Goal: Transaction & Acquisition: Purchase product/service

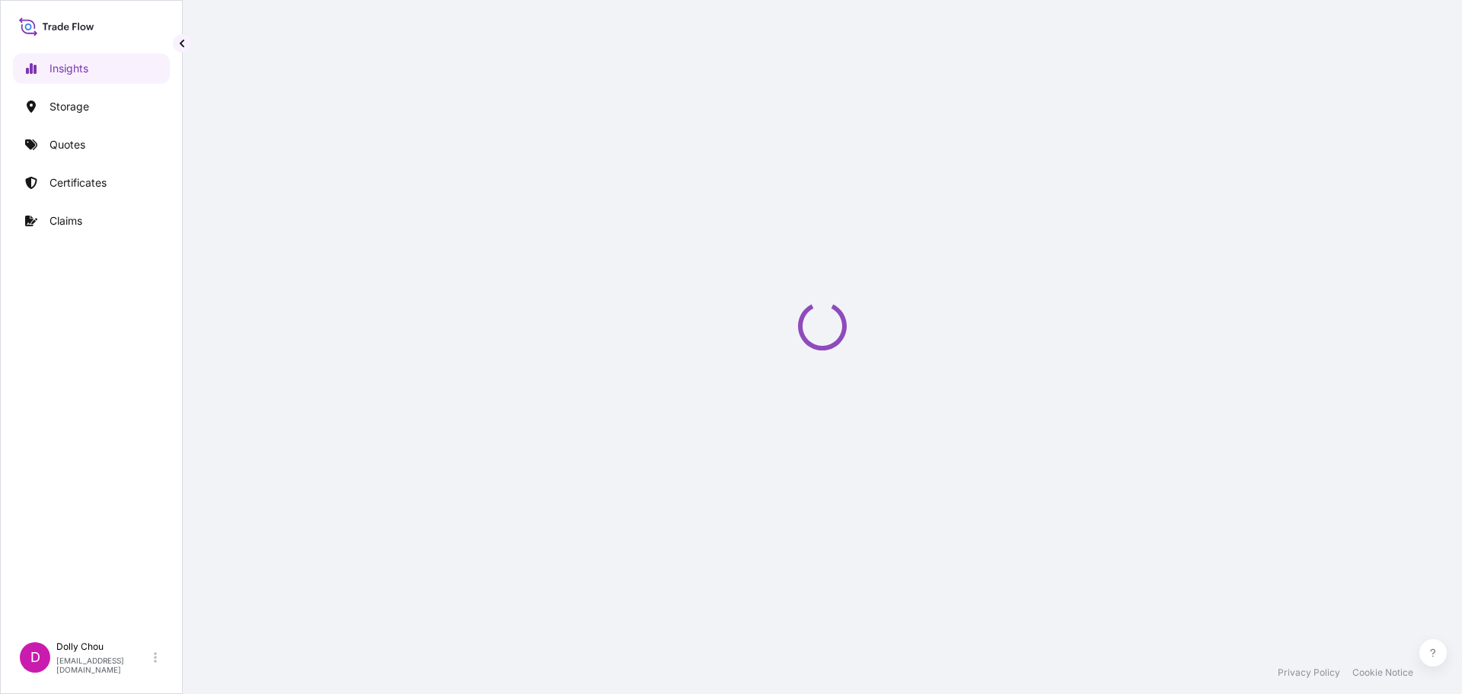
select select "2025"
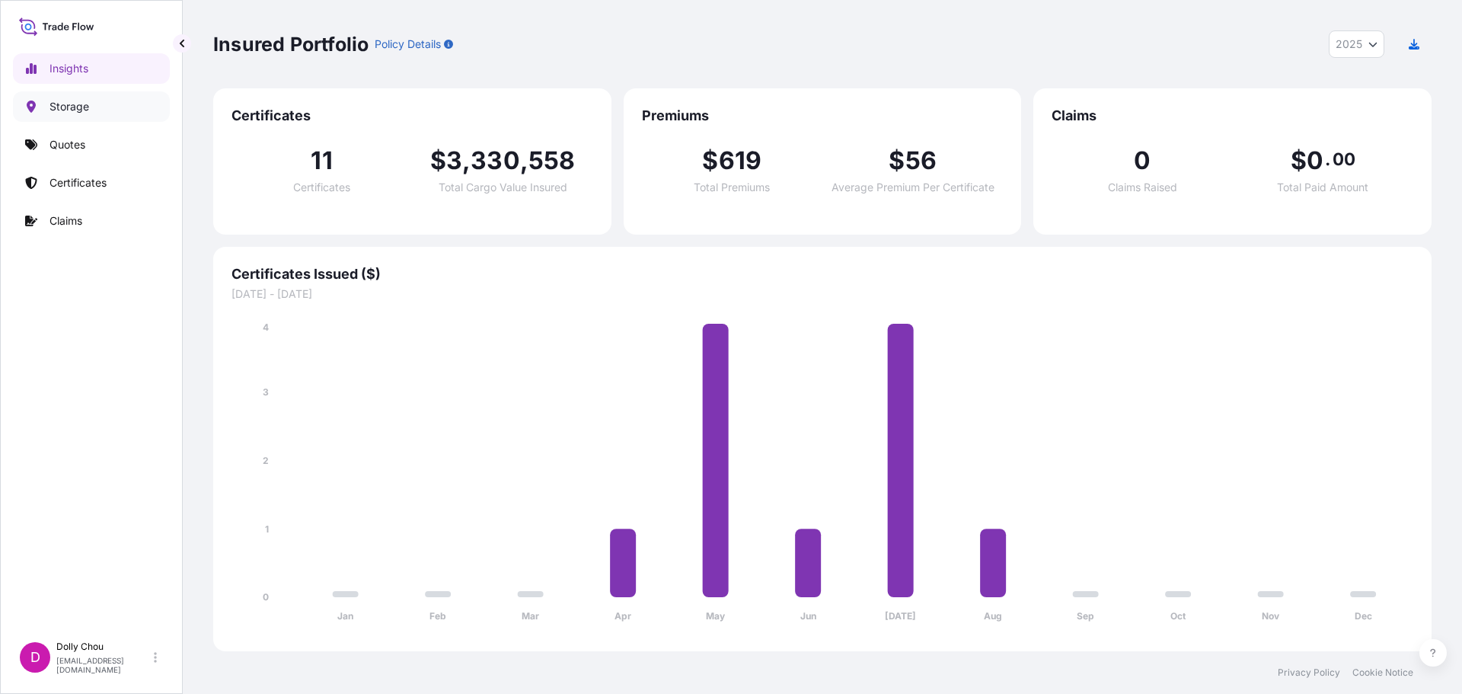
click at [81, 113] on p "Storage" at bounding box center [70, 106] width 40 height 15
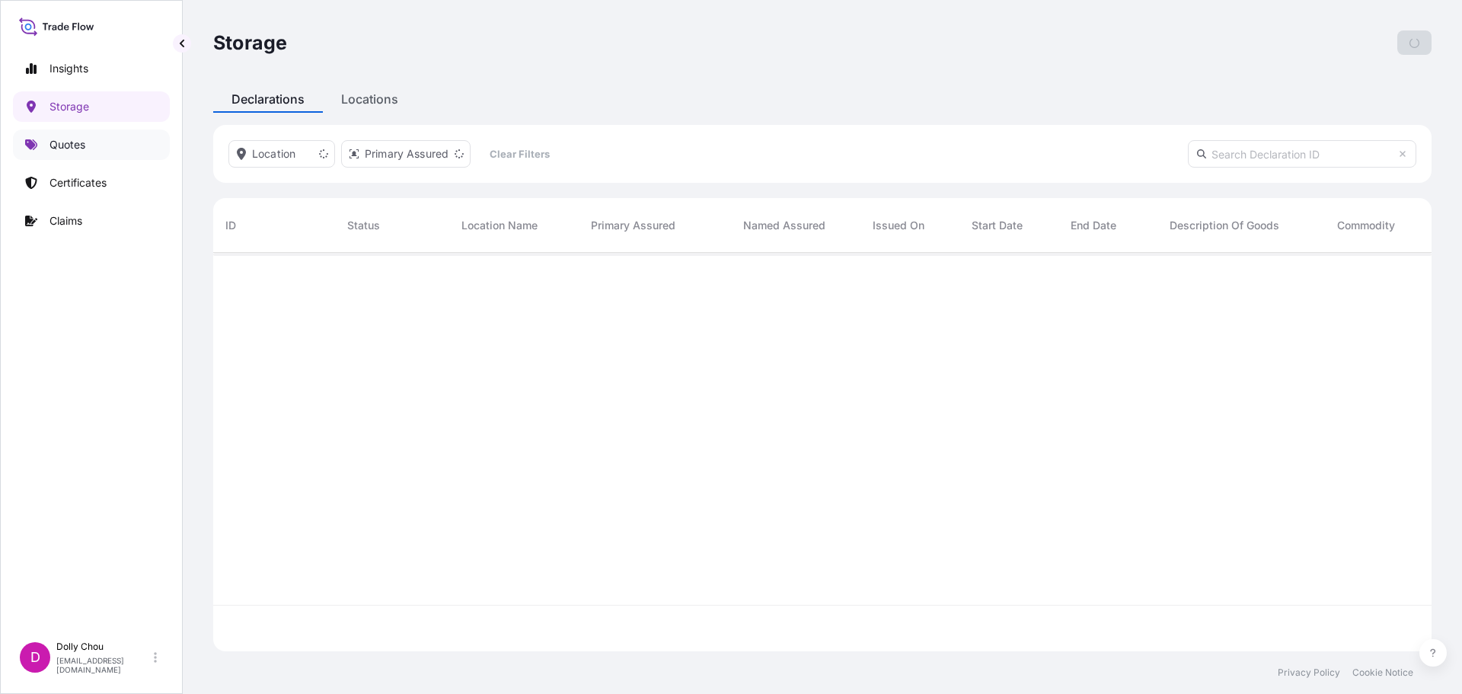
scroll to position [442, 1207]
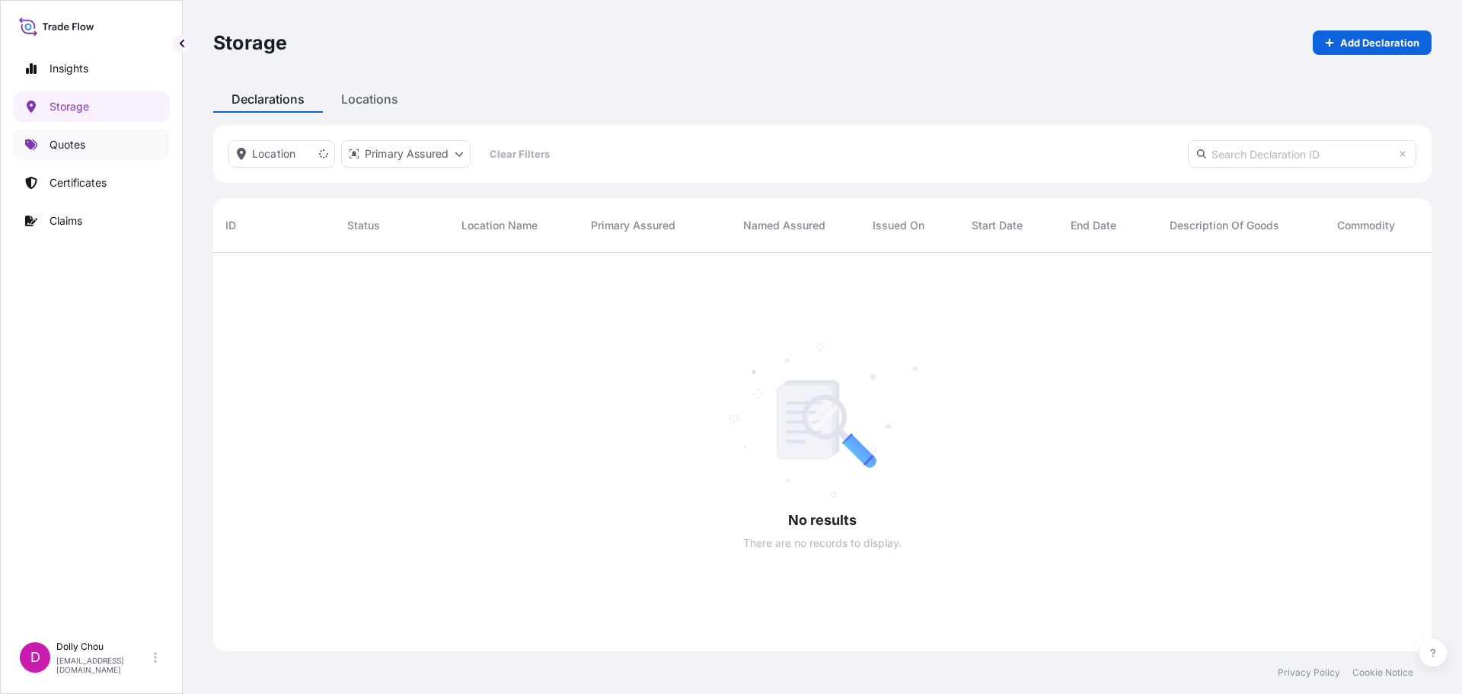
click at [91, 151] on link "Quotes" at bounding box center [91, 144] width 157 height 30
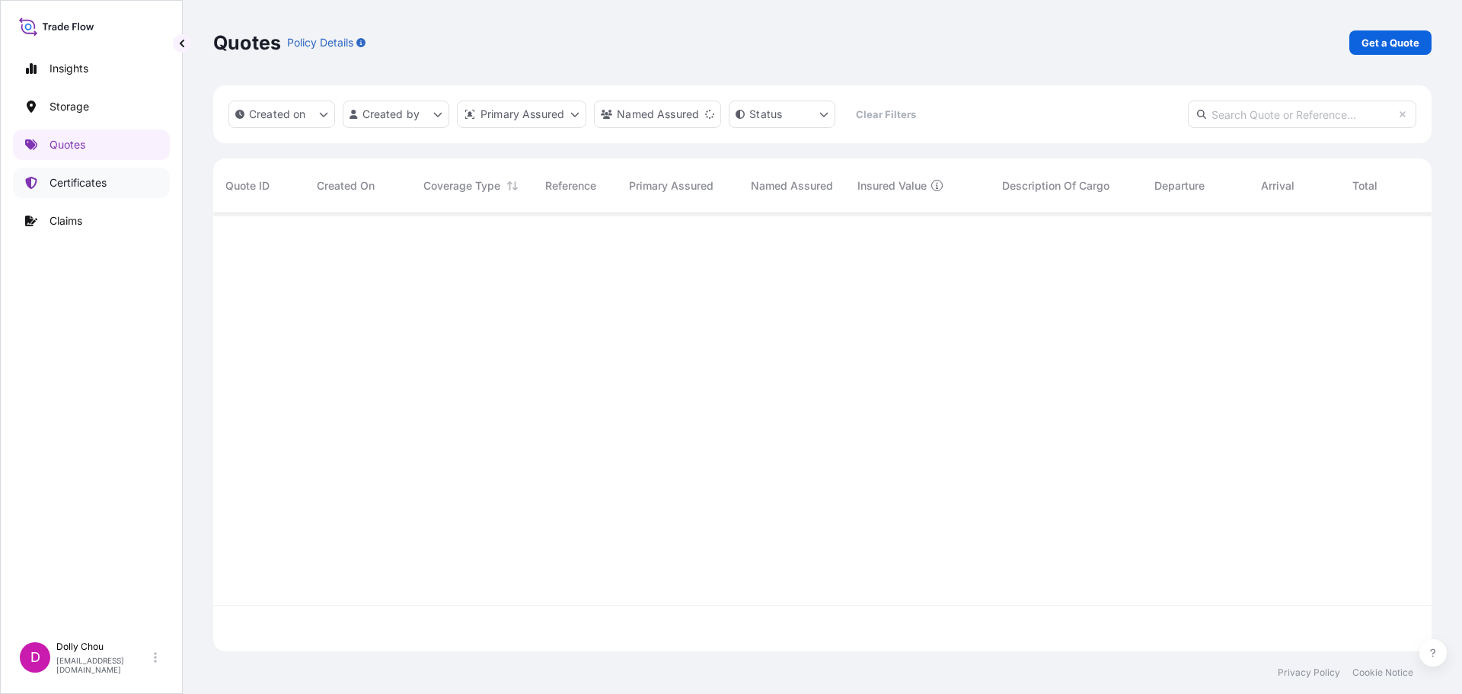
scroll to position [481, 1207]
click at [89, 181] on p "Certificates" at bounding box center [78, 182] width 57 height 15
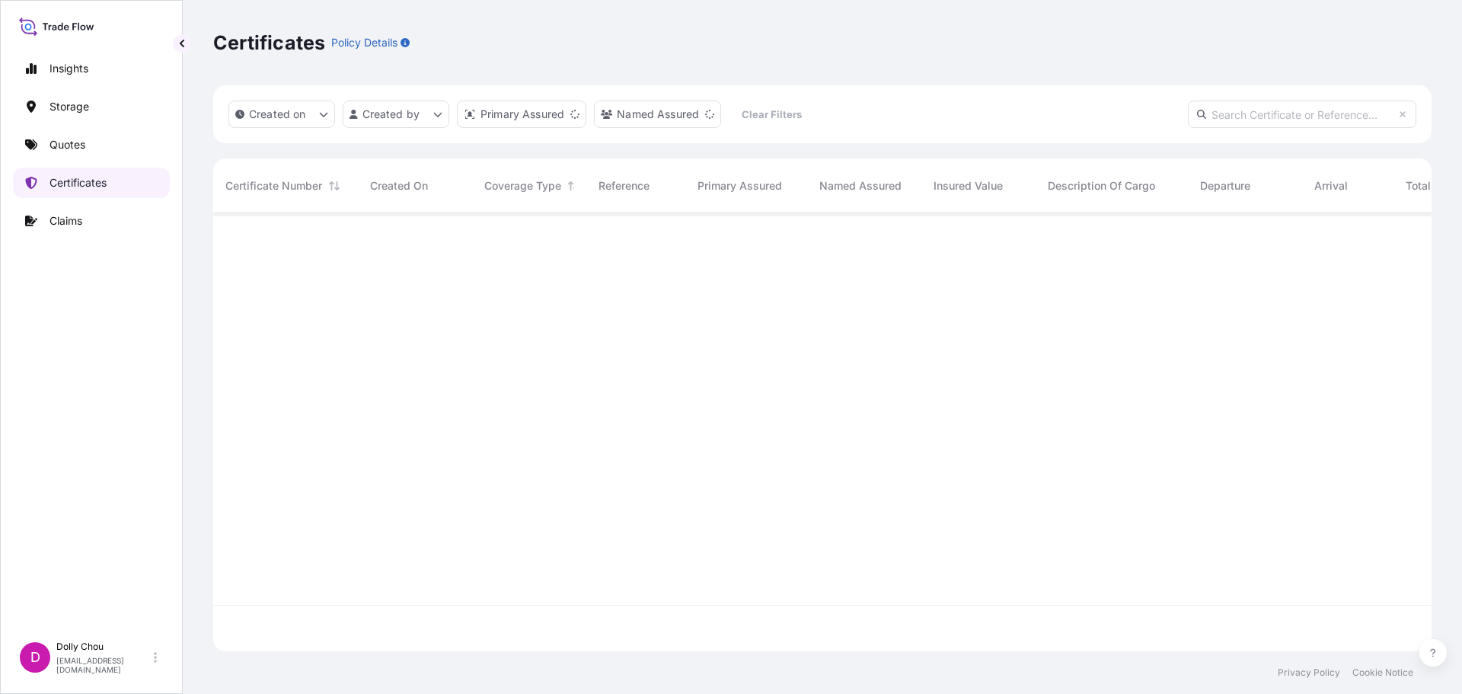
scroll to position [435, 1207]
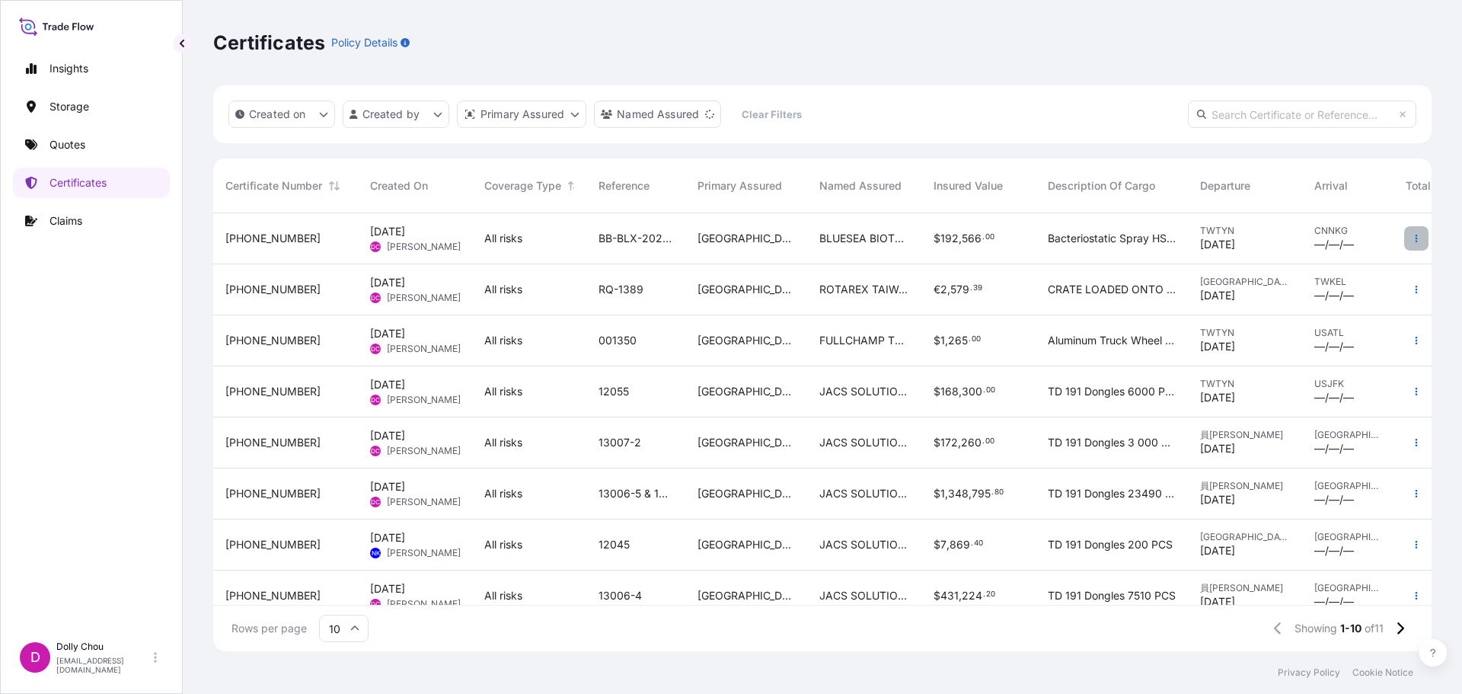
click at [1407, 232] on button "button" at bounding box center [1416, 238] width 24 height 24
click at [1346, 244] on p "Duplicate quote" at bounding box center [1319, 241] width 79 height 15
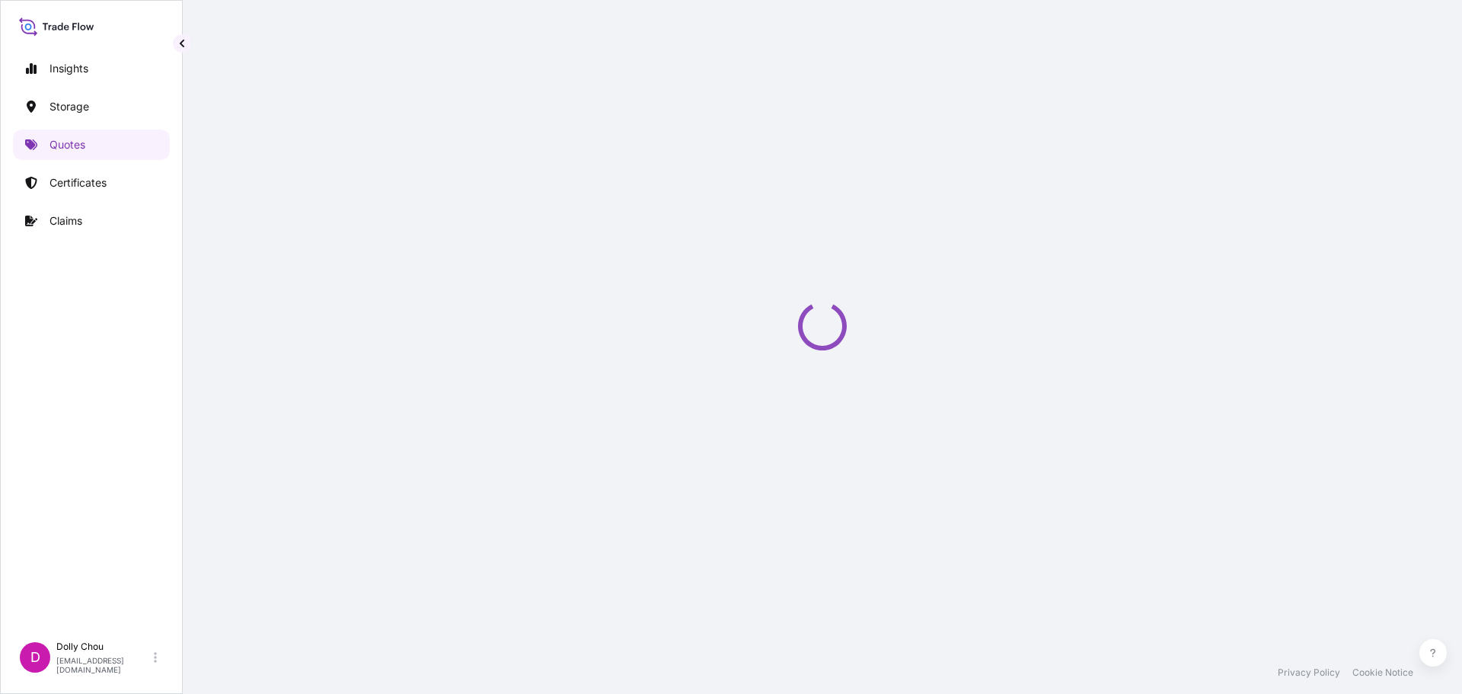
select select "Road / Inland"
select select "Air"
select select "Road / Inland"
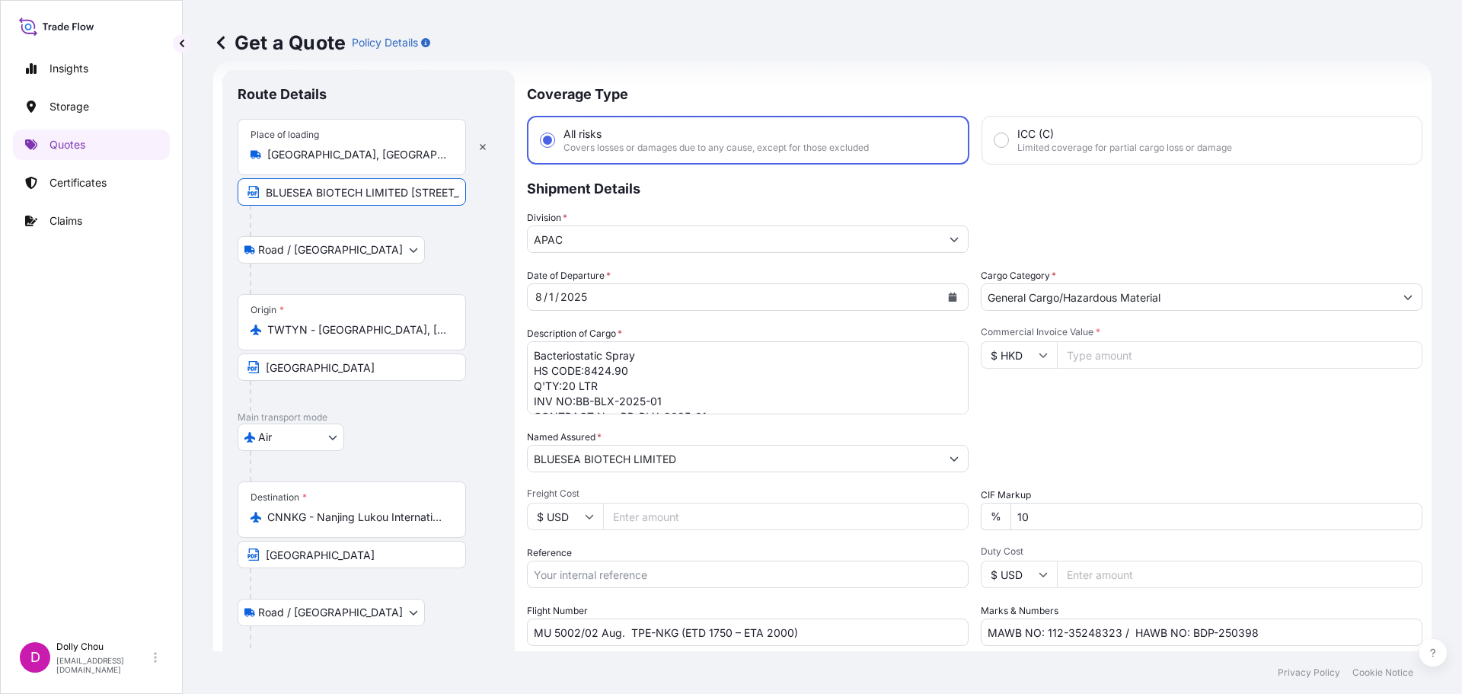
scroll to position [0, 298]
drag, startPoint x: 267, startPoint y: 190, endPoint x: 733, endPoint y: 200, distance: 466.2
click at [733, 200] on form "Route Details Place of loading Zhongzheng District, Taipei City, Taiwan 100 BLU…" at bounding box center [822, 414] width 1218 height 707
paste input "Sachem Inc"
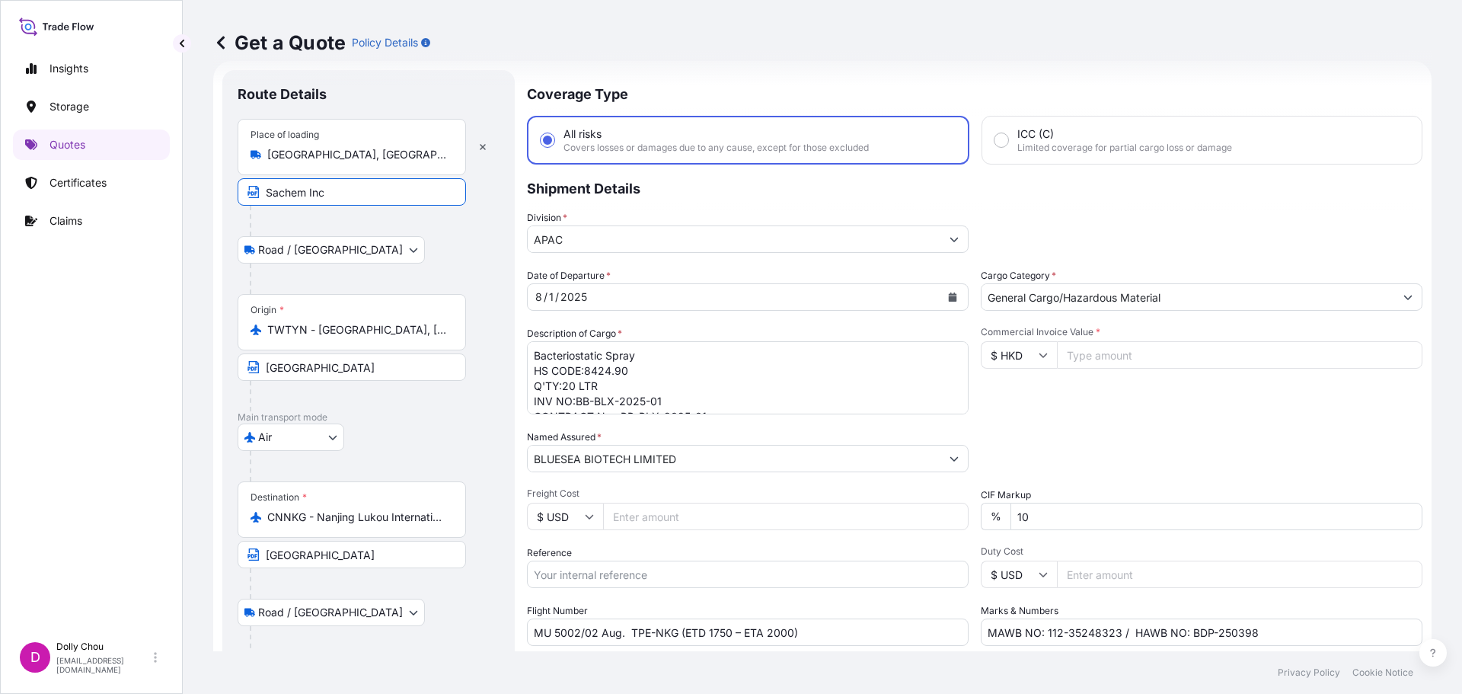
paste input "821 Woodward St, Austin, TX 78704美國"
drag, startPoint x: 439, startPoint y: 192, endPoint x: 526, endPoint y: 191, distance: 87.6
click at [526, 191] on form "Route Details Place of loading Zhongzheng District, Taipei City, Taiwan 100 Sac…" at bounding box center [822, 414] width 1218 height 707
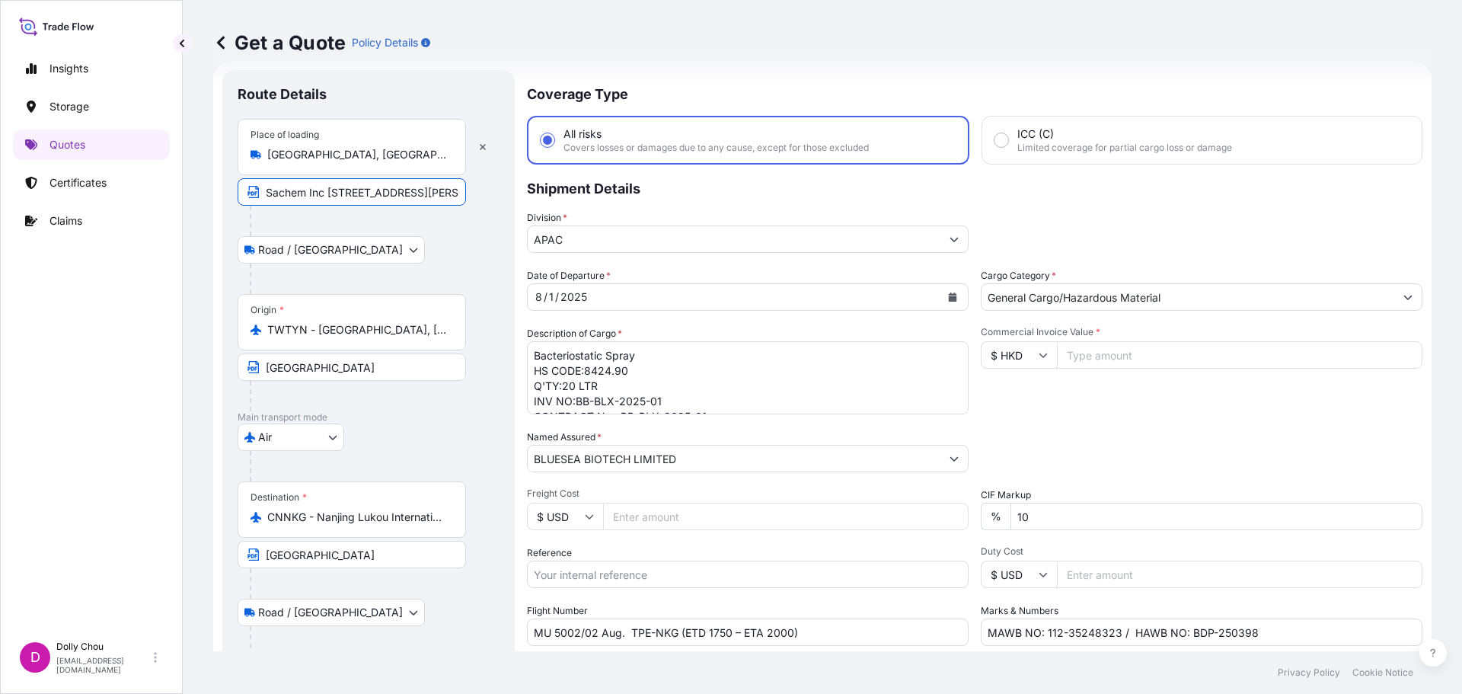
drag, startPoint x: 325, startPoint y: 189, endPoint x: 228, endPoint y: 167, distance: 99.9
click at [216, 170] on form "Route Details Place of loading Zhongzheng District, Taipei City, Taiwan 100 Sac…" at bounding box center [822, 414] width 1218 height 707
paste input "ACHEM INC"
type input "SACHEM INC 821 Woodward St, Austin, TX 78703"
drag, startPoint x: 398, startPoint y: 553, endPoint x: 151, endPoint y: 536, distance: 247.3
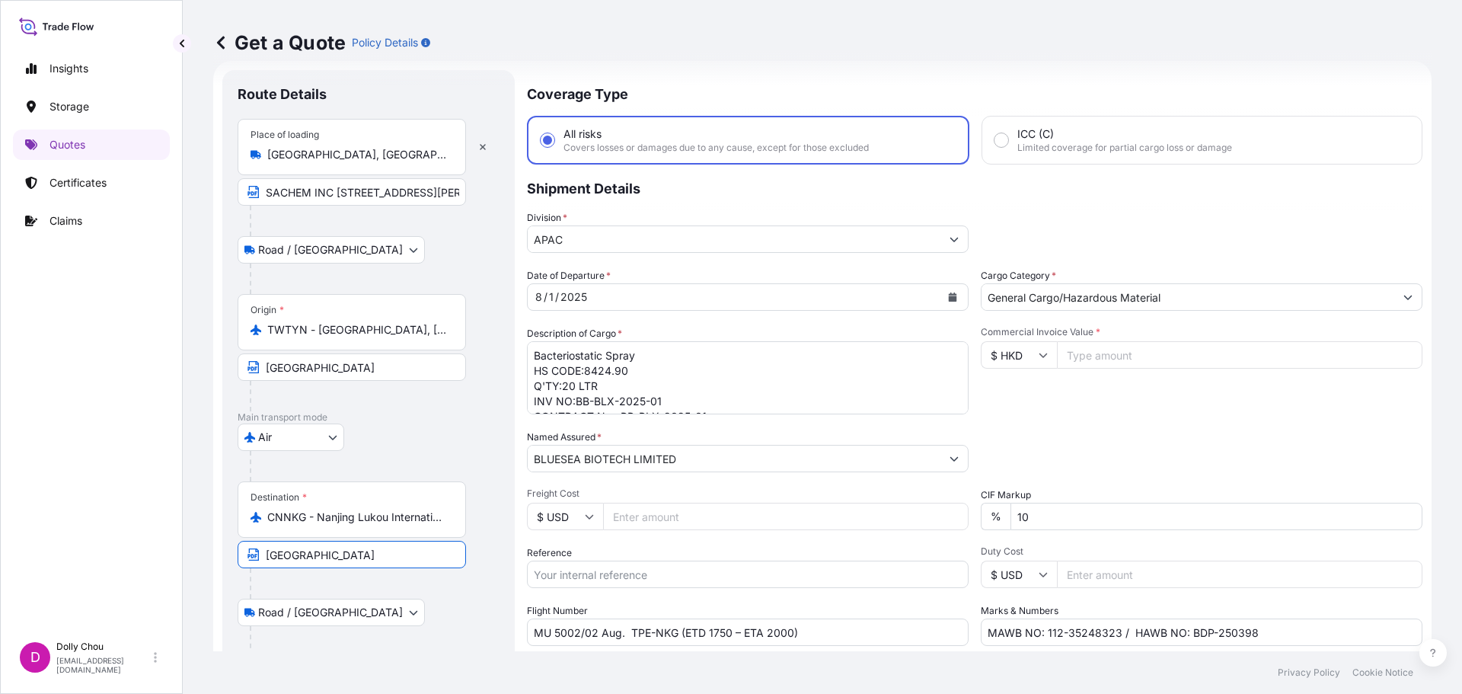
click at [151, 536] on div "Insights Storage Quotes Certificates Claims D Dolly Chou dolly.chou@bdpint.com …" at bounding box center [731, 347] width 1462 height 694
click at [475, 420] on p "Main transport mode" at bounding box center [369, 417] width 262 height 12
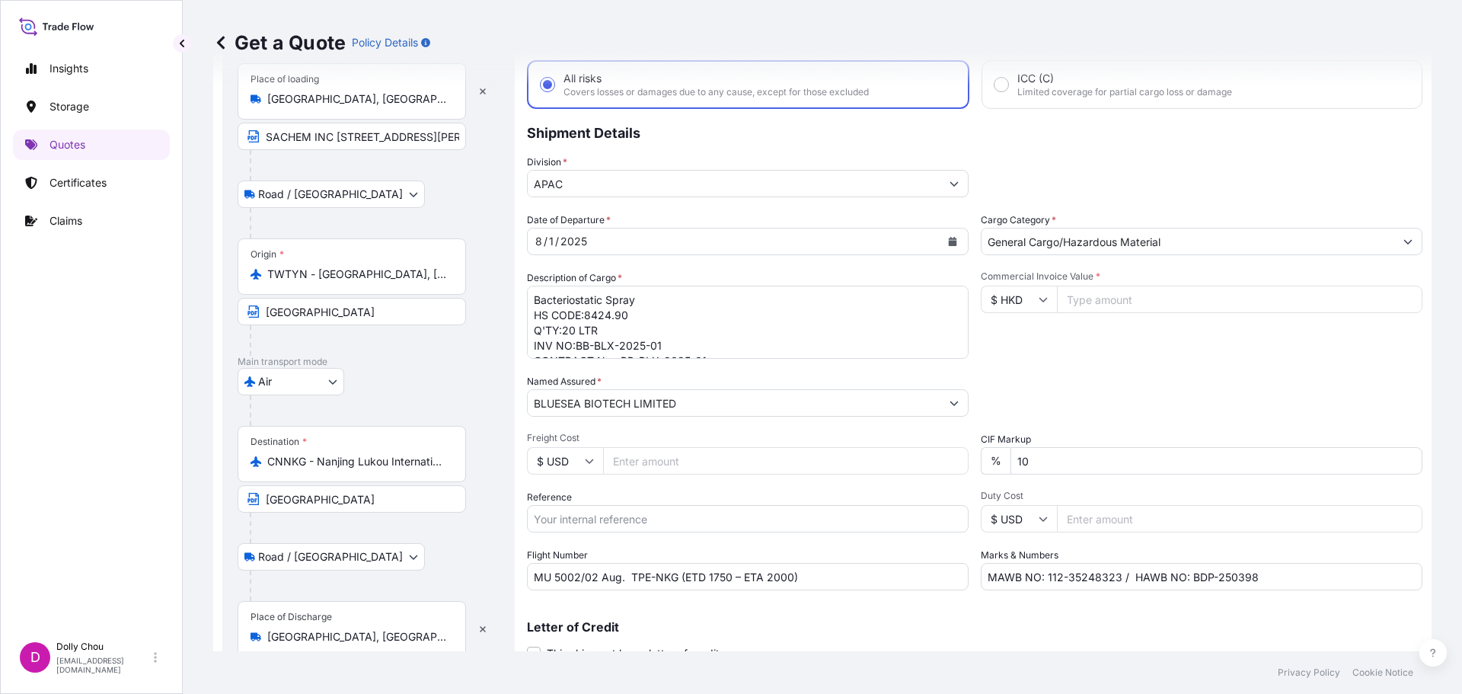
scroll to position [142, 0]
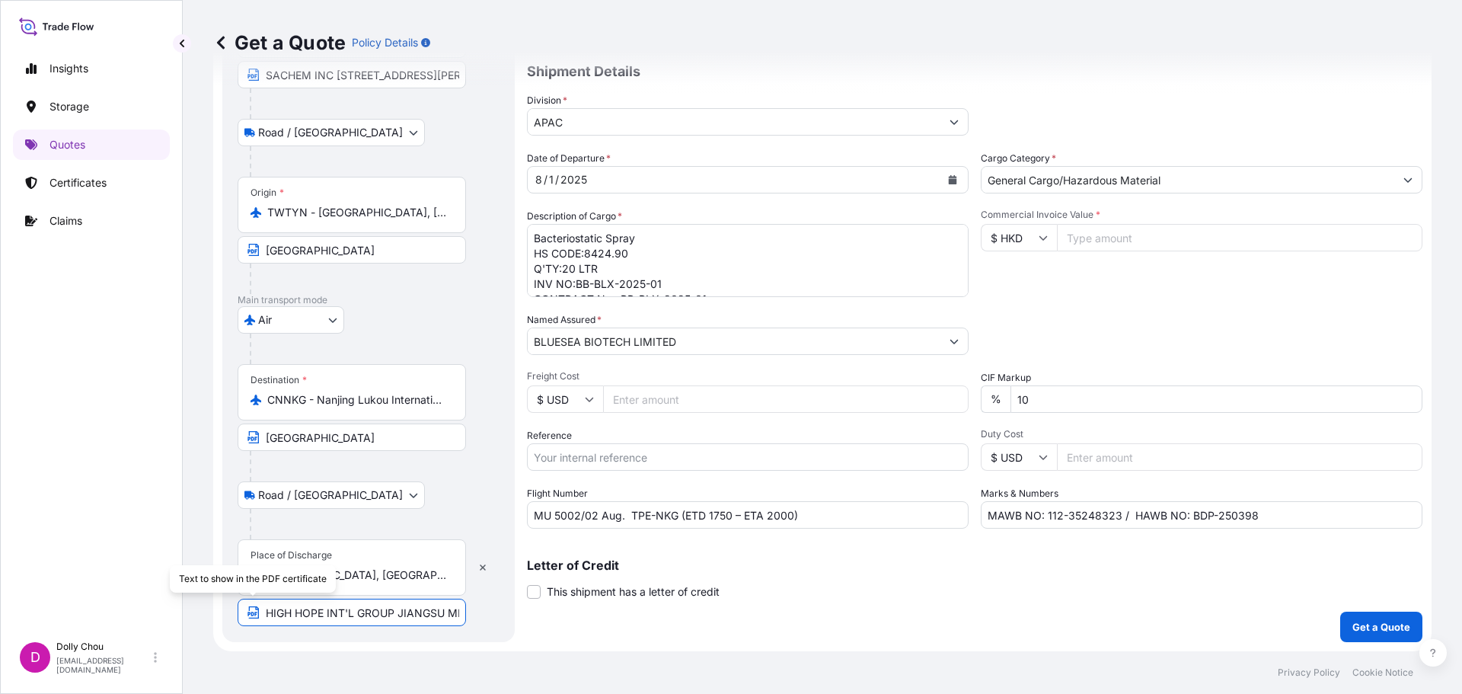
drag, startPoint x: 365, startPoint y: 608, endPoint x: 164, endPoint y: 595, distance: 200.8
click at [143, 593] on div "Insights Storage Quotes Certificates Claims D Dolly Chou dolly.chou@bdpint.com …" at bounding box center [731, 347] width 1462 height 694
click at [325, 613] on input "HIGH HOPE INT'L GROUP JIANGSU MEDICINES & HEALTH PRODUCTS IMP. & EXP. CO., LTD.…" at bounding box center [352, 612] width 228 height 27
drag, startPoint x: 307, startPoint y: 609, endPoint x: 509, endPoint y: 618, distance: 202.0
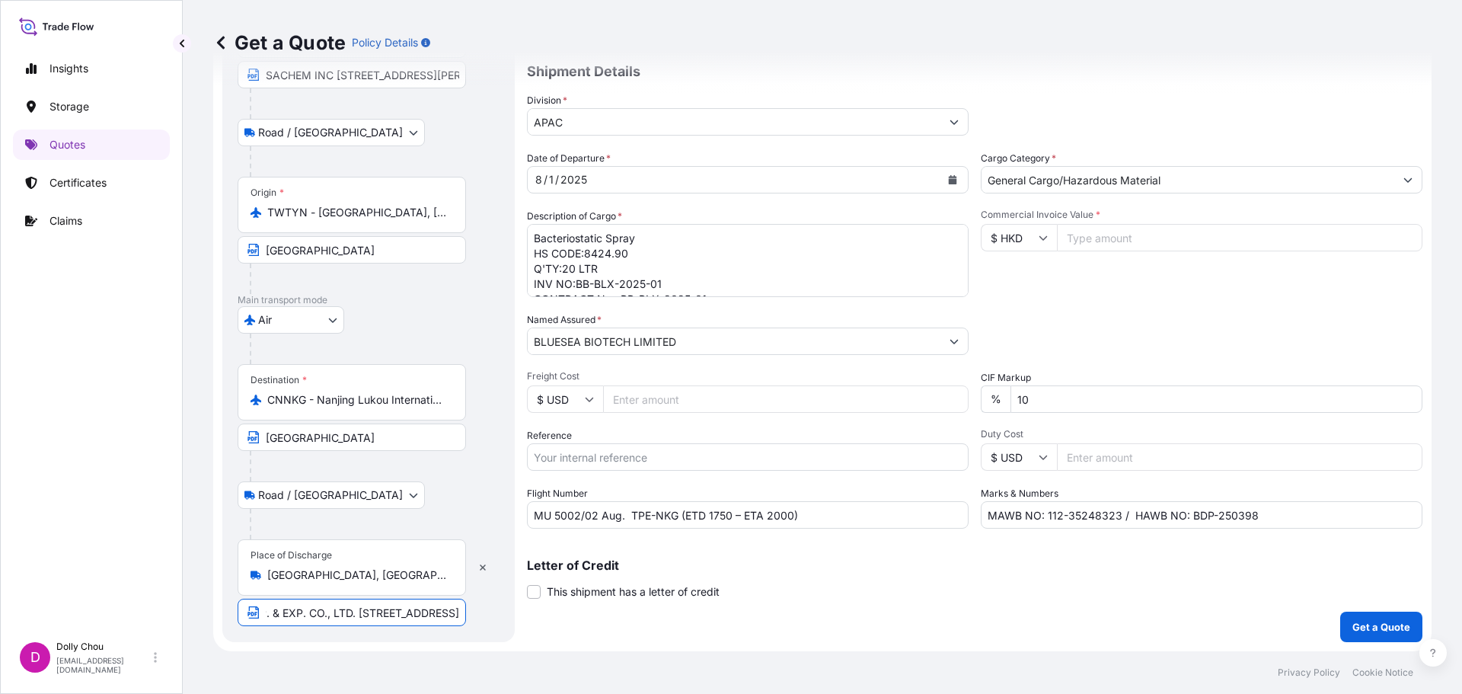
click at [509, 618] on div "Route Details Place of loading Zhongzheng District, Taipei City, Taiwan 100 SAC…" at bounding box center [368, 297] width 292 height 689
click at [432, 601] on input "HIGH HOPE INT'L GROUP JIANGSU MEDICINES & HEALTH PRODUCTS IMP. & EXP. CO., LTD.…" at bounding box center [352, 612] width 228 height 27
drag, startPoint x: 442, startPoint y: 612, endPoint x: 161, endPoint y: 602, distance: 281.9
click at [161, 602] on div "Insights Storage Quotes Certificates Claims D Dolly Chou dolly.chou@bdpint.com …" at bounding box center [731, 347] width 1462 height 694
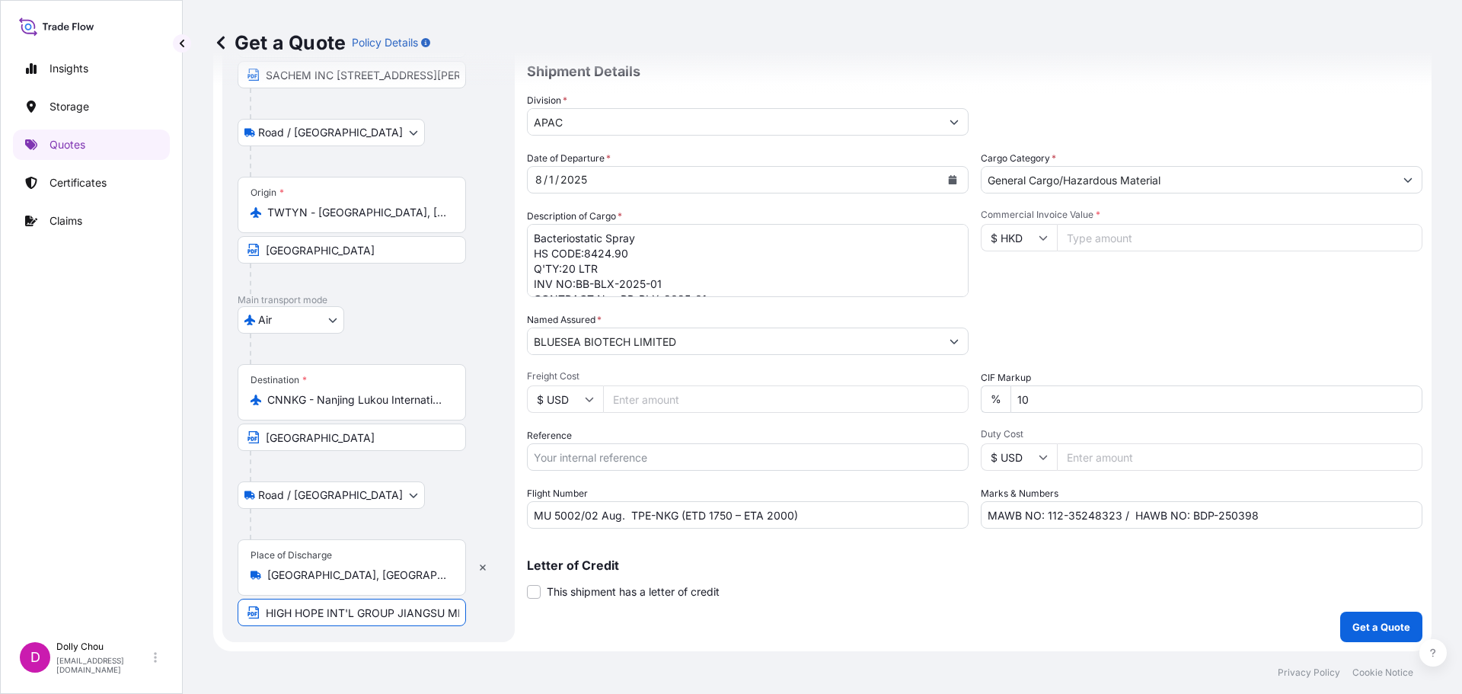
click at [370, 618] on input "HIGH HOPE INT'L GROUP JIANGSU MEDICINES & HEALTH PRODUCTS IMP. & EXP. CO., LTD.…" at bounding box center [352, 612] width 228 height 27
drag, startPoint x: 371, startPoint y: 614, endPoint x: 452, endPoint y: 623, distance: 82.0
click at [452, 623] on input "HIGH HOPE INT'L GROUP JIANGSU MEDICINES & HEALTH PRODUCTS IMP. & EXP. CO., LTD.…" at bounding box center [352, 612] width 228 height 27
click at [374, 608] on input "HIGH HOPE INT'L GROUP JIANGSU MEDICINES & HEALTH PRODUCTS IMP. & EXP. CO., LTD.…" at bounding box center [352, 612] width 228 height 27
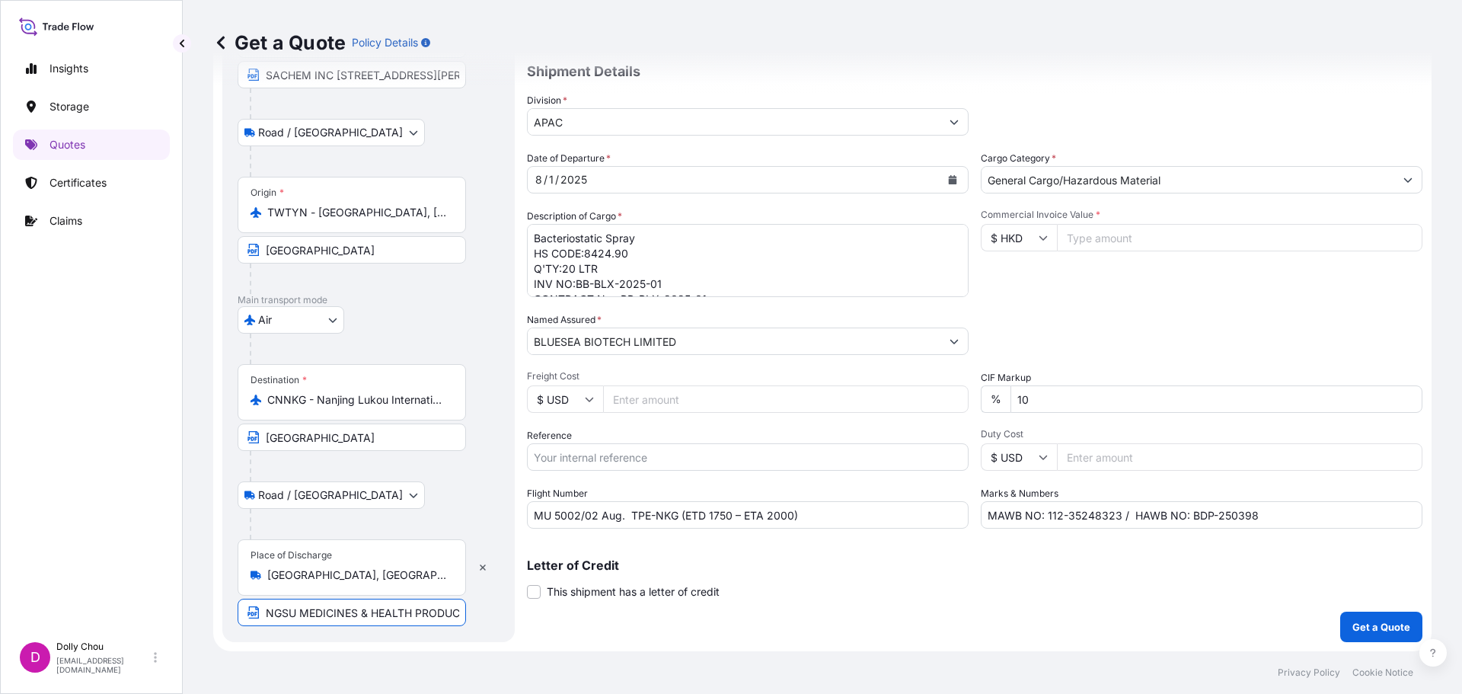
drag, startPoint x: 426, startPoint y: 618, endPoint x: 452, endPoint y: 619, distance: 25.1
click at [452, 619] on input "HIGH HOPE INT'L GROUP JIANGSU MEDICINES & HEALTH PRODUCTS IMP. & EXP. CO., LTD.…" at bounding box center [352, 612] width 228 height 27
click at [390, 610] on input "HIGH HOPE INT'L GROUP JIANGSU MEDICINES & HEALTH PRODUCTS IMP. & EXP. CO., LTD.…" at bounding box center [352, 612] width 228 height 27
drag, startPoint x: 438, startPoint y: 621, endPoint x: 471, endPoint y: 624, distance: 32.9
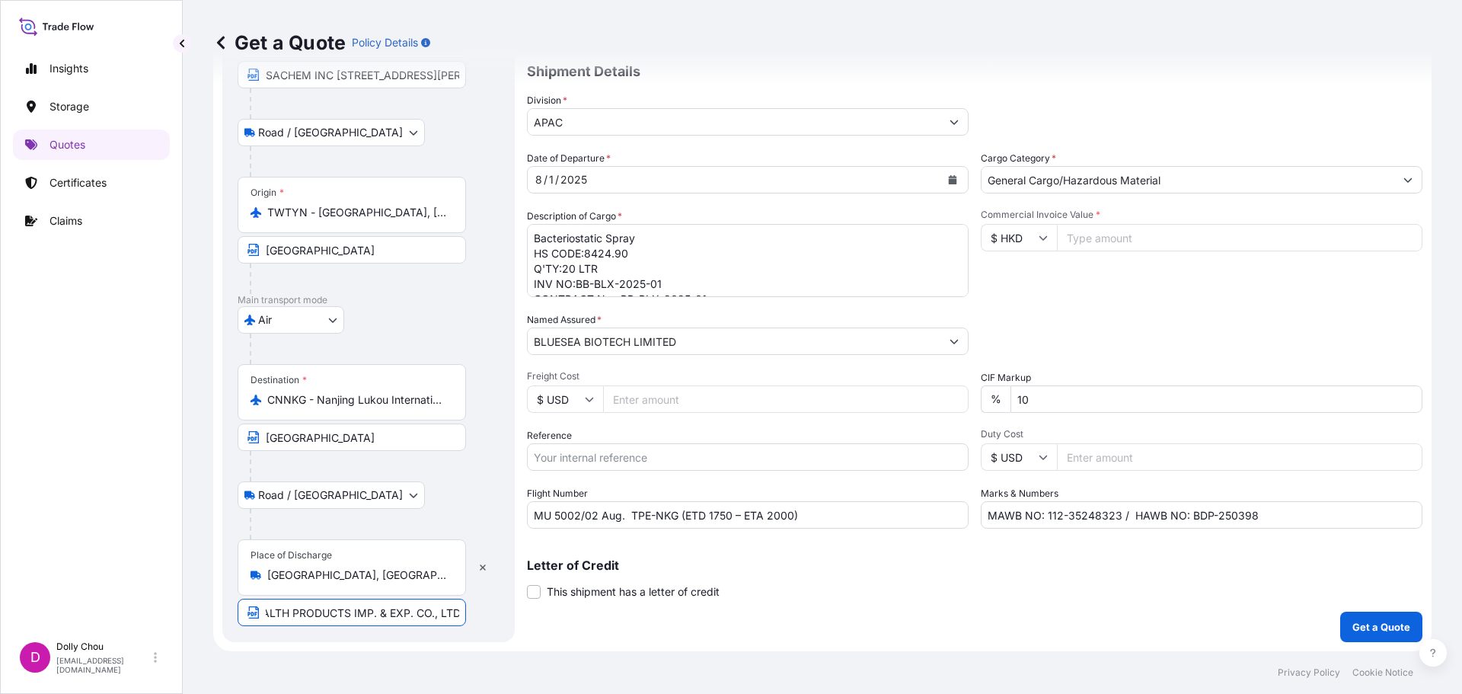
click at [471, 624] on div "Place of Discharge Nanjing, Jiangsu, China HIGH HOPE INT'L GROUP JIANGSU MEDICI…" at bounding box center [369, 582] width 262 height 87
click at [360, 614] on input "HIGH HOPE INT'L GROUP JIANGSU MEDICINES & HEALTH PRODUCTS IMP. & EXP. CO., LTD.…" at bounding box center [352, 612] width 228 height 27
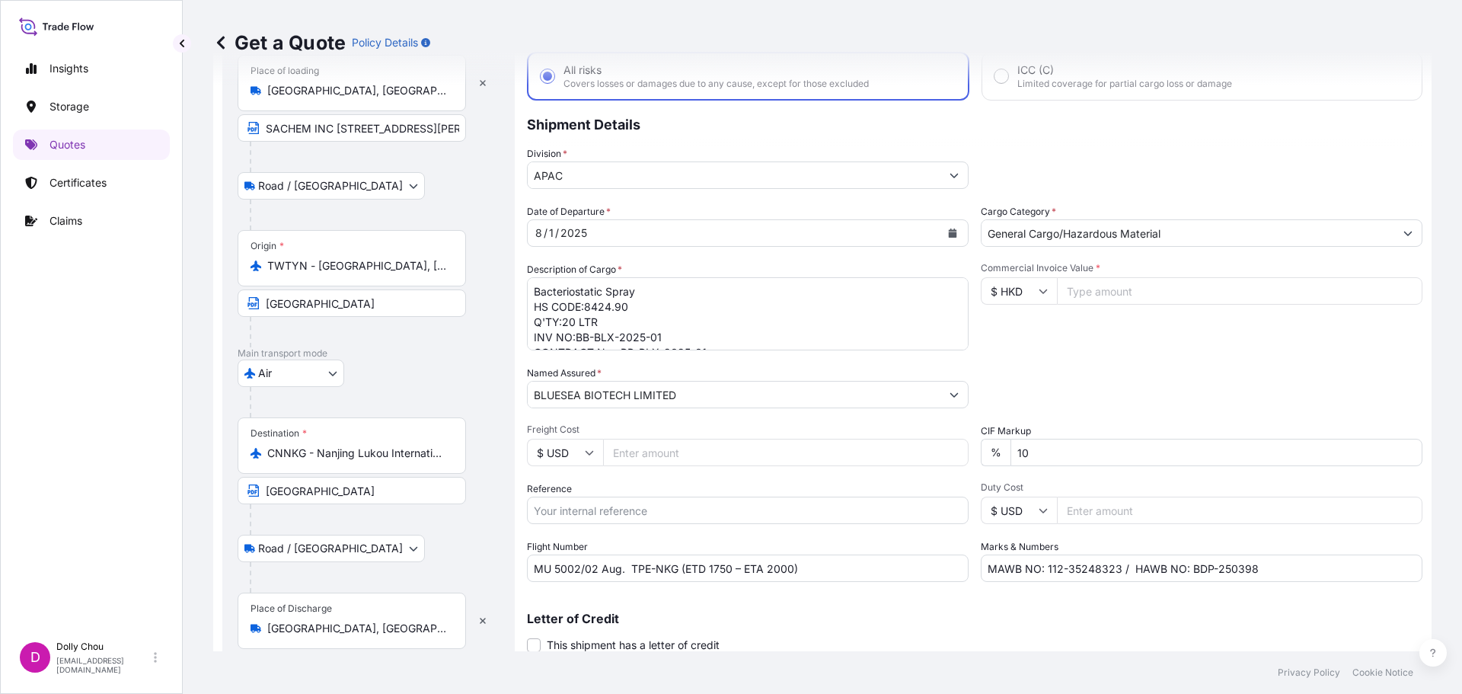
scroll to position [0, 0]
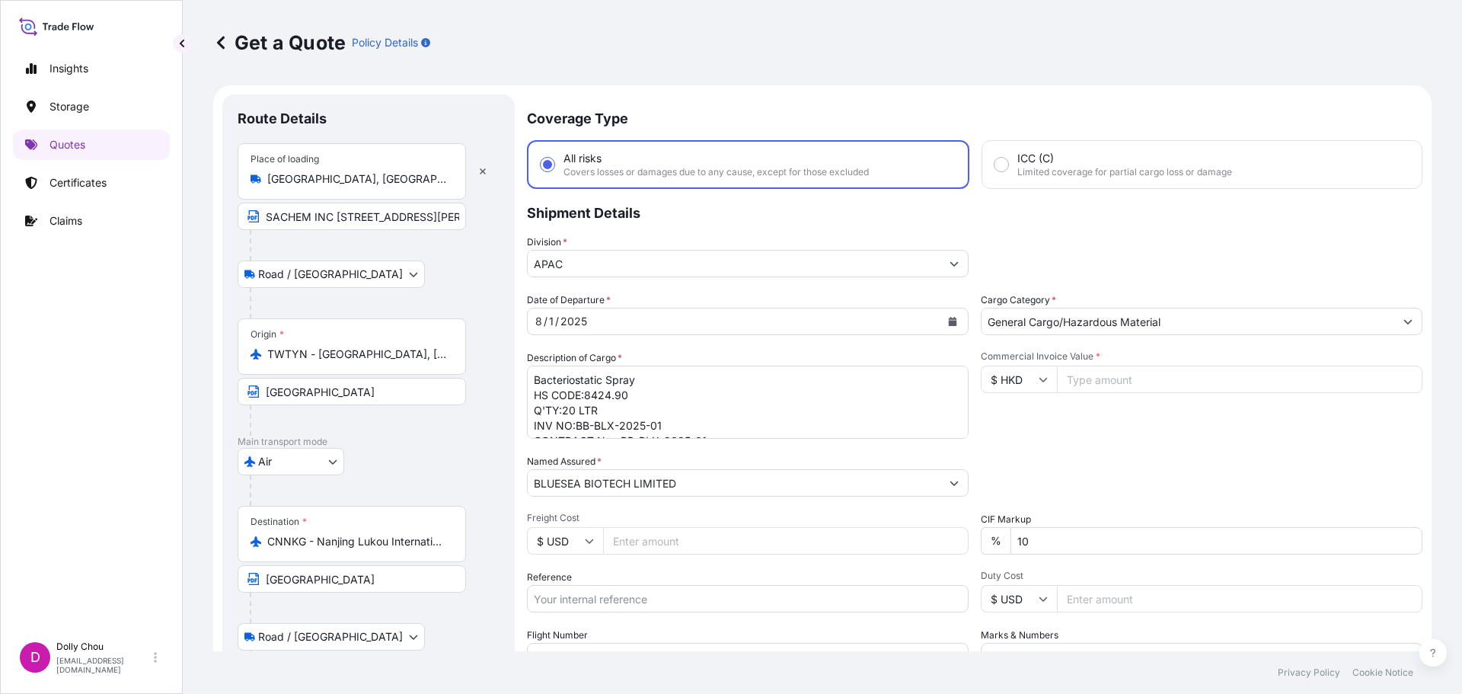
click at [425, 271] on div "Road / Inland Road / Inland" at bounding box center [369, 273] width 262 height 27
click at [356, 182] on input "Zhongzheng District, Taipei City, Taiwan 100" at bounding box center [357, 178] width 180 height 15
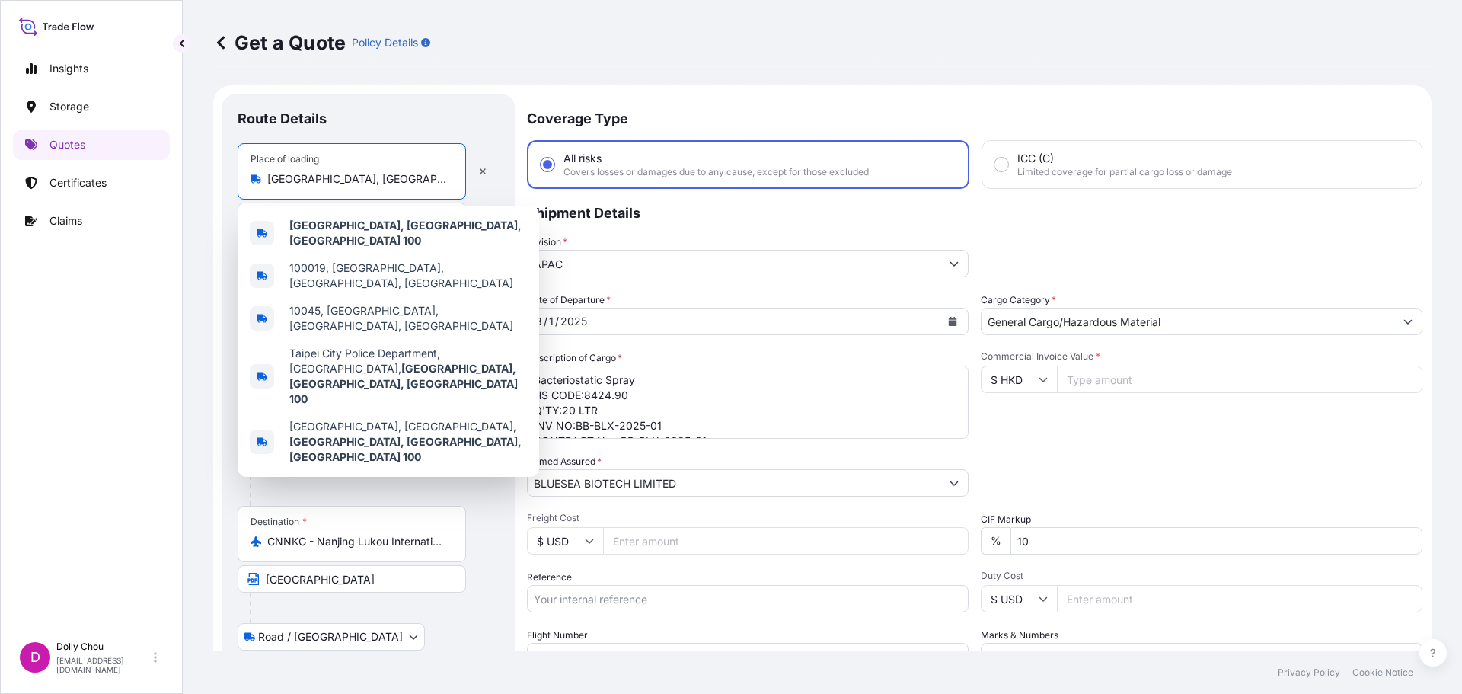
click at [436, 138] on div "Route Details" at bounding box center [369, 127] width 262 height 34
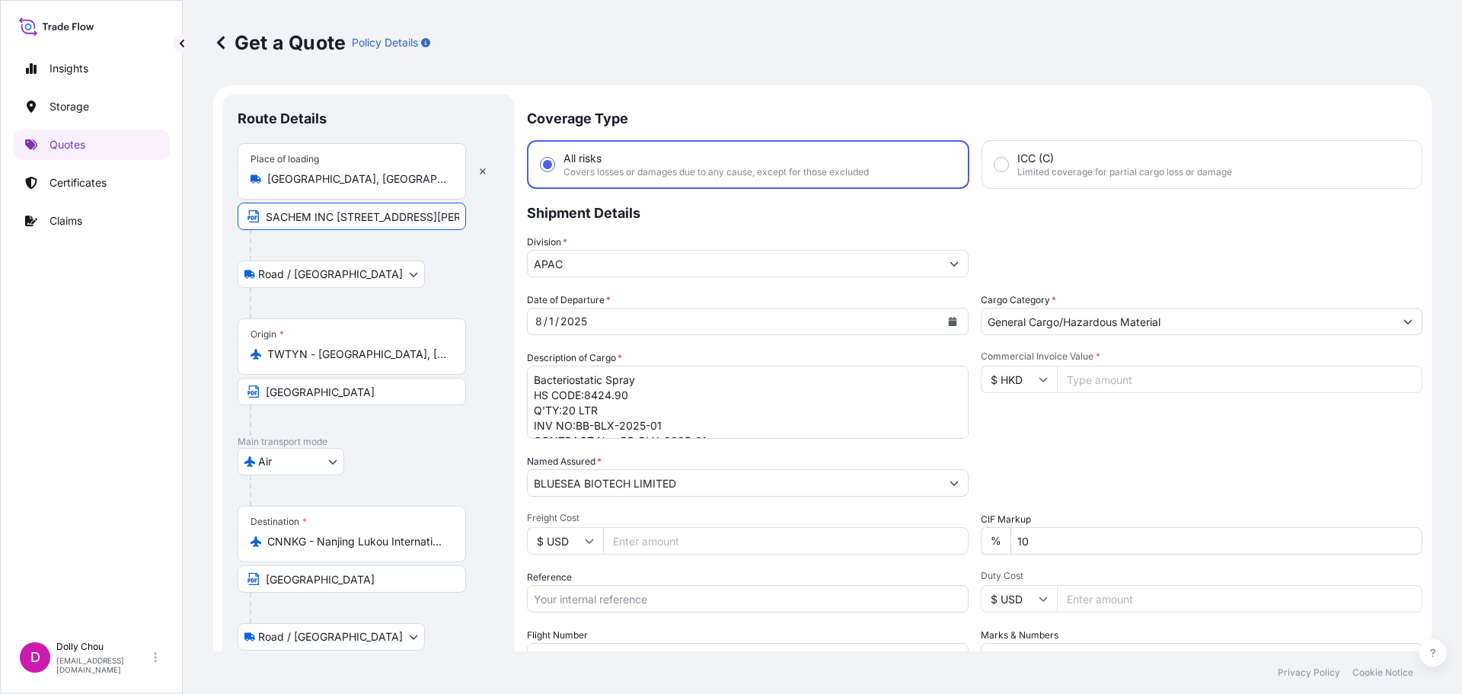
scroll to position [0, 58]
drag, startPoint x: 267, startPoint y: 217, endPoint x: 769, endPoint y: 219, distance: 501.9
click at [769, 219] on form "Route Details Place of loading Zhongzheng District, Taipei City, Taiwan 100 SAC…" at bounding box center [822, 438] width 1218 height 707
click at [395, 171] on div "Place of loading Zhongzheng District, Taipei City, Taiwan 100" at bounding box center [352, 171] width 228 height 56
click at [395, 171] on input "Zhongzheng District, Taipei City, Taiwan 100" at bounding box center [357, 178] width 180 height 15
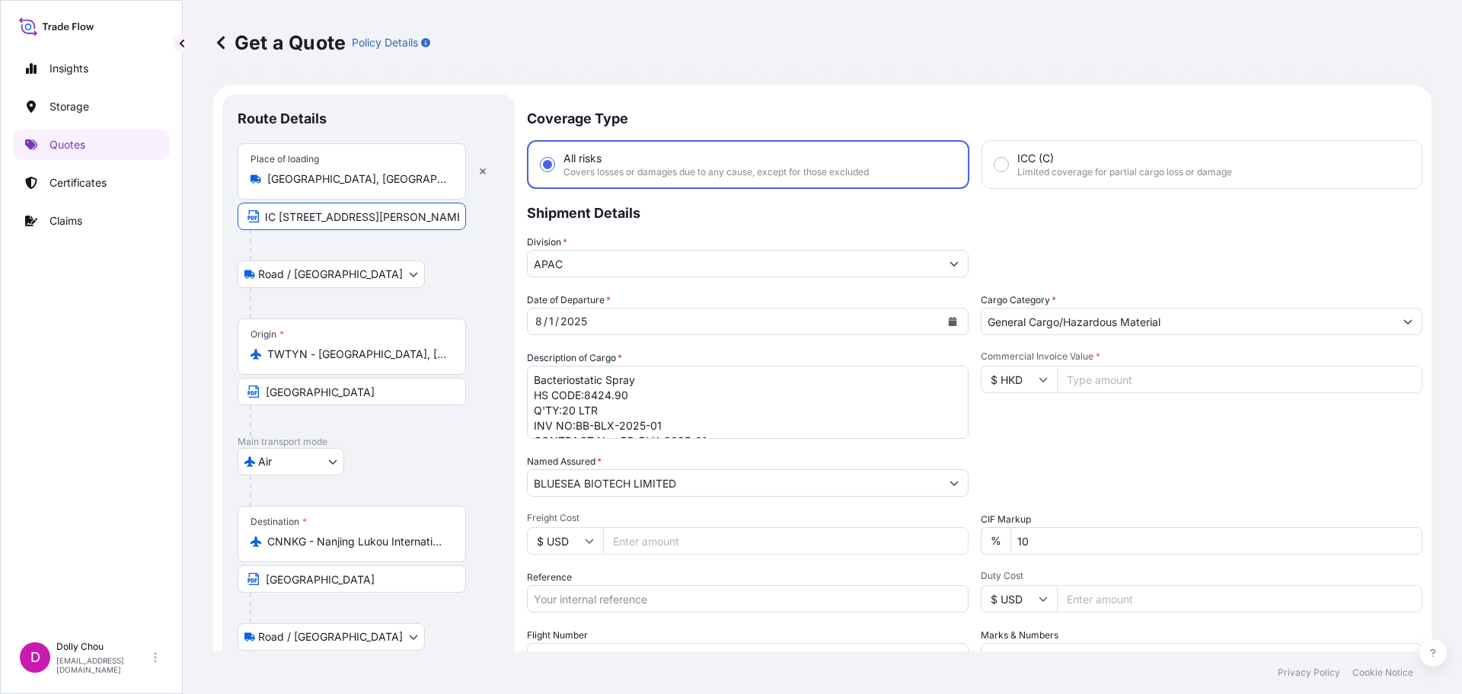
scroll to position [0, 0]
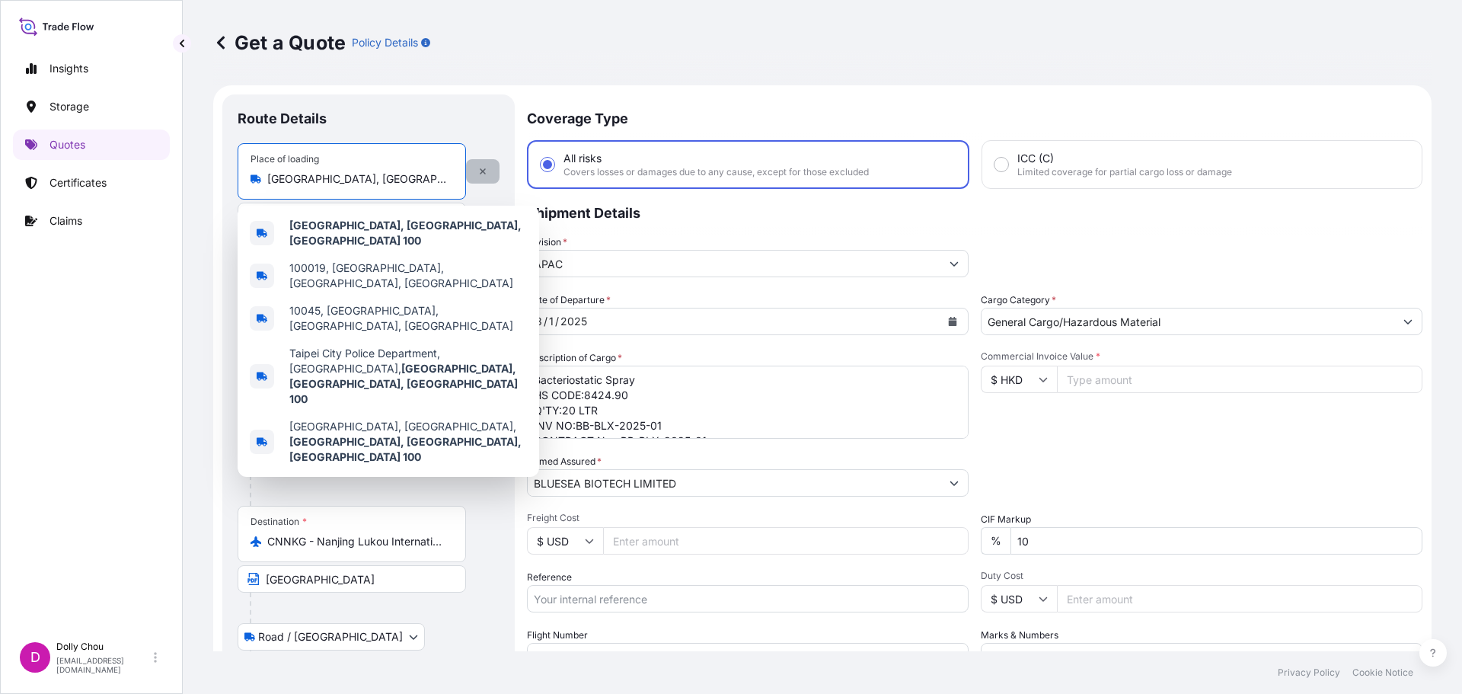
click at [481, 171] on icon "button" at bounding box center [482, 171] width 9 height 9
select select
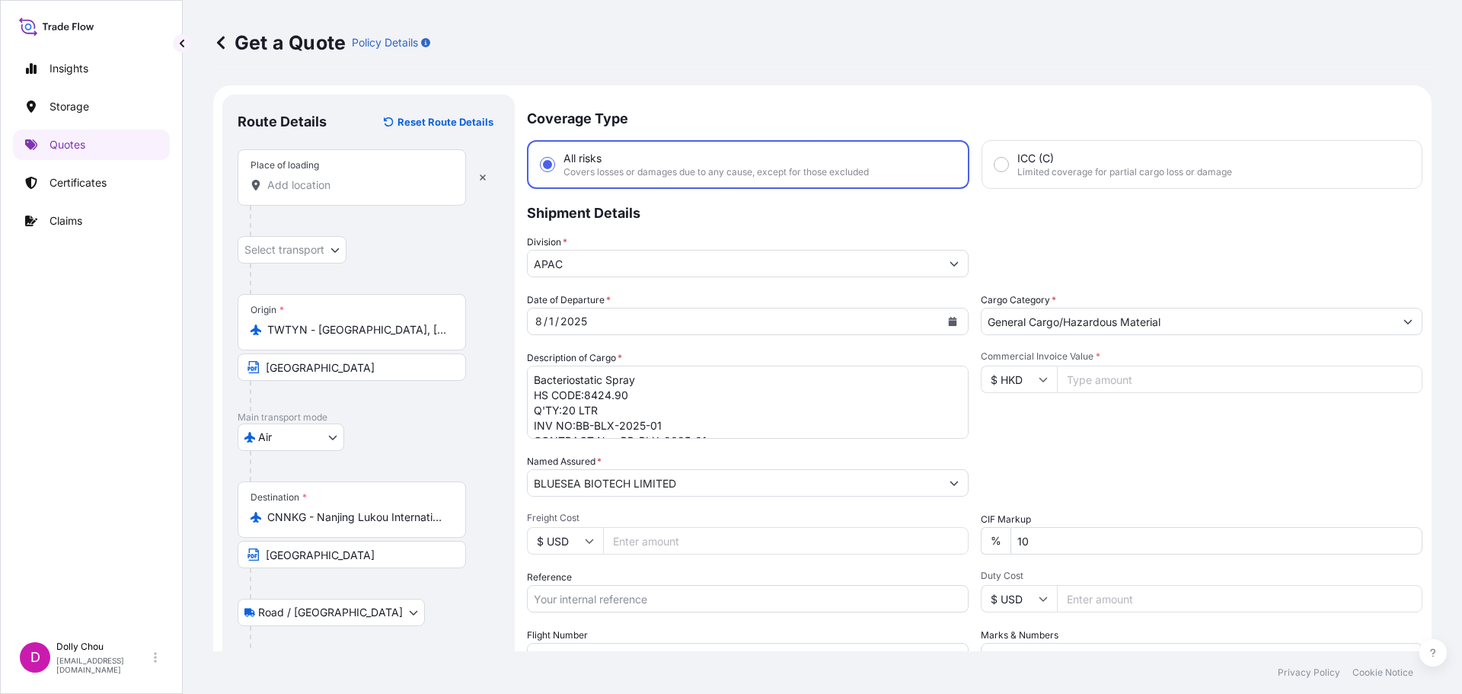
click at [324, 193] on div "Place of loading" at bounding box center [352, 177] width 228 height 56
click at [324, 193] on input "Place of loading" at bounding box center [357, 184] width 180 height 15
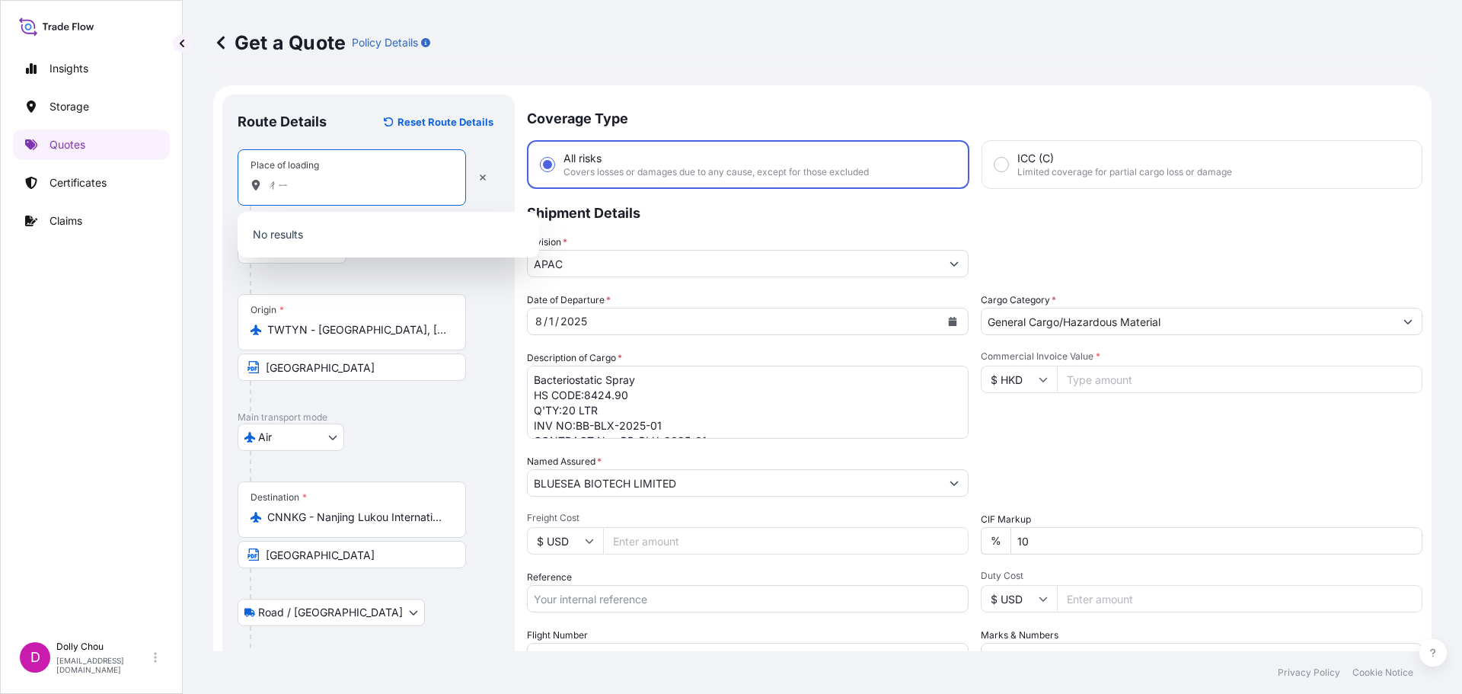
type input "ㄔㄧㄛ"
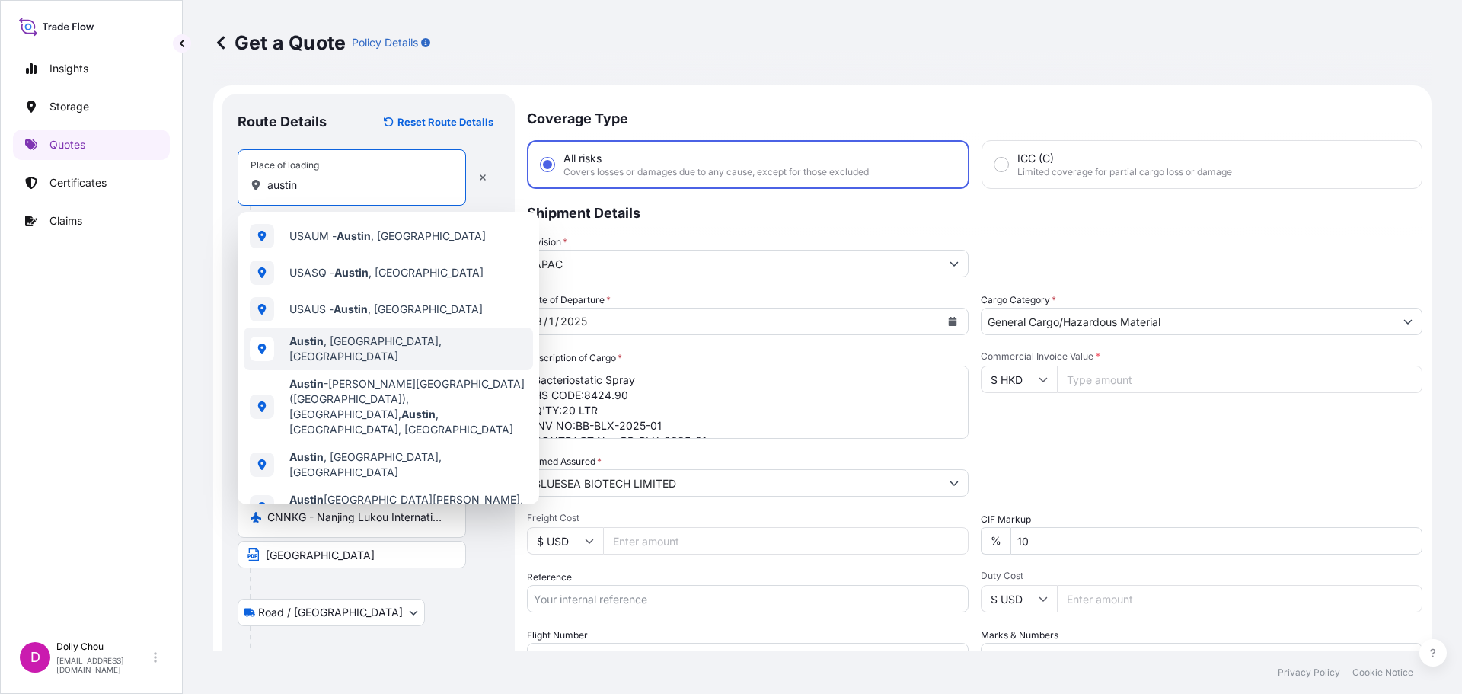
click at [358, 350] on span "Austin , TX, USA" at bounding box center [408, 349] width 238 height 30
type input "Austin, TX, USA"
select select "Road / Inland"
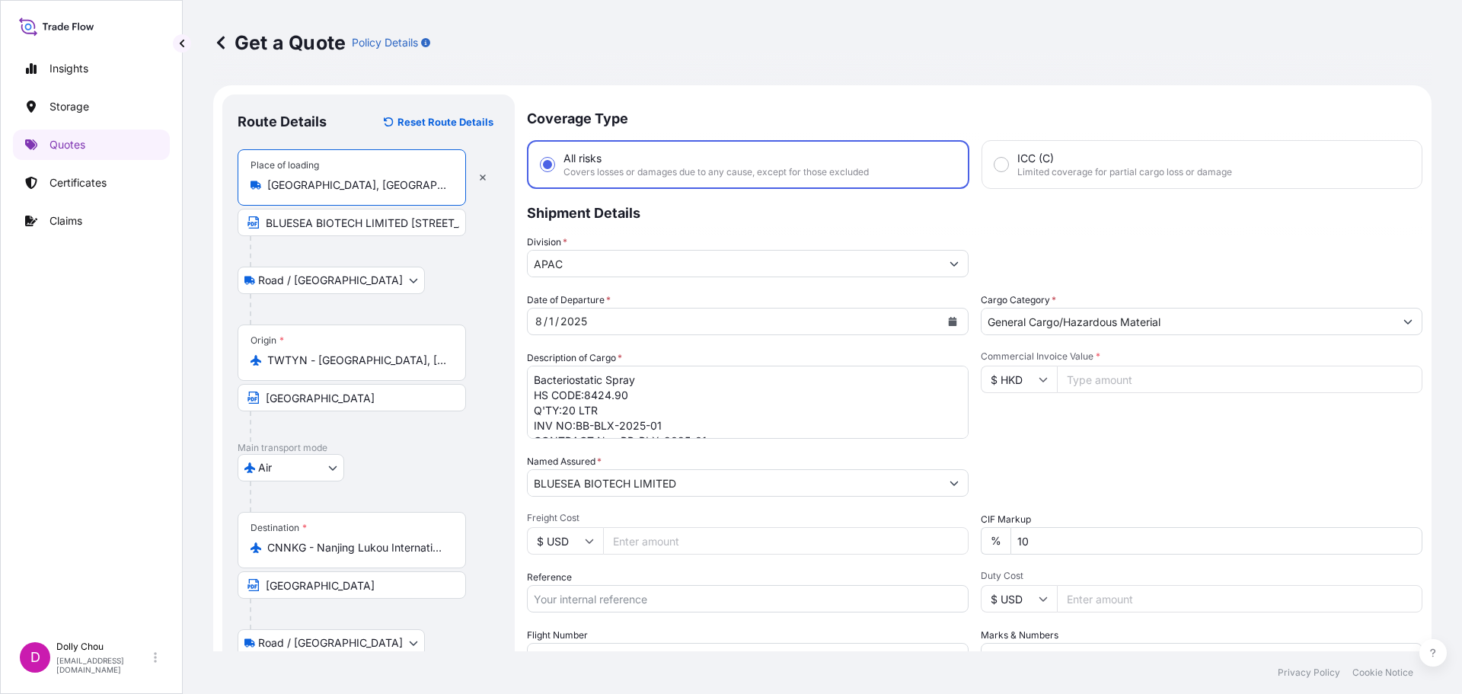
type input "Austin, TX, USA"
click at [297, 222] on input "BLUESEA BIOTECH LIMITED 3F.-14, No.77, Xizang Rd., Zhongzheng Dist., Taipei Cit…" at bounding box center [352, 222] width 228 height 27
drag, startPoint x: 264, startPoint y: 226, endPoint x: 920, endPoint y: 251, distance: 656.1
click at [962, 250] on form "Route Details Reset Route Details Place of loading Austin, TX, USA BLUESEA BIOT…" at bounding box center [822, 441] width 1218 height 713
paste input "SACHEM INC 821 Woodward St, Austin, TX 78703"
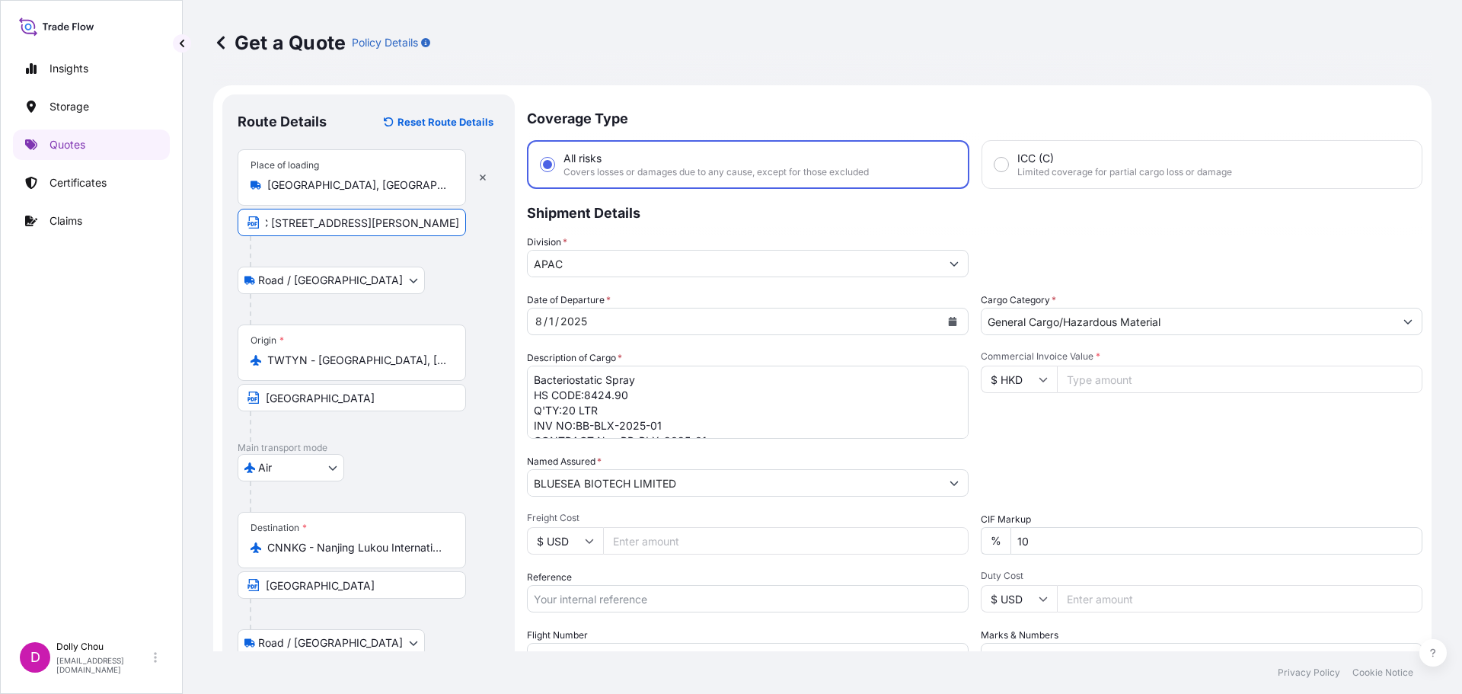
scroll to position [0, 58]
type input "SACHEM INC 821 Woodward St, Austin, TX 78703"
click at [430, 263] on div at bounding box center [375, 251] width 250 height 30
click at [429, 222] on input "SACHEM INC 821 Woodward St, Austin, TX 78703" at bounding box center [352, 222] width 228 height 27
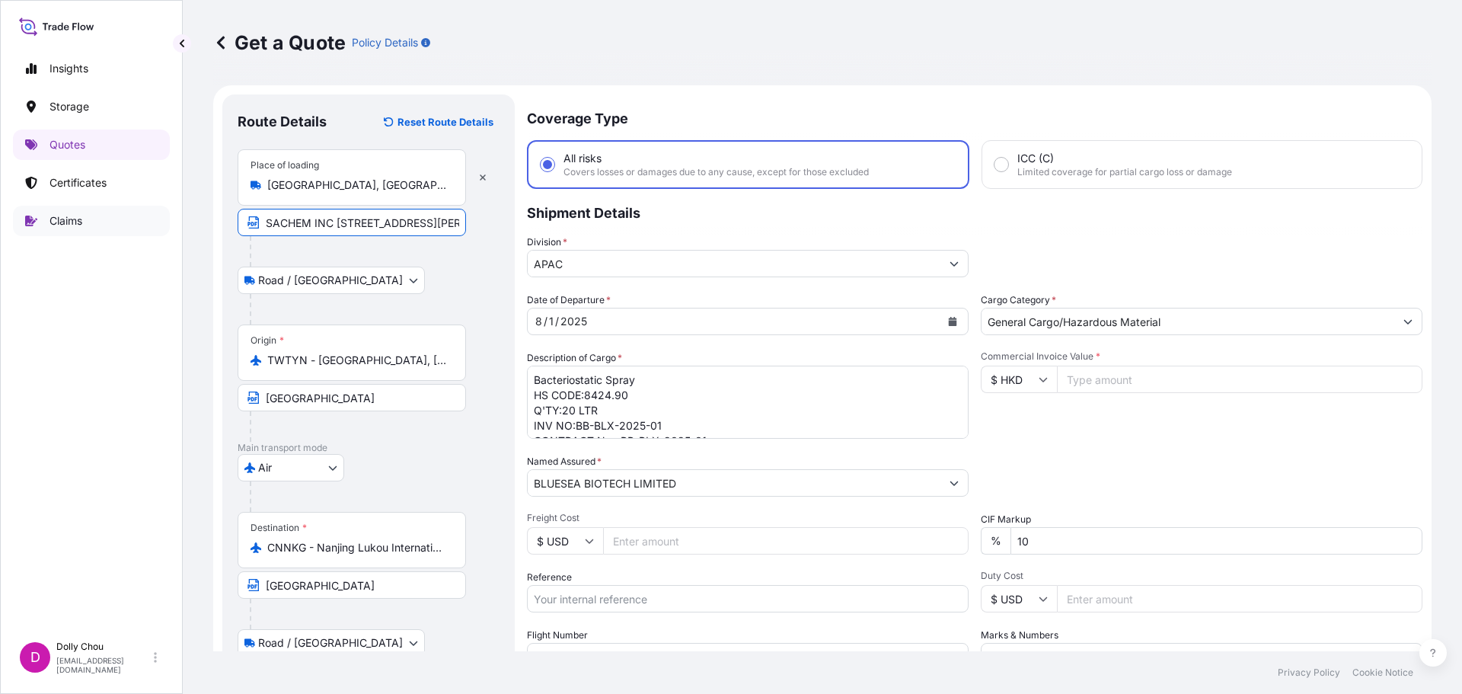
drag, startPoint x: 423, startPoint y: 222, endPoint x: 155, endPoint y: 213, distance: 268.2
click at [155, 213] on div "Insights Storage Quotes Certificates Claims D Dolly Chou dolly.chou@bdpint.com …" at bounding box center [731, 347] width 1462 height 694
click at [334, 228] on input "SACHEM INC 821 Woodward St, Austin, TX 78703" at bounding box center [352, 222] width 228 height 27
drag, startPoint x: 304, startPoint y: 221, endPoint x: 524, endPoint y: 228, distance: 220.2
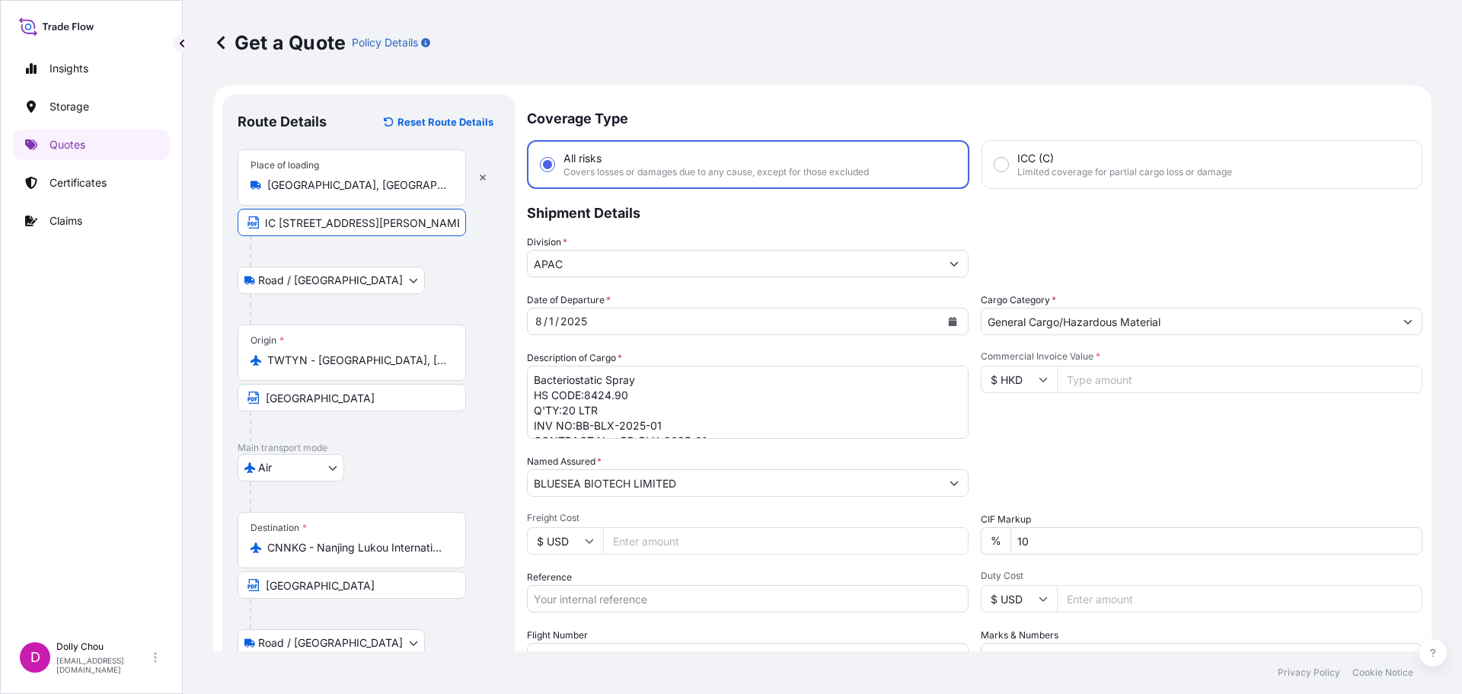
click at [524, 228] on form "Route Details Reset Route Details Place of loading Austin, TX, USA SACHEM INC 8…" at bounding box center [822, 441] width 1218 height 713
click at [408, 286] on div "Road / Inland Road / Inland" at bounding box center [369, 280] width 262 height 27
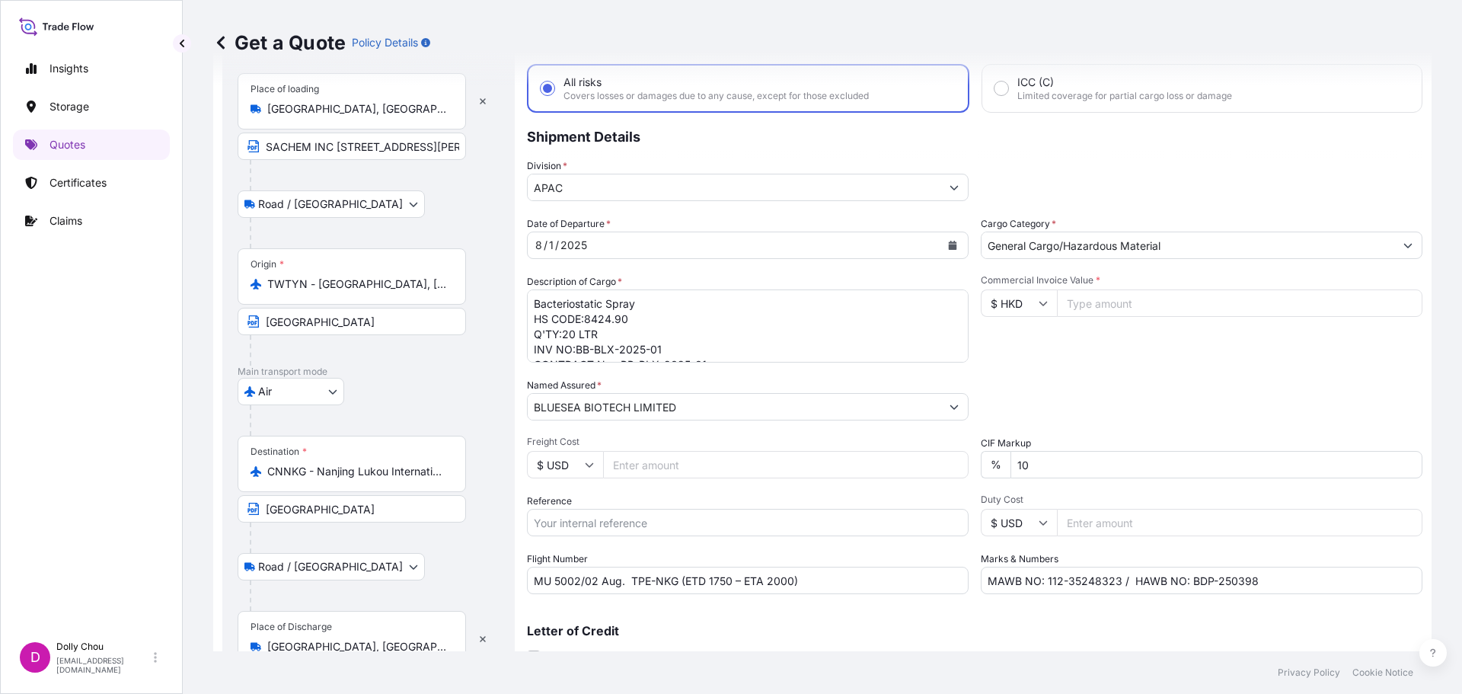
click at [403, 289] on input "TWTYN - Taoyuan, Taiwan" at bounding box center [357, 283] width 180 height 15
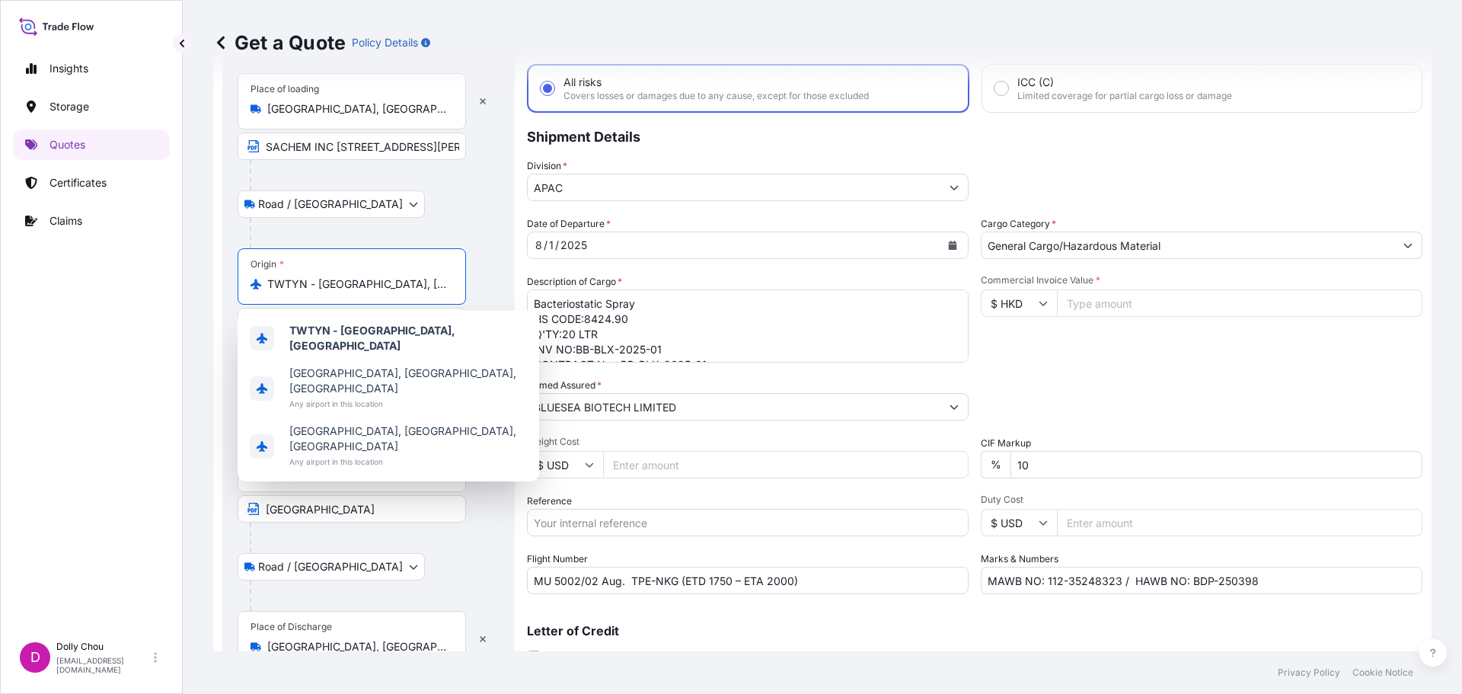
drag, startPoint x: 425, startPoint y: 282, endPoint x: 231, endPoint y: 274, distance: 194.3
click at [231, 274] on div "Route Details Reset Route Details Place of loading Austin, TX, USA SACHEM INC 8…" at bounding box center [368, 365] width 292 height 695
click at [169, 303] on div "Insights Storage Quotes Certificates Claims" at bounding box center [91, 337] width 157 height 594
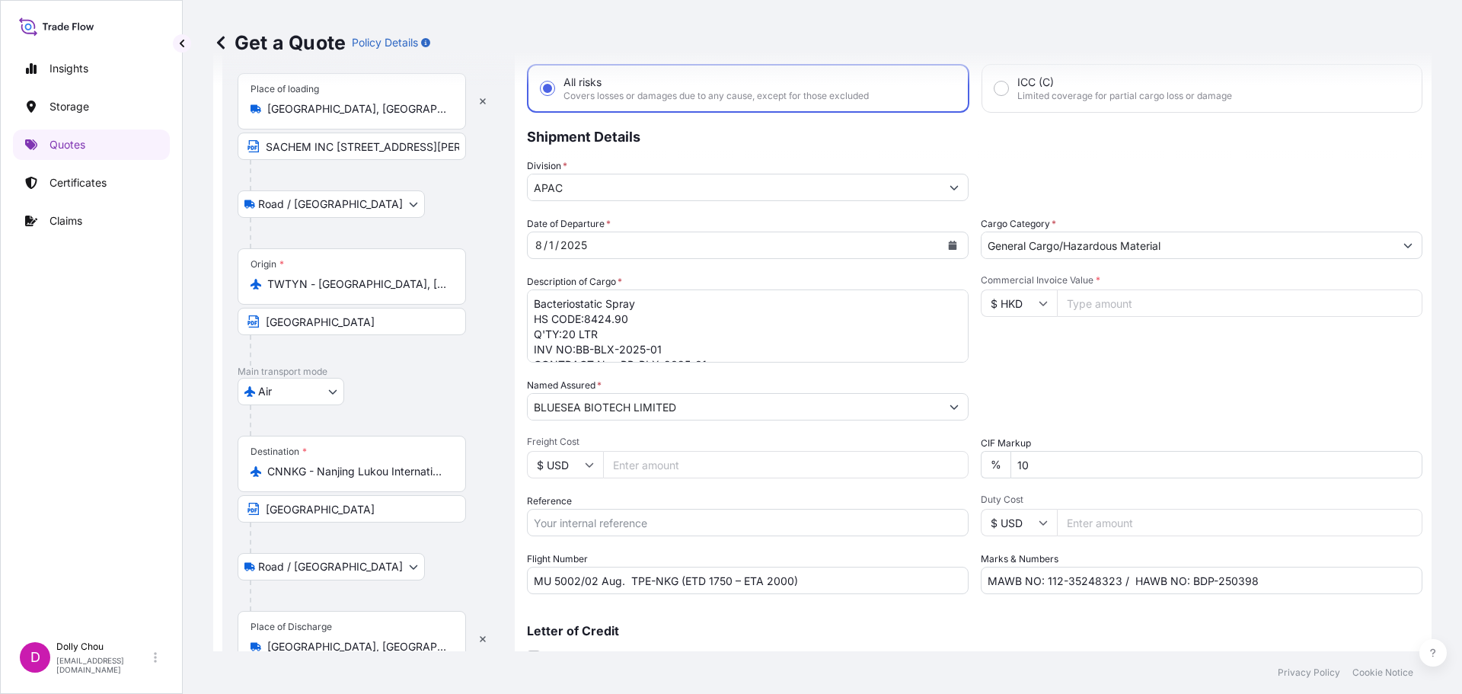
click at [375, 281] on input "TWTYN - Taoyuan, Taiwan" at bounding box center [357, 283] width 180 height 15
drag, startPoint x: 331, startPoint y: 279, endPoint x: 186, endPoint y: 277, distance: 145.5
click at [186, 277] on div "Get a Quote Policy Details Route Details Reset Route Details Place of loading A…" at bounding box center [822, 325] width 1279 height 651
click at [423, 269] on div "Origin * TWTYN - Taoyuan, Taiwan" at bounding box center [352, 276] width 228 height 56
click at [423, 276] on input "TWTYN - Taoyuan, Taiwan" at bounding box center [357, 283] width 180 height 15
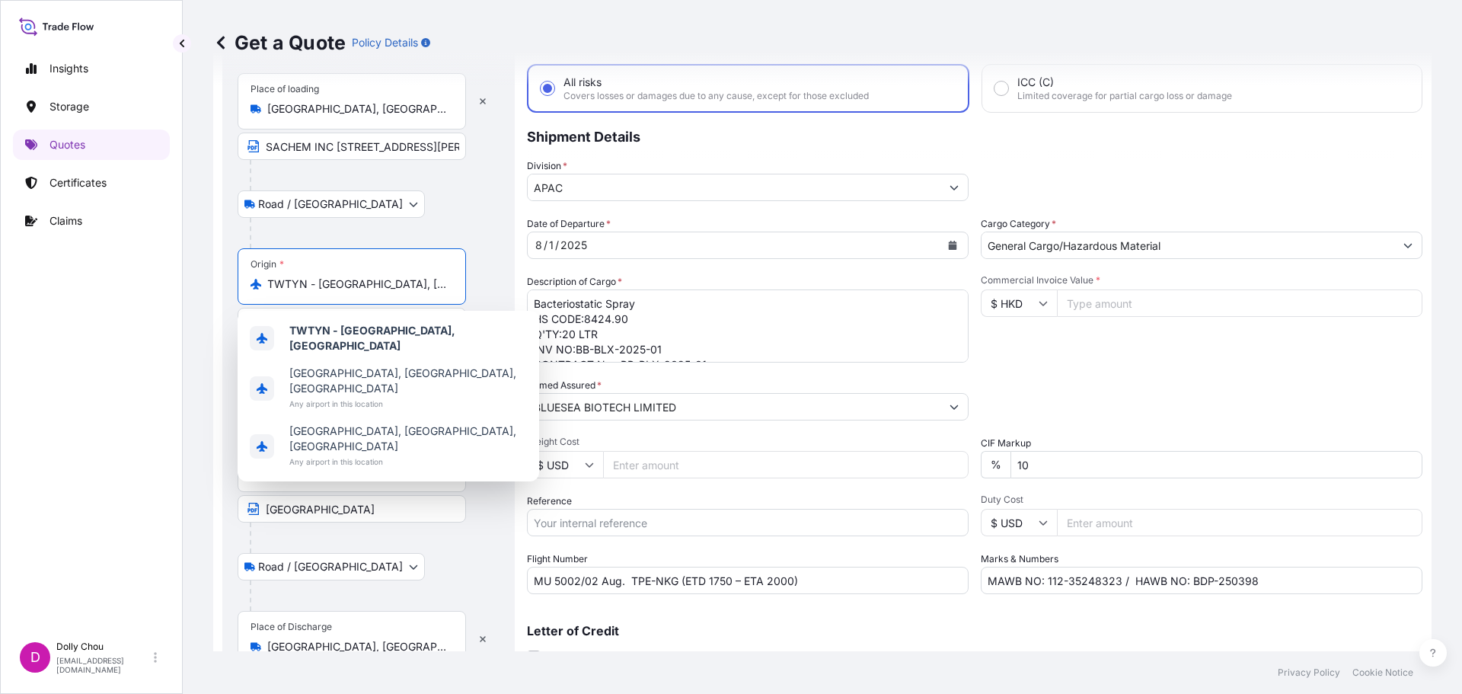
drag, startPoint x: 414, startPoint y: 279, endPoint x: 221, endPoint y: 273, distance: 193.6
click at [221, 273] on form "Route Details Reset Route Details Place of loading Austin, TX, USA SACHEM INC 8…" at bounding box center [822, 365] width 1218 height 713
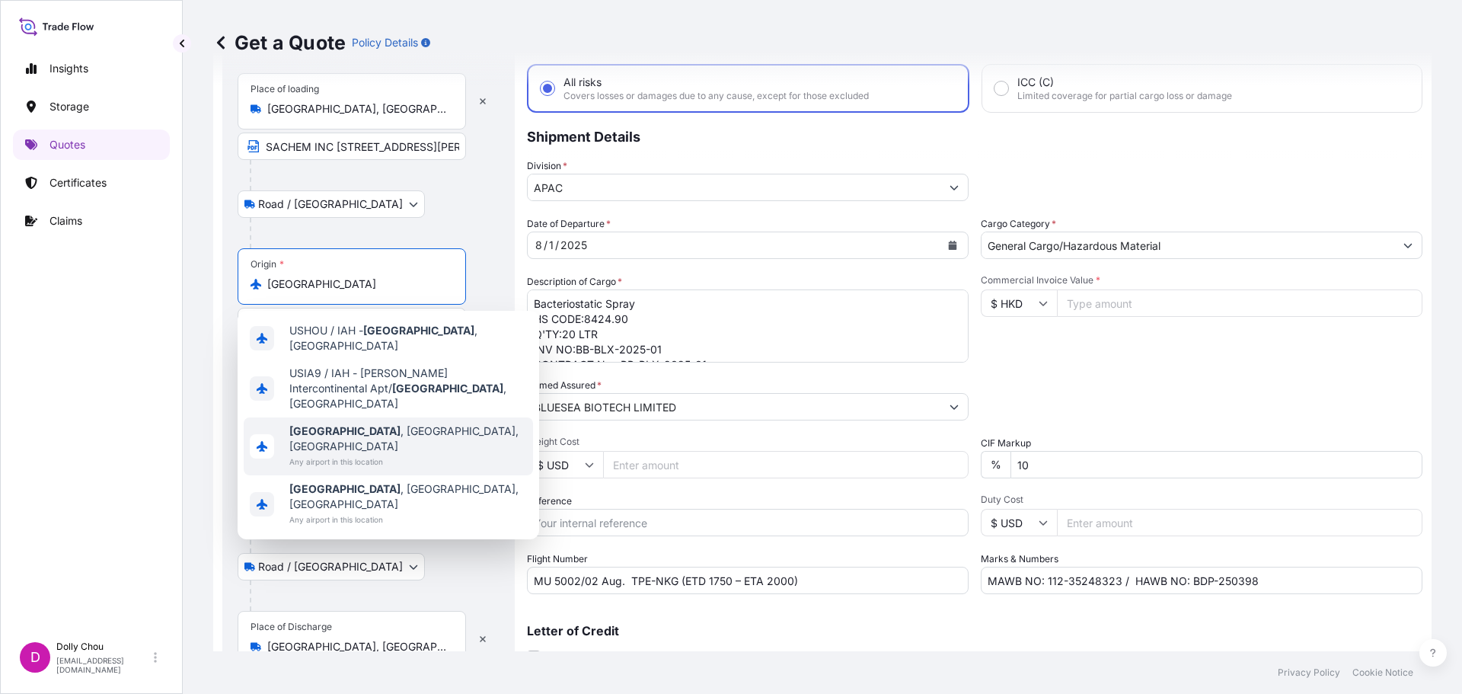
click at [398, 418] on div "Houston , TX, USA Any airport in this location" at bounding box center [388, 446] width 289 height 58
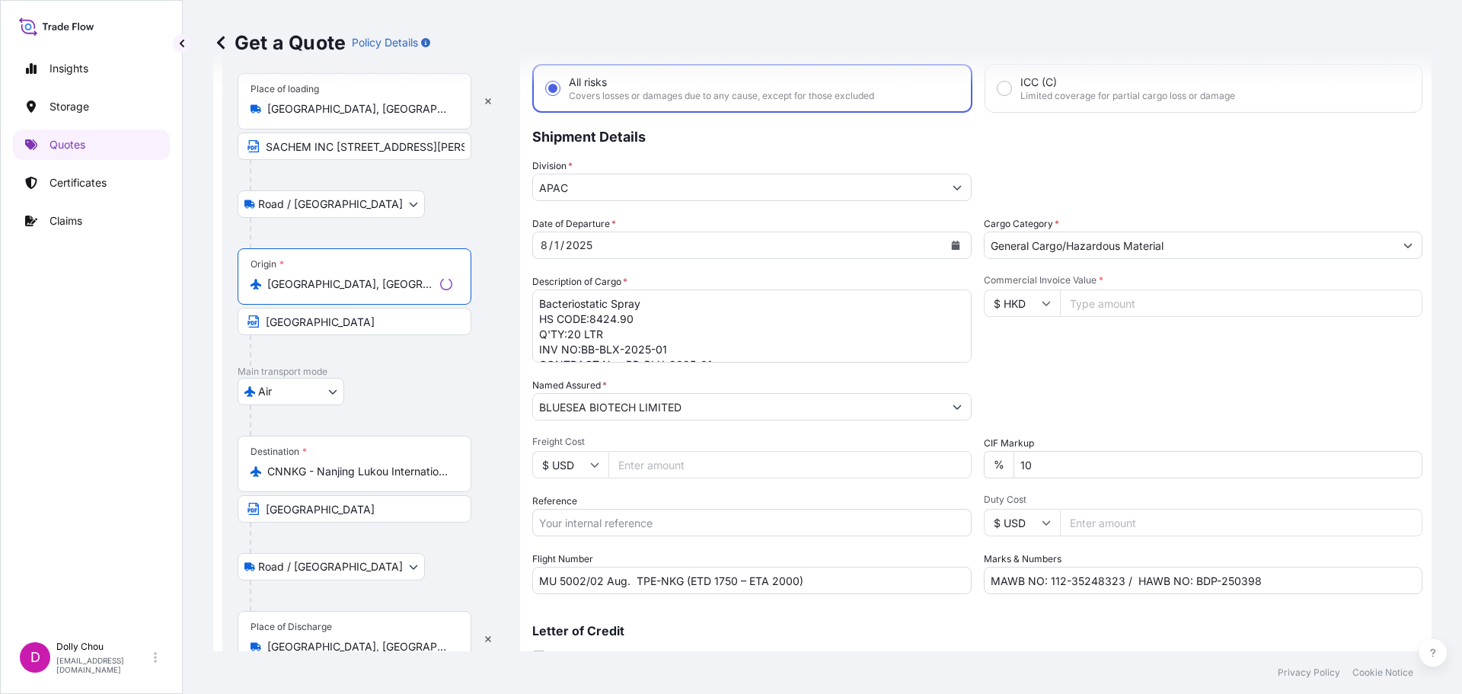
type input "Houston, TX, USA"
click at [475, 343] on div "Origin * Houston, TX, USA Taoyuan International Airport" at bounding box center [371, 306] width 267 height 117
drag, startPoint x: 265, startPoint y: 147, endPoint x: 790, endPoint y: 148, distance: 525.5
click at [790, 148] on form "Route Details Reset Route Details Place of loading Austin, TX, USA SACHEM INC 8…" at bounding box center [822, 365] width 1218 height 713
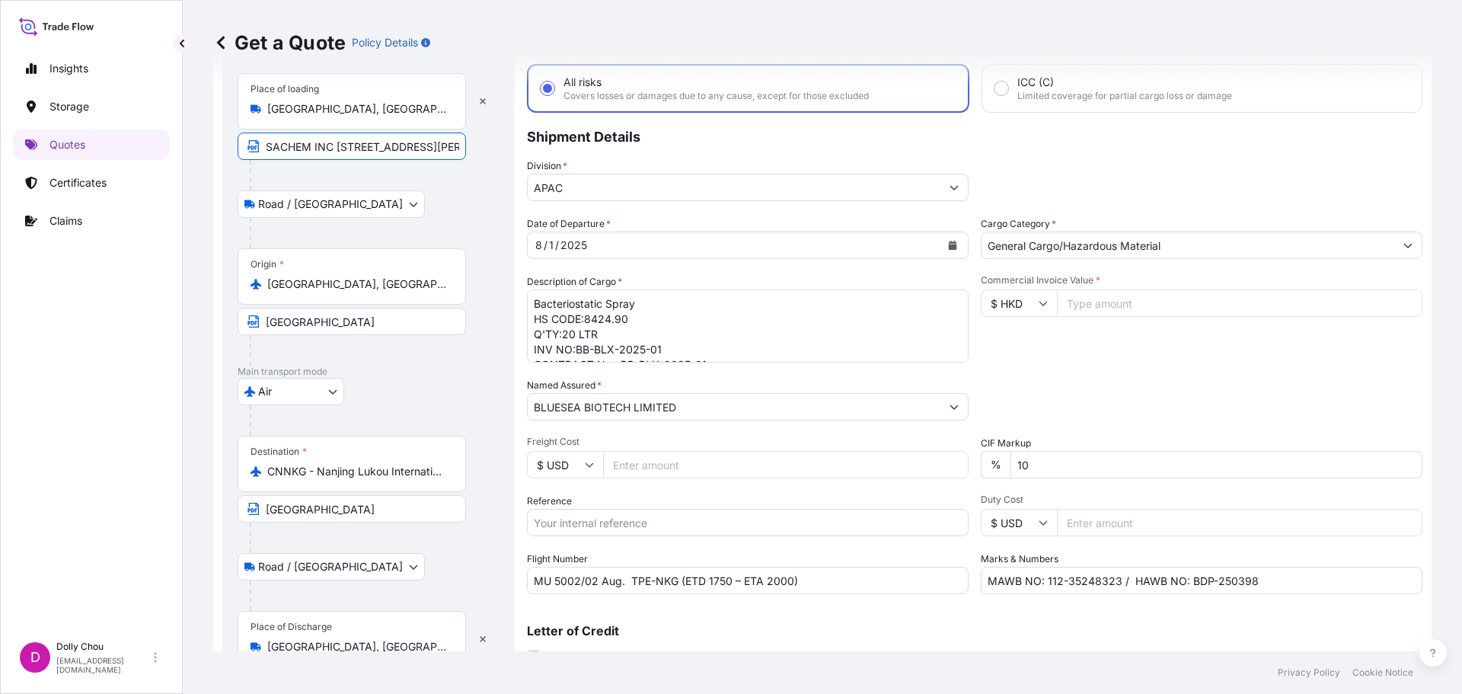
scroll to position [0, 0]
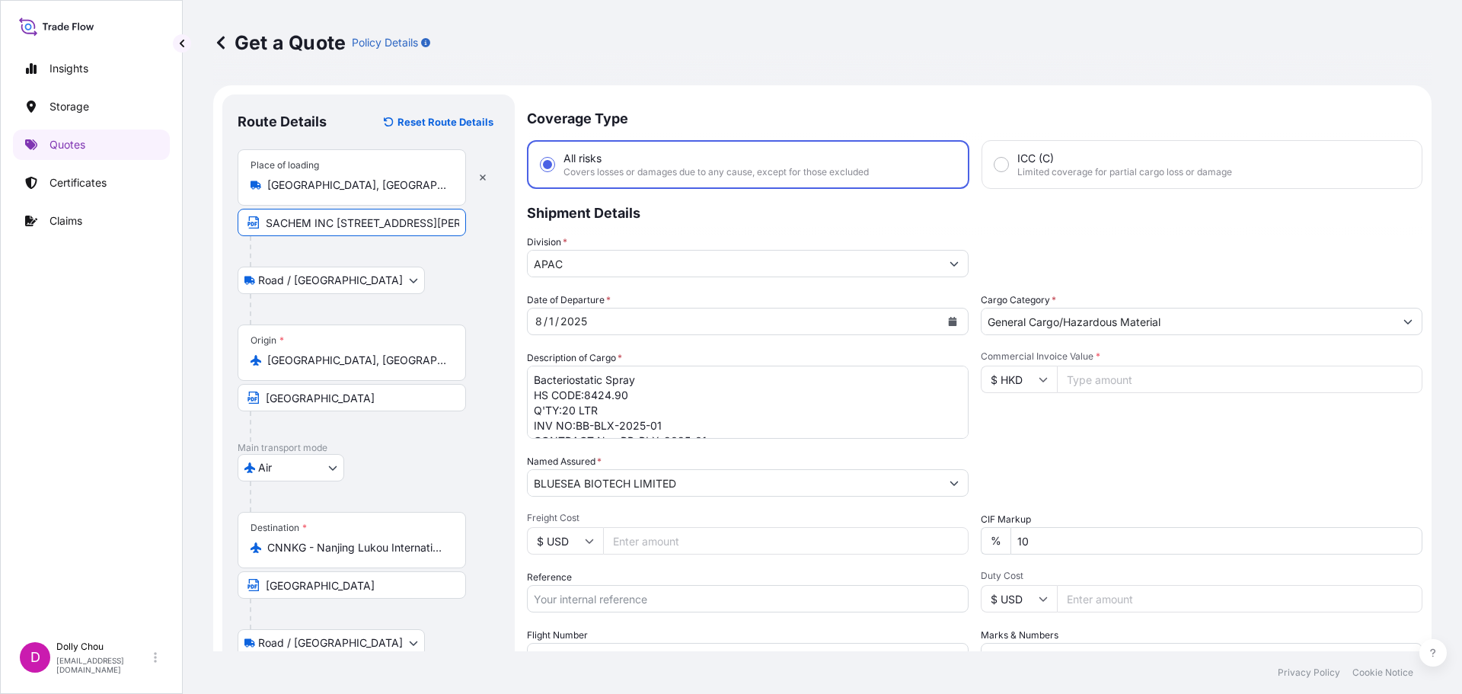
click at [219, 48] on icon at bounding box center [220, 42] width 15 height 15
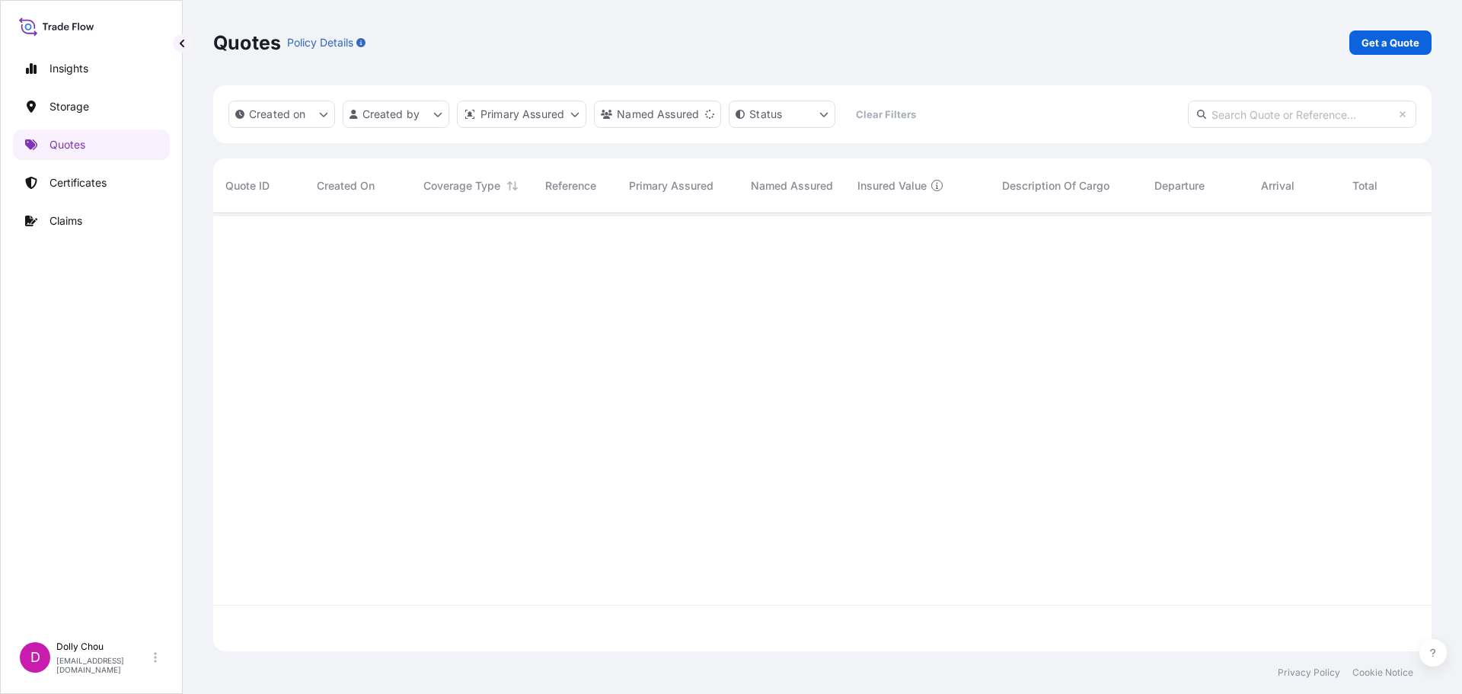
scroll to position [481, 1207]
click at [70, 184] on p "Certificates" at bounding box center [78, 182] width 57 height 15
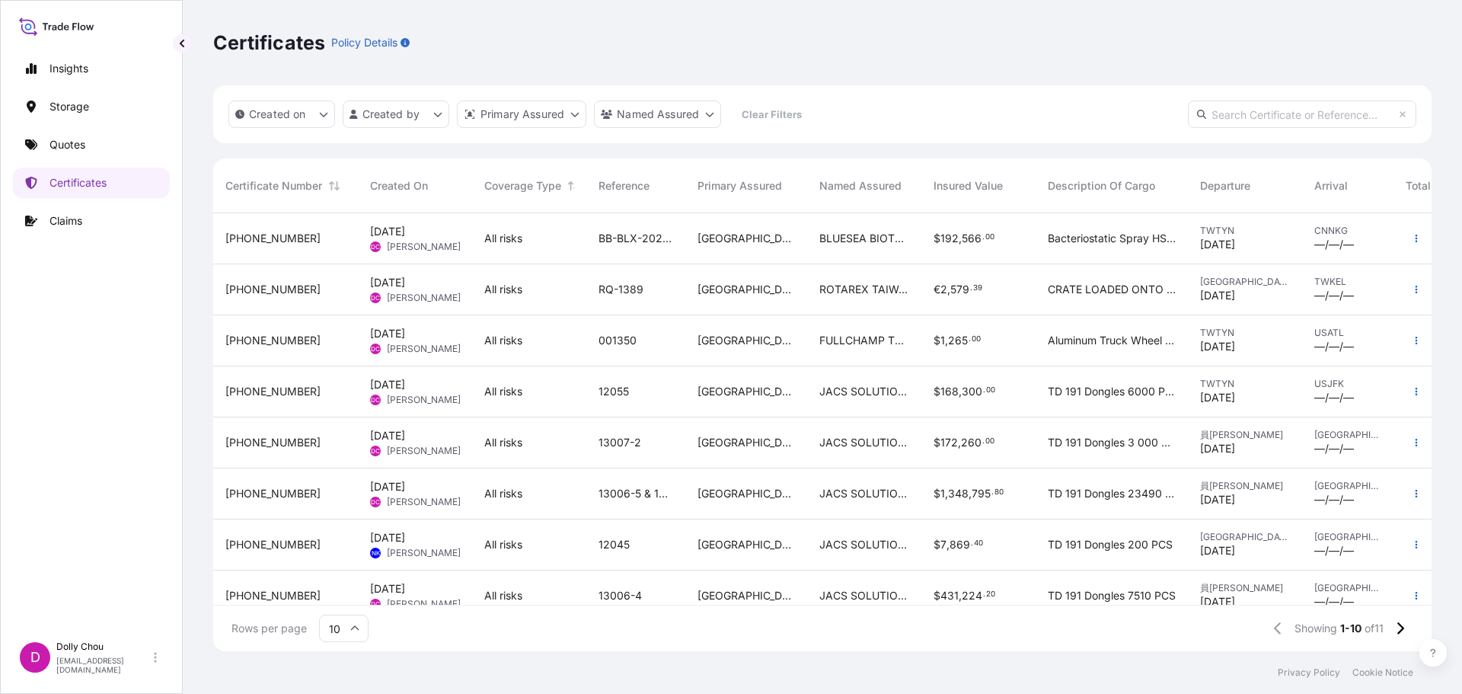
click at [850, 342] on span "FULLCHAMP TECHNOLOGIES CO., LTD." at bounding box center [864, 340] width 90 height 15
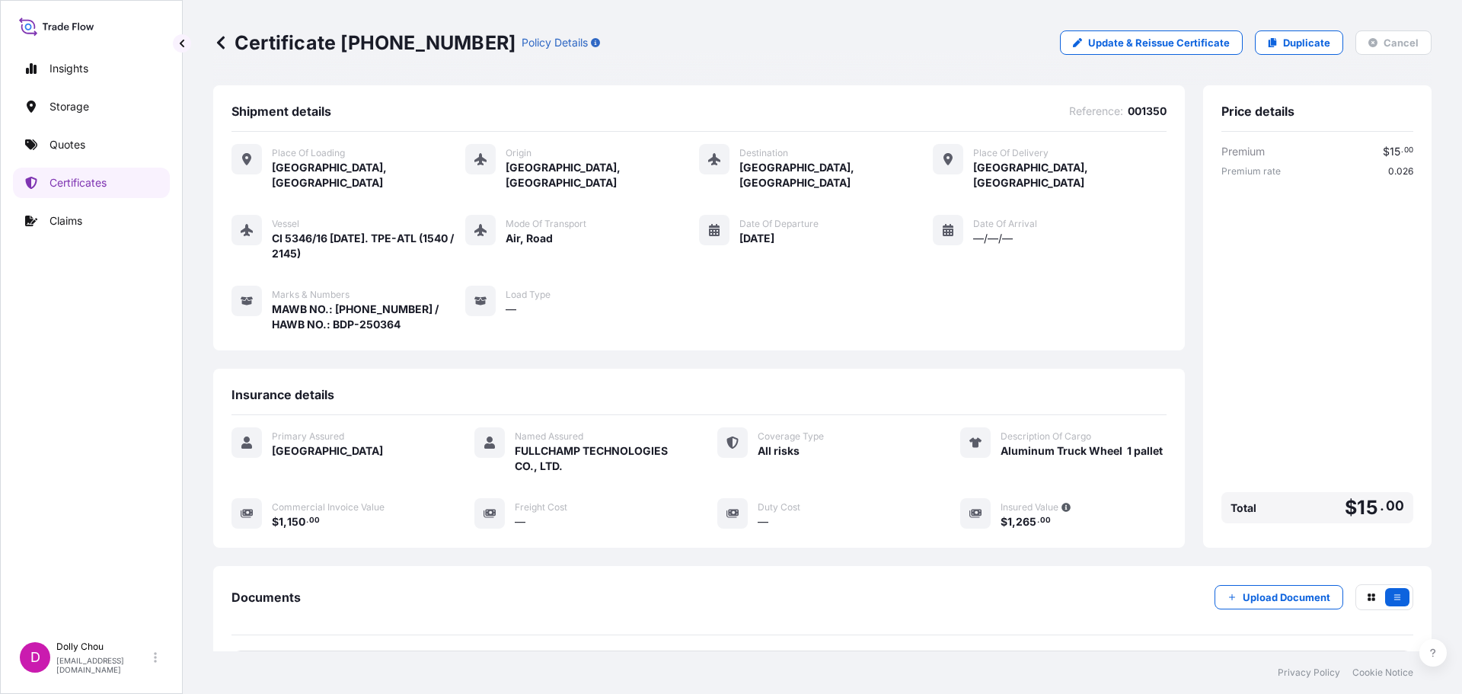
click at [219, 40] on icon at bounding box center [220, 42] width 15 height 15
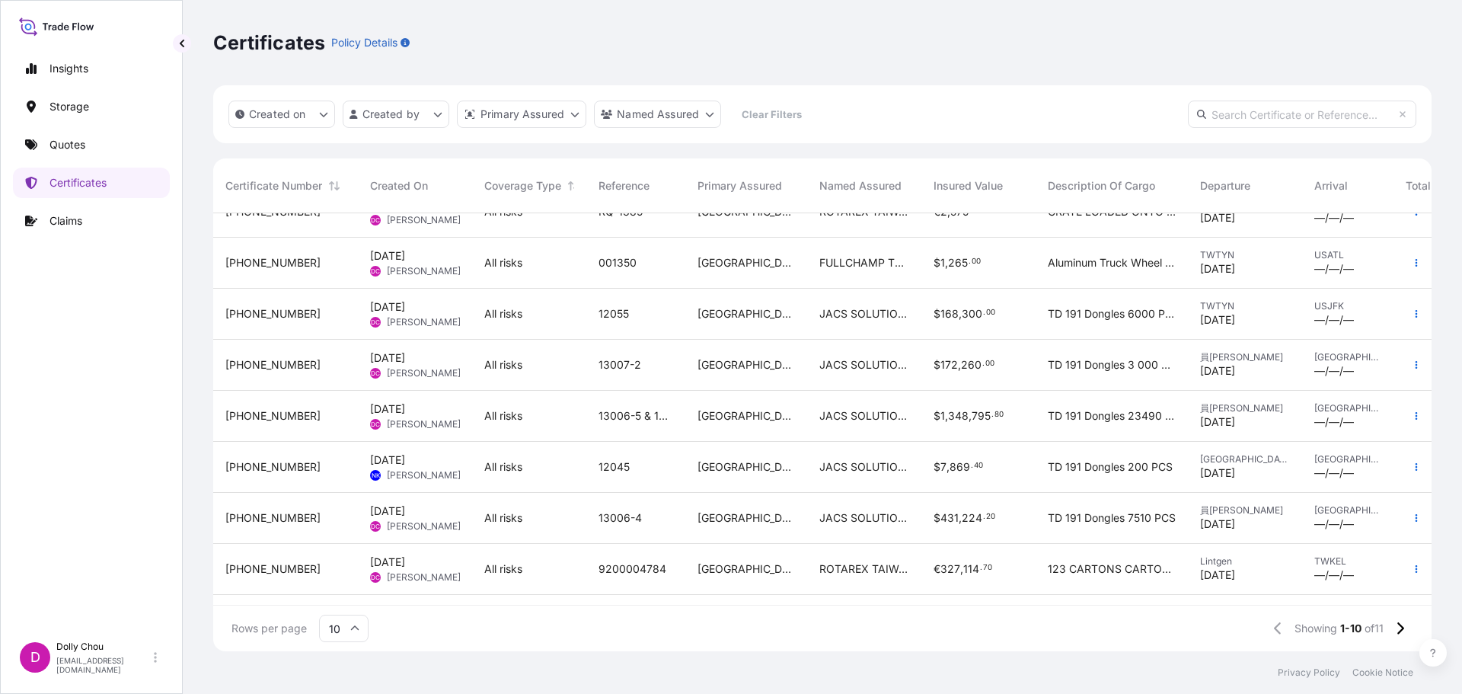
scroll to position [130, 0]
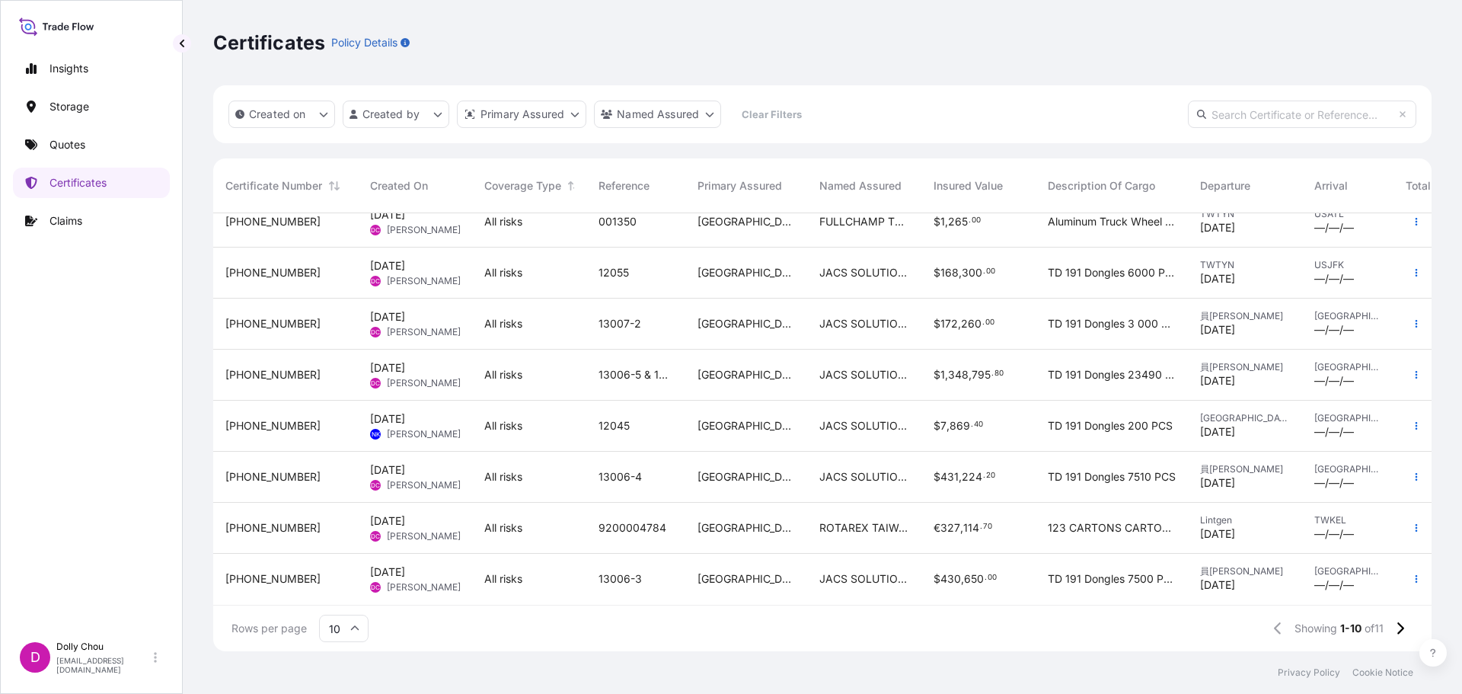
click at [878, 520] on span "ROTAREX TAIWAN LIMITED, CO" at bounding box center [864, 527] width 90 height 15
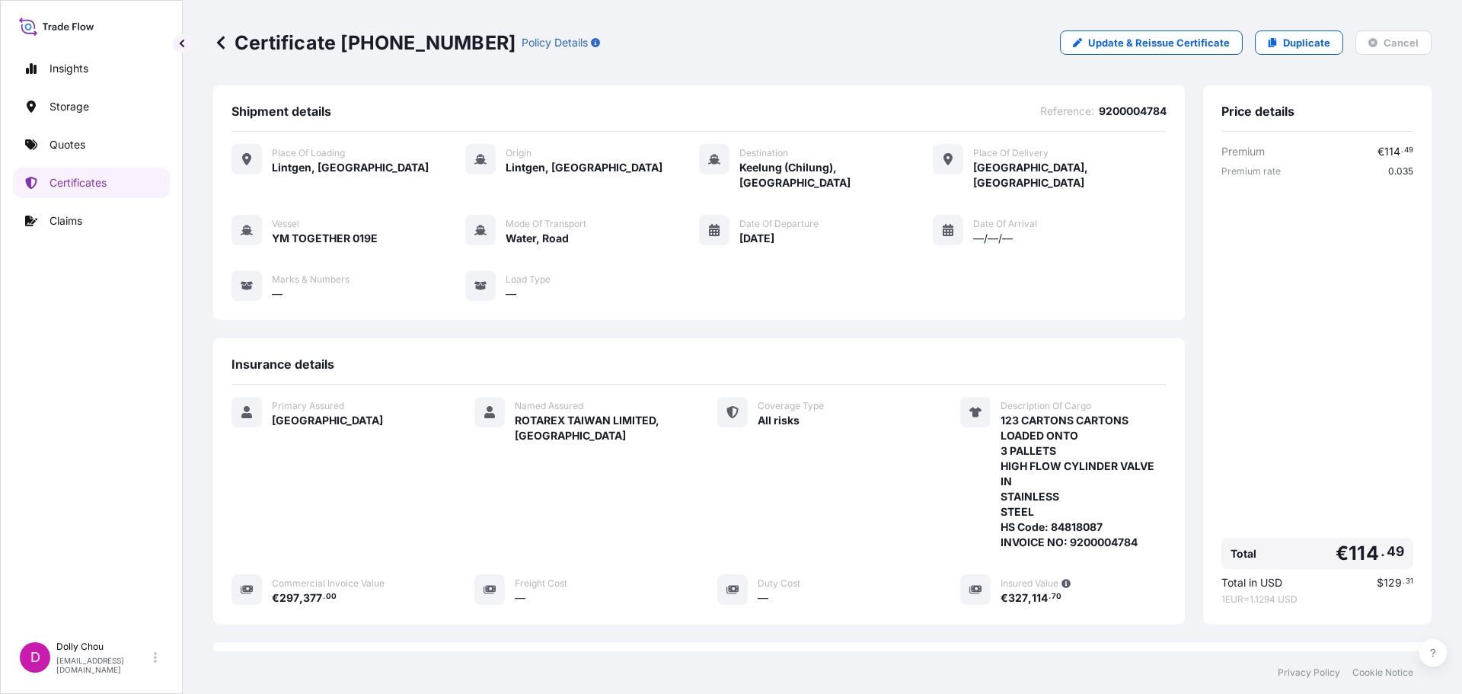
scroll to position [213, 0]
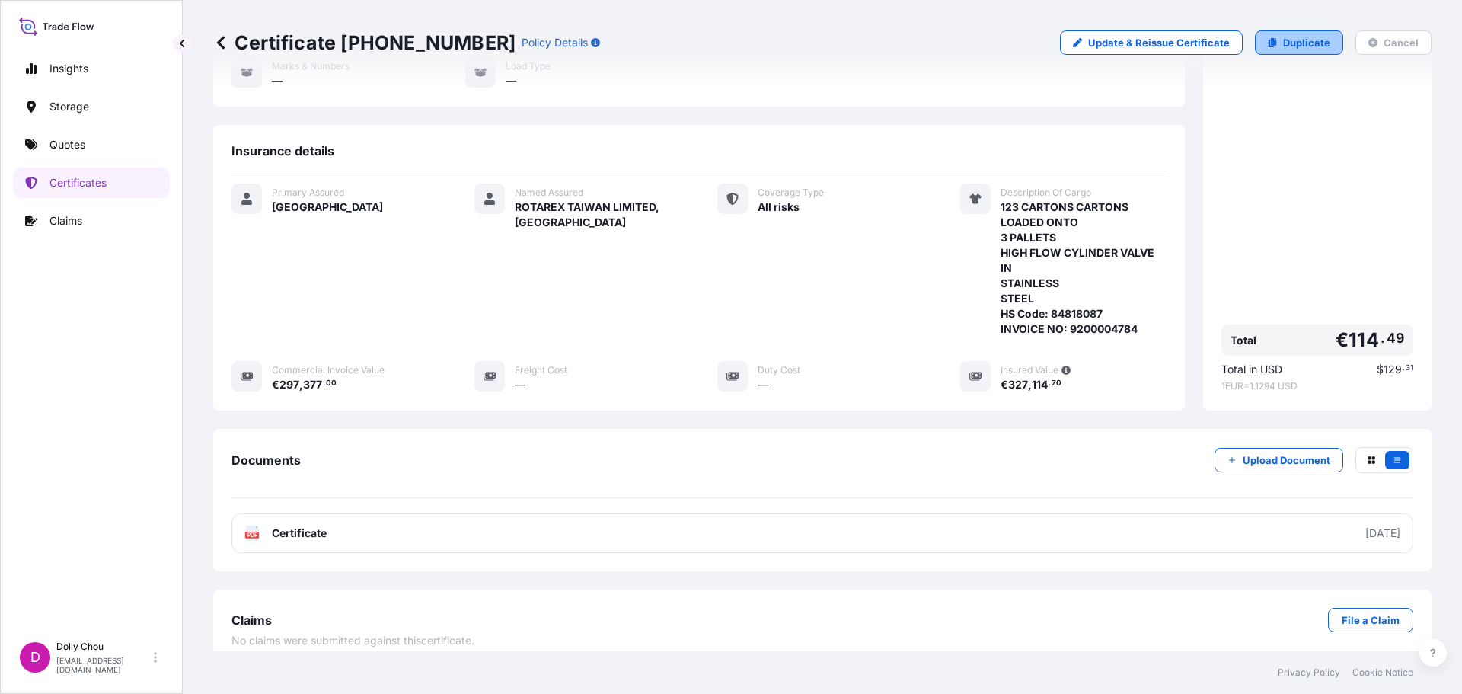
click at [1273, 45] on link "Duplicate" at bounding box center [1299, 42] width 88 height 24
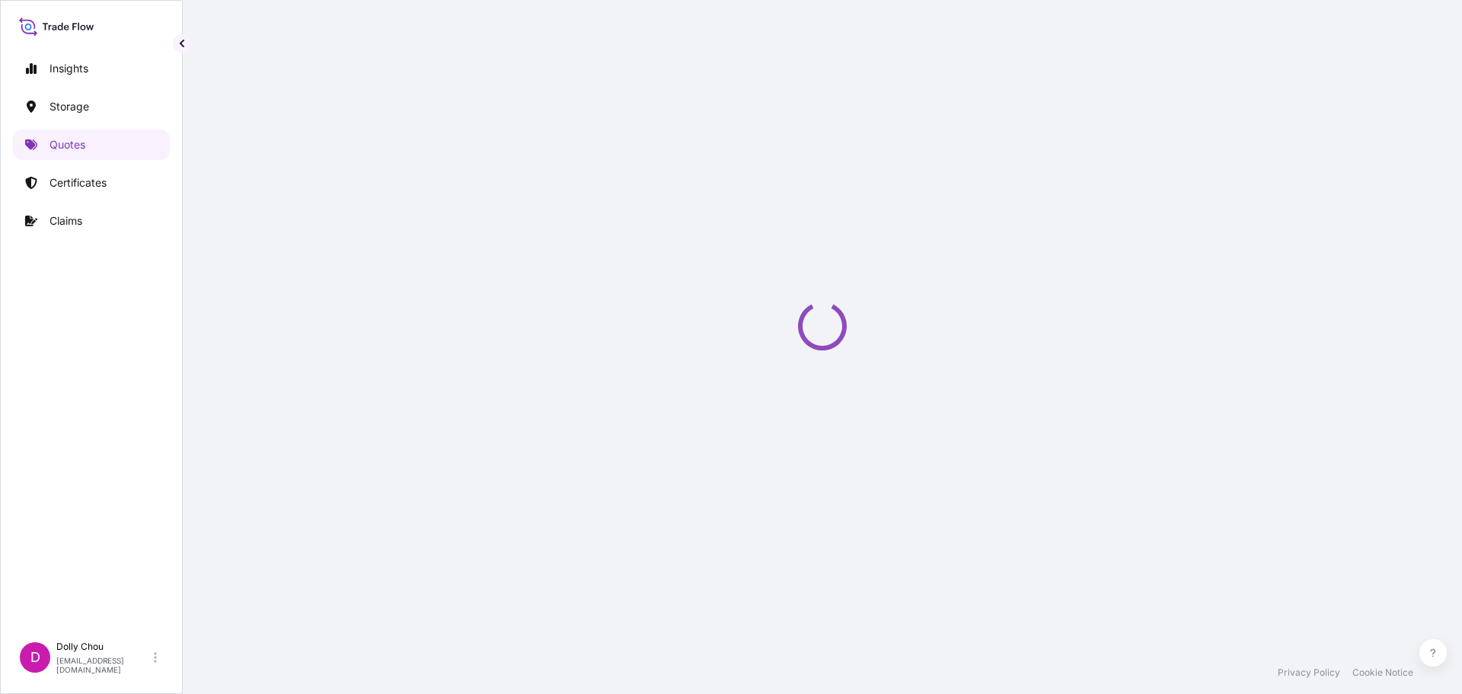
select select "Road / Inland"
select select "Water"
select select "Road / Inland"
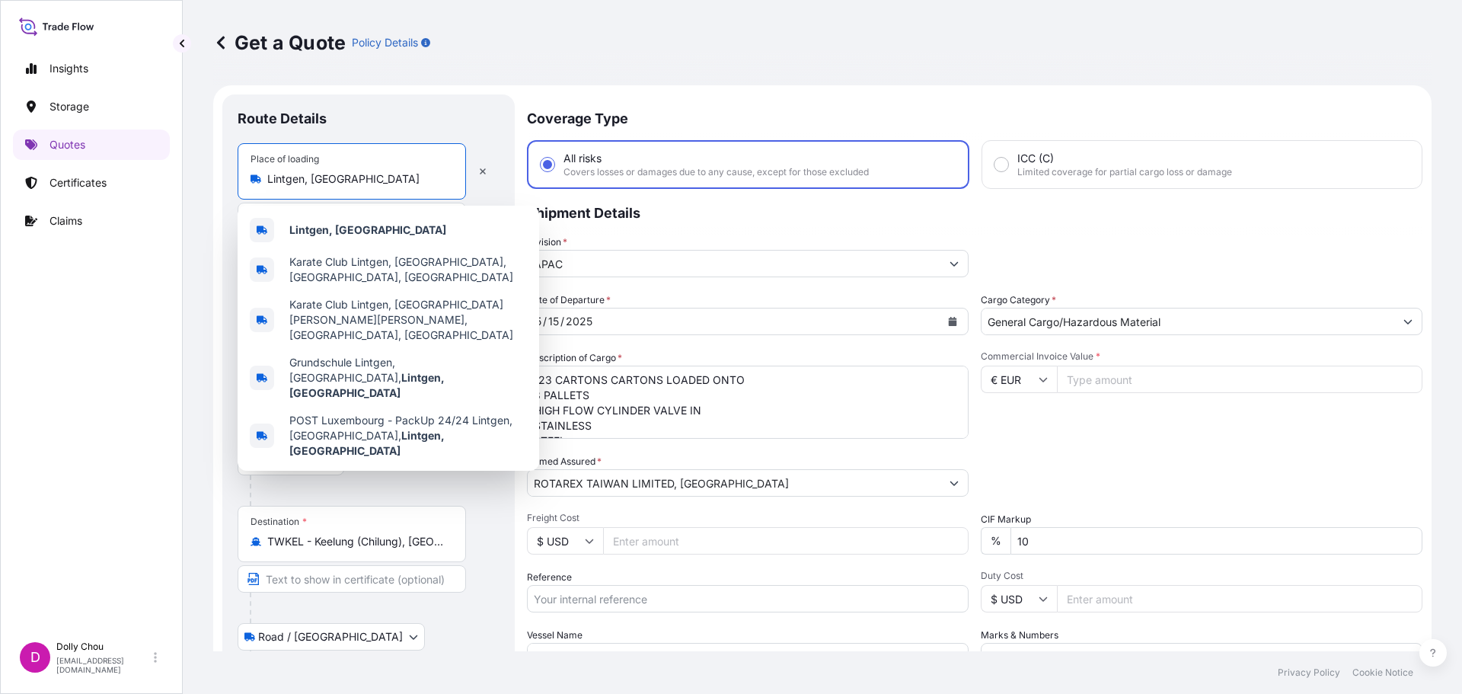
click at [360, 172] on input "Lintgen, Luxembourg" at bounding box center [357, 178] width 180 height 15
click at [473, 176] on button "button" at bounding box center [483, 171] width 34 height 24
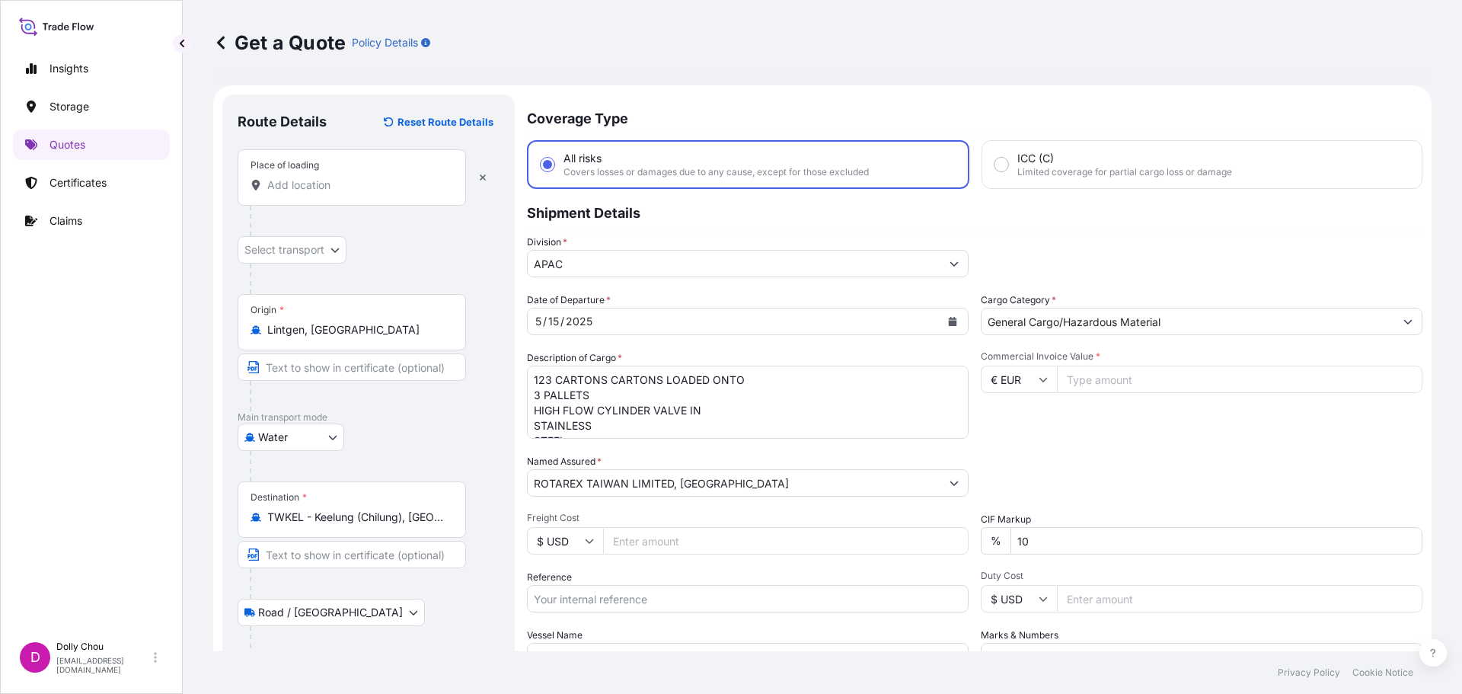
click at [302, 186] on input "Place of loading" at bounding box center [357, 184] width 180 height 15
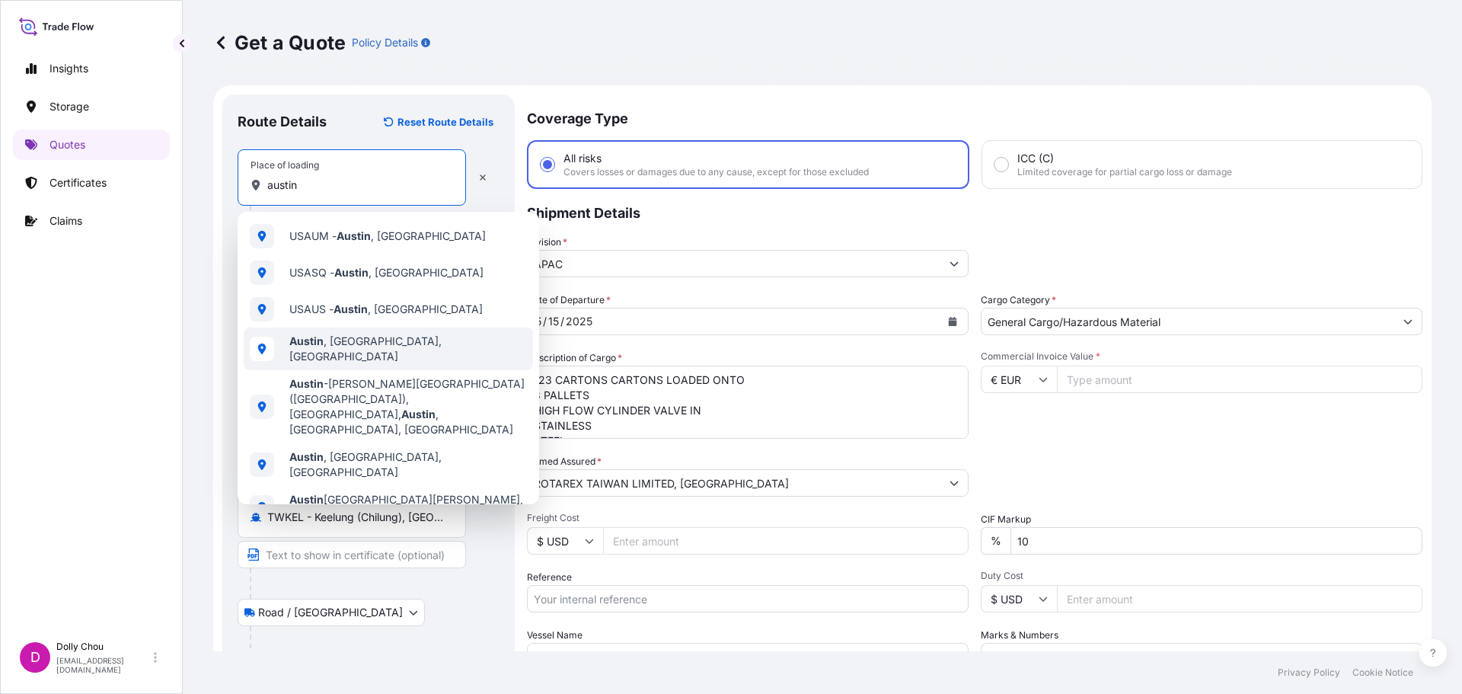
click at [383, 348] on div "Austin , TX, USA" at bounding box center [388, 348] width 289 height 43
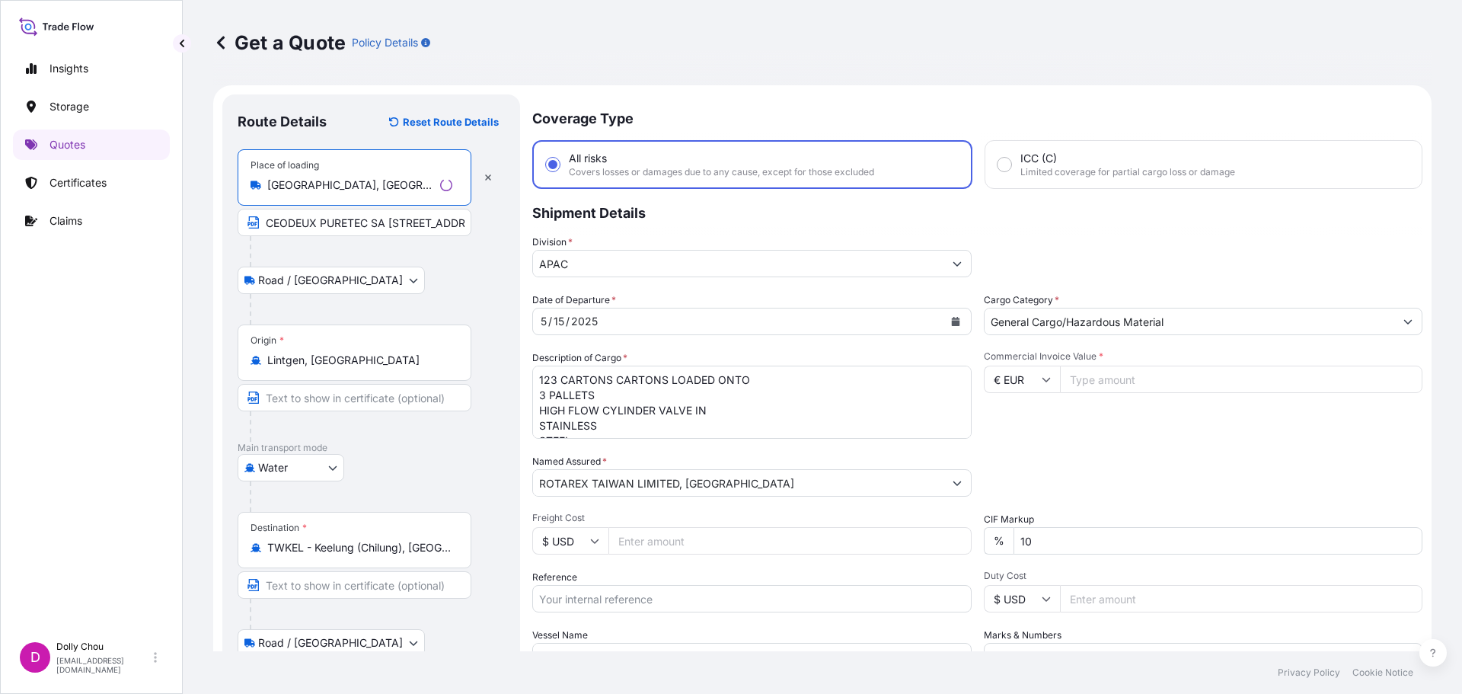
type input "Austin, TX, USA"
click at [321, 226] on input "CEODEUX PURETEC SA 24 RUE DE DIEKIRCH L-7440 LINTGEN" at bounding box center [355, 222] width 234 height 27
drag, startPoint x: 267, startPoint y: 223, endPoint x: 832, endPoint y: 225, distance: 565.8
click at [832, 225] on form "Route Details Reset Route Details Place of loading Austin, TX, USA CEODEUX PURE…" at bounding box center [822, 441] width 1218 height 713
paste input "SACHEM INC 821 Woodward St, Austin, TX 78703"
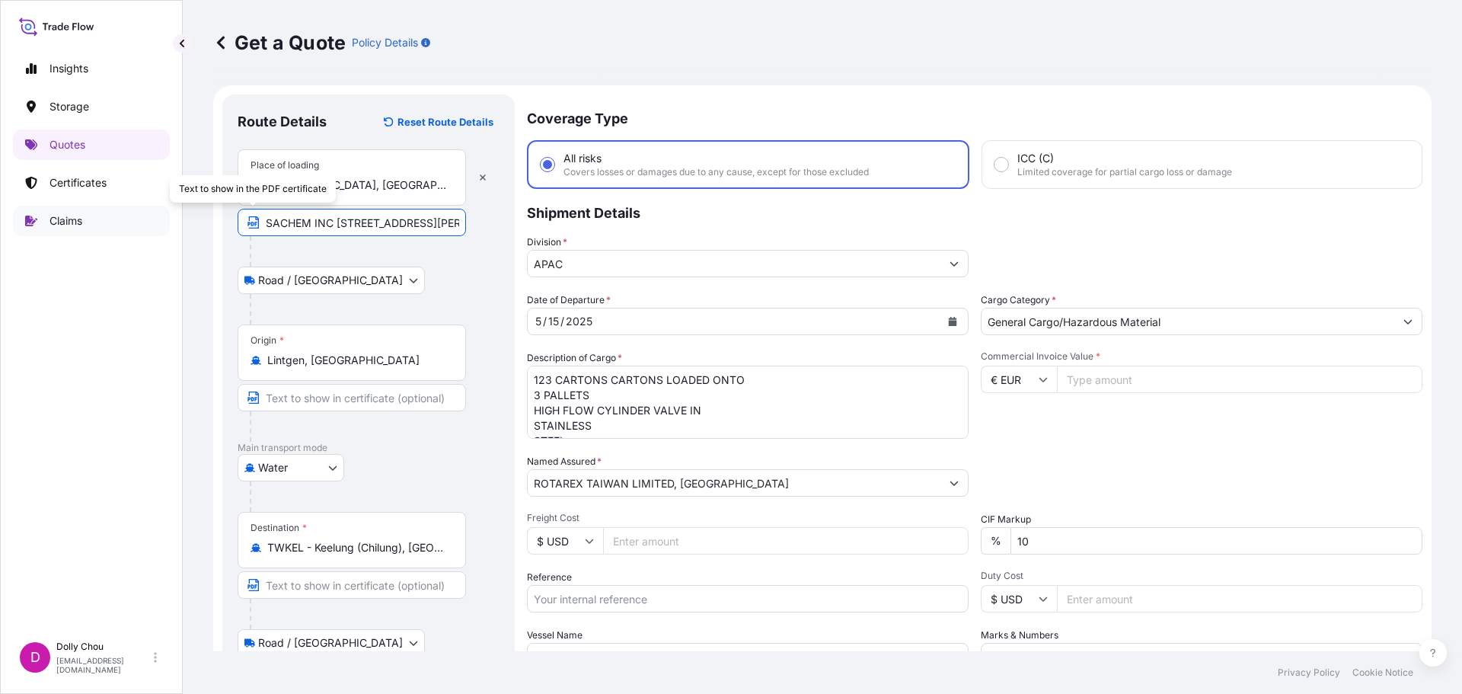
drag, startPoint x: 423, startPoint y: 220, endPoint x: 51, endPoint y: 216, distance: 372.4
click at [43, 216] on div "Insights Storage Quotes Certificates Claims D Dolly Chou dolly.chou@bdpint.com …" at bounding box center [731, 347] width 1462 height 694
type input "SACHEM INC 821 Woodward St, Austin, TX 78703"
click at [404, 239] on div at bounding box center [375, 251] width 250 height 30
click at [398, 268] on div "Road / Inland Road / Inland" at bounding box center [369, 280] width 262 height 27
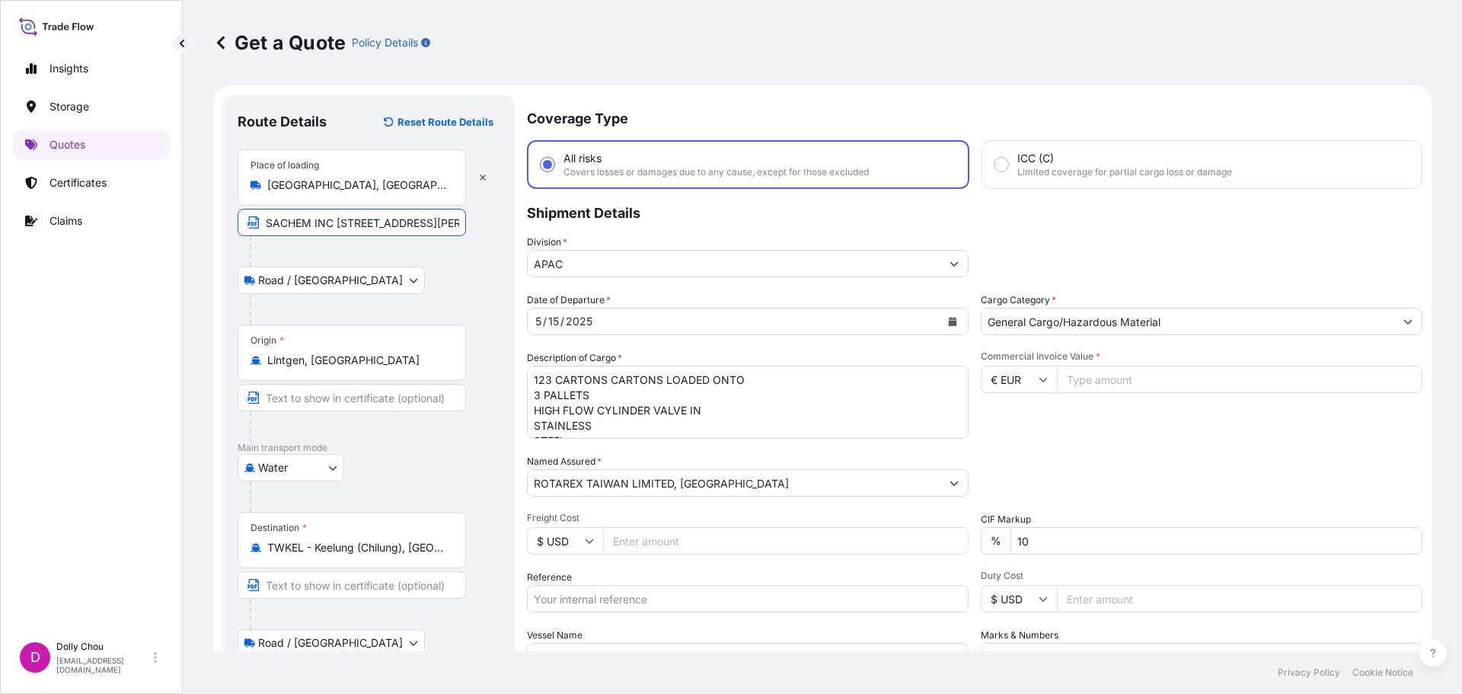
scroll to position [0, 58]
drag, startPoint x: 321, startPoint y: 224, endPoint x: 501, endPoint y: 224, distance: 179.7
click at [522, 219] on form "Route Details Reset Route Details Place of loading Austin, TX, USA SACHEM INC 8…" at bounding box center [822, 441] width 1218 height 713
click at [410, 264] on div at bounding box center [375, 251] width 250 height 30
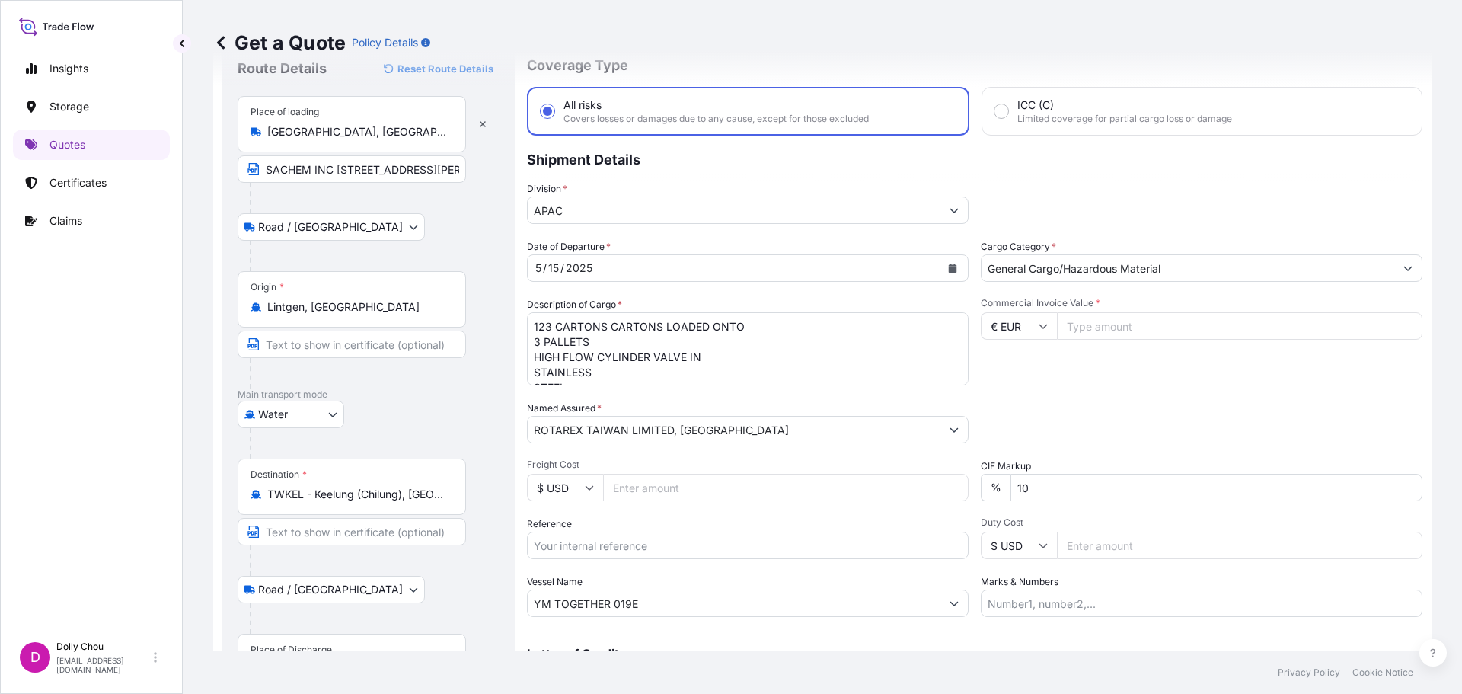
scroll to position [147, 0]
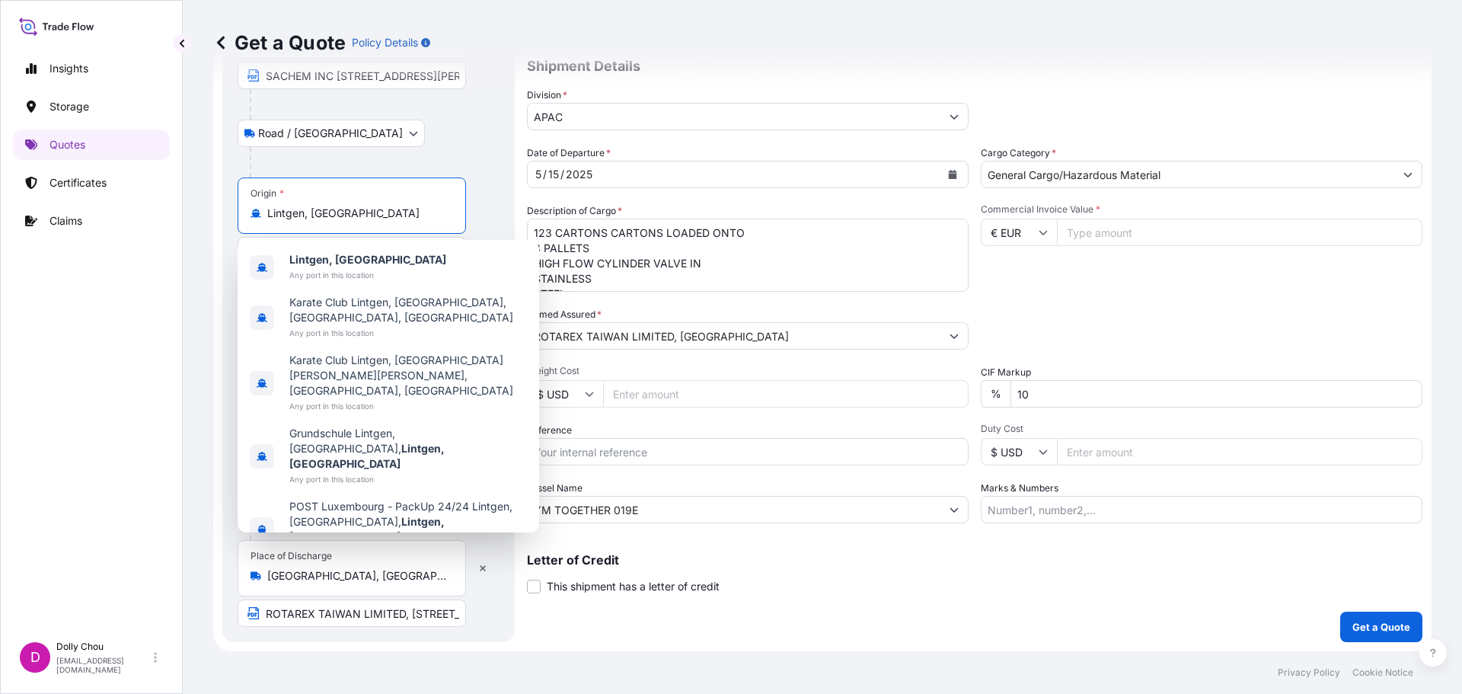
click at [385, 218] on input "Lintgen, Luxembourg" at bounding box center [357, 213] width 180 height 15
drag, startPoint x: 400, startPoint y: 217, endPoint x: 263, endPoint y: 225, distance: 137.3
click at [263, 225] on div "Origin * Lintgen, Luxembourg" at bounding box center [352, 205] width 228 height 56
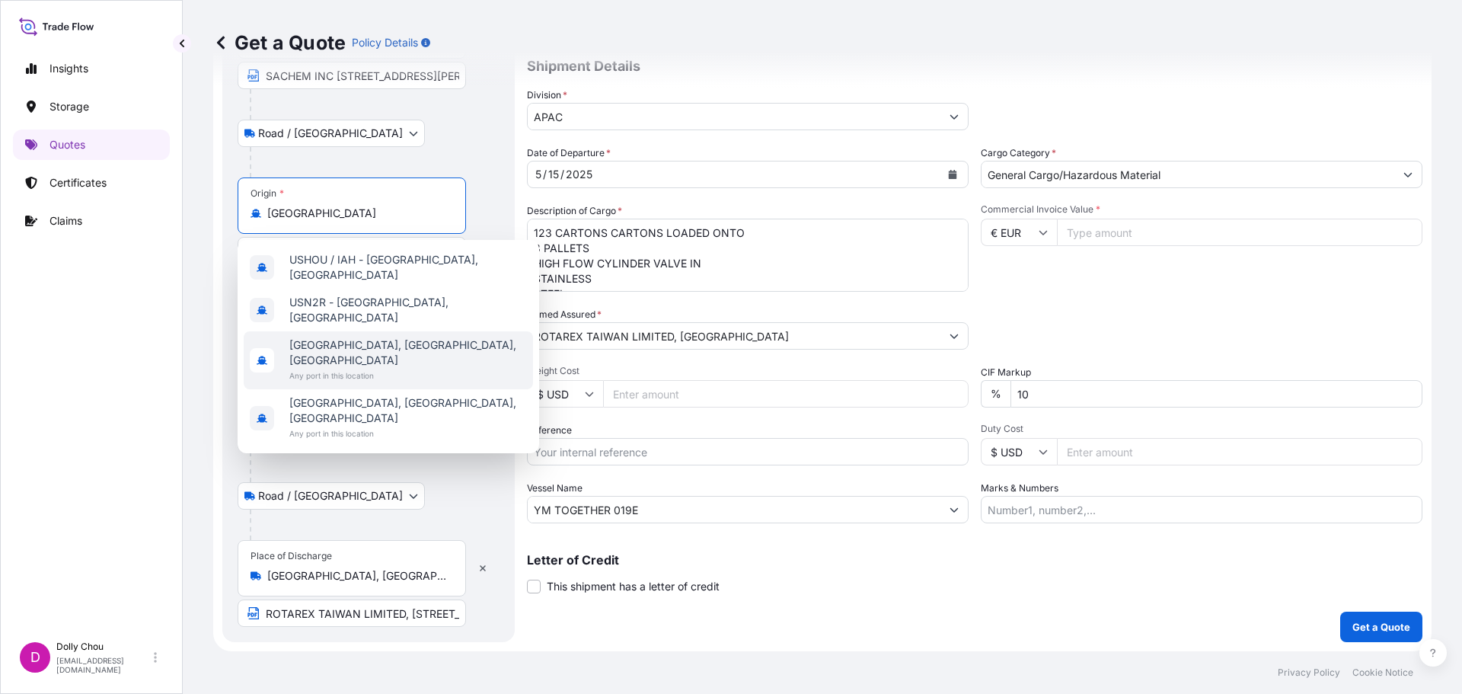
click at [392, 343] on div "Houston, TX, USA Any port in this location" at bounding box center [388, 360] width 289 height 58
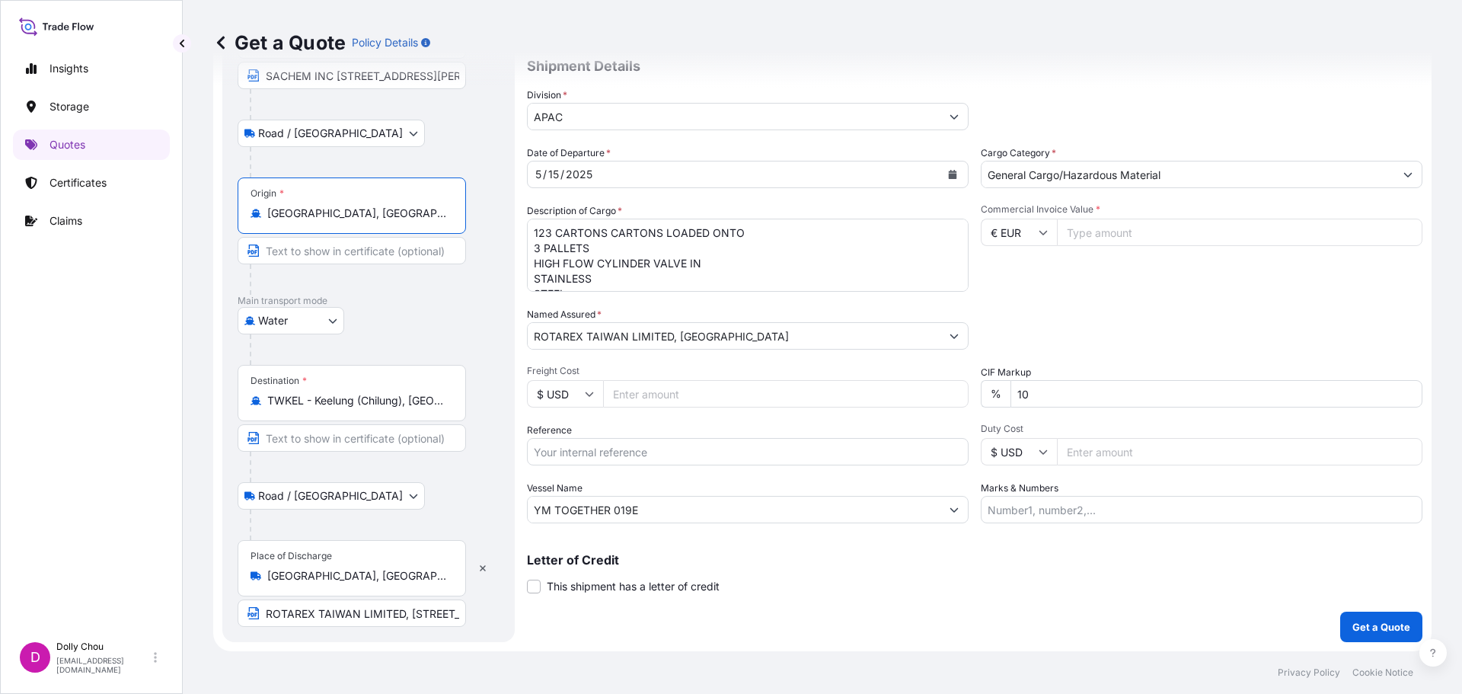
type input "Houston, TX, USA"
click at [380, 255] on input "Text to appear on certificate" at bounding box center [352, 250] width 228 height 27
click at [176, 323] on div "Insights Storage Quotes Certificates Claims D Dolly Chou dolly.chou@bdpint.com" at bounding box center [91, 347] width 183 height 694
click at [477, 569] on button "button" at bounding box center [483, 568] width 34 height 24
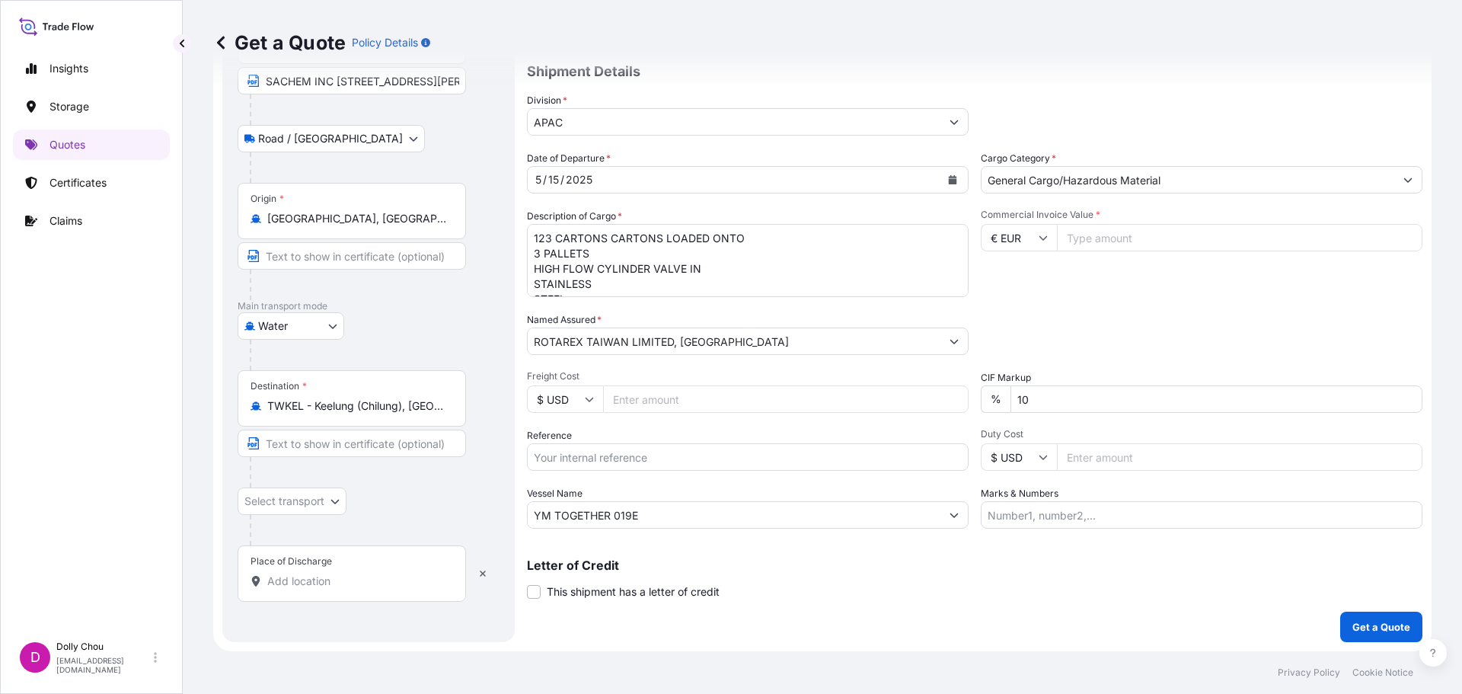
click at [324, 583] on input "Place of Discharge" at bounding box center [357, 580] width 180 height 15
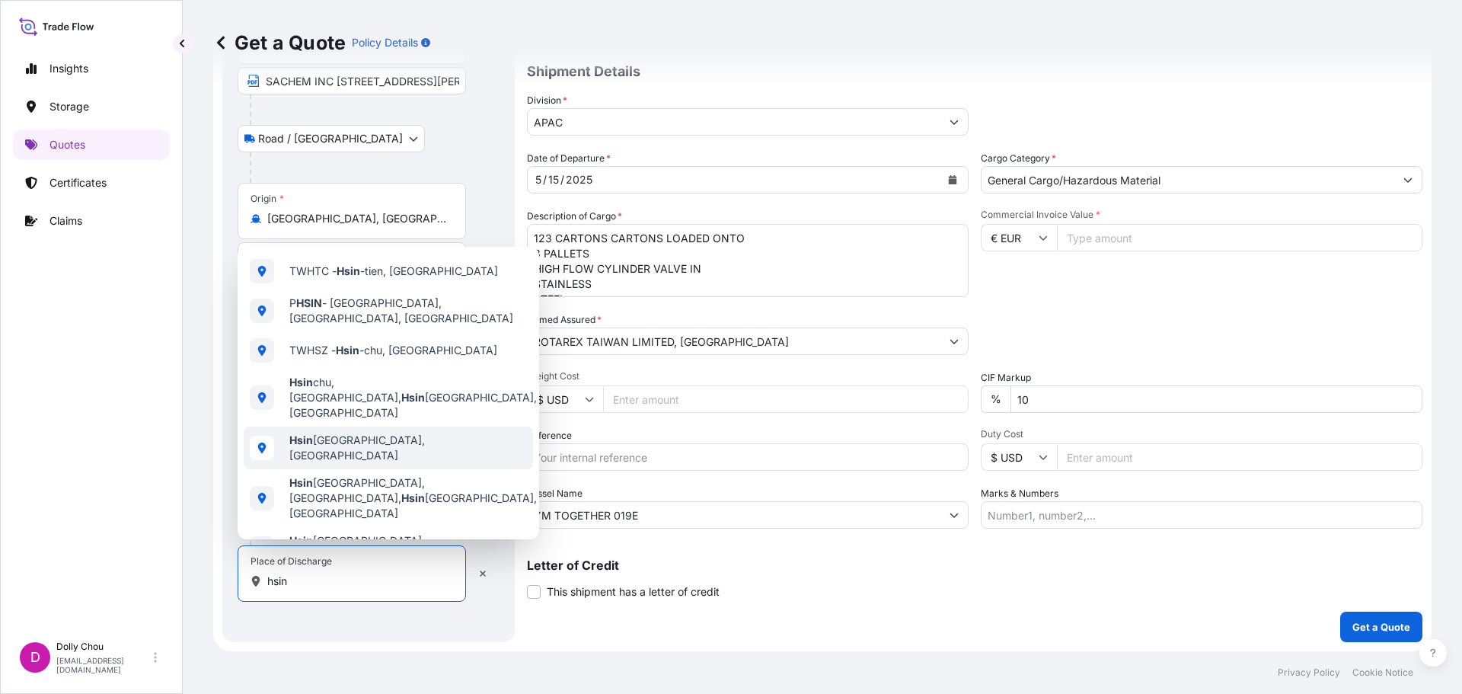
click at [368, 433] on span "Hsin chu City, Taiwan" at bounding box center [408, 448] width 238 height 30
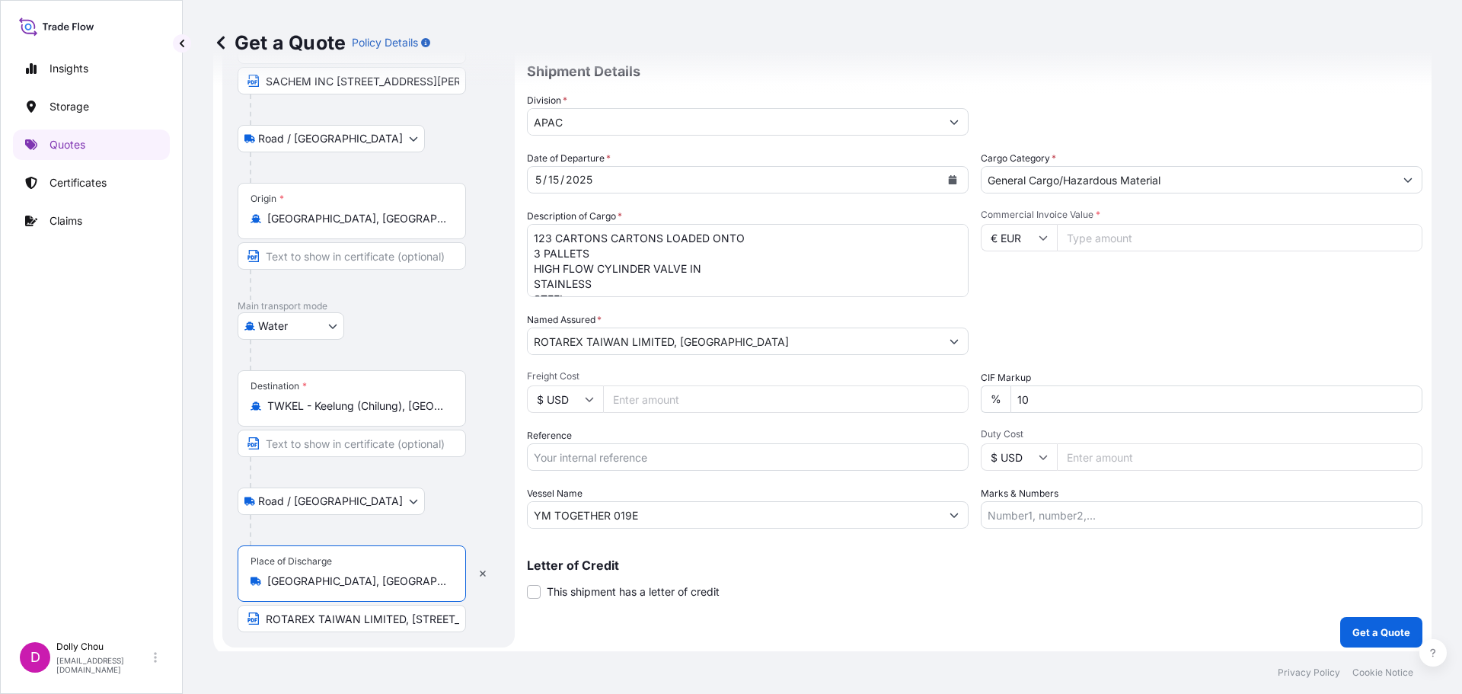
type input "Hsinchu City, Taiwan"
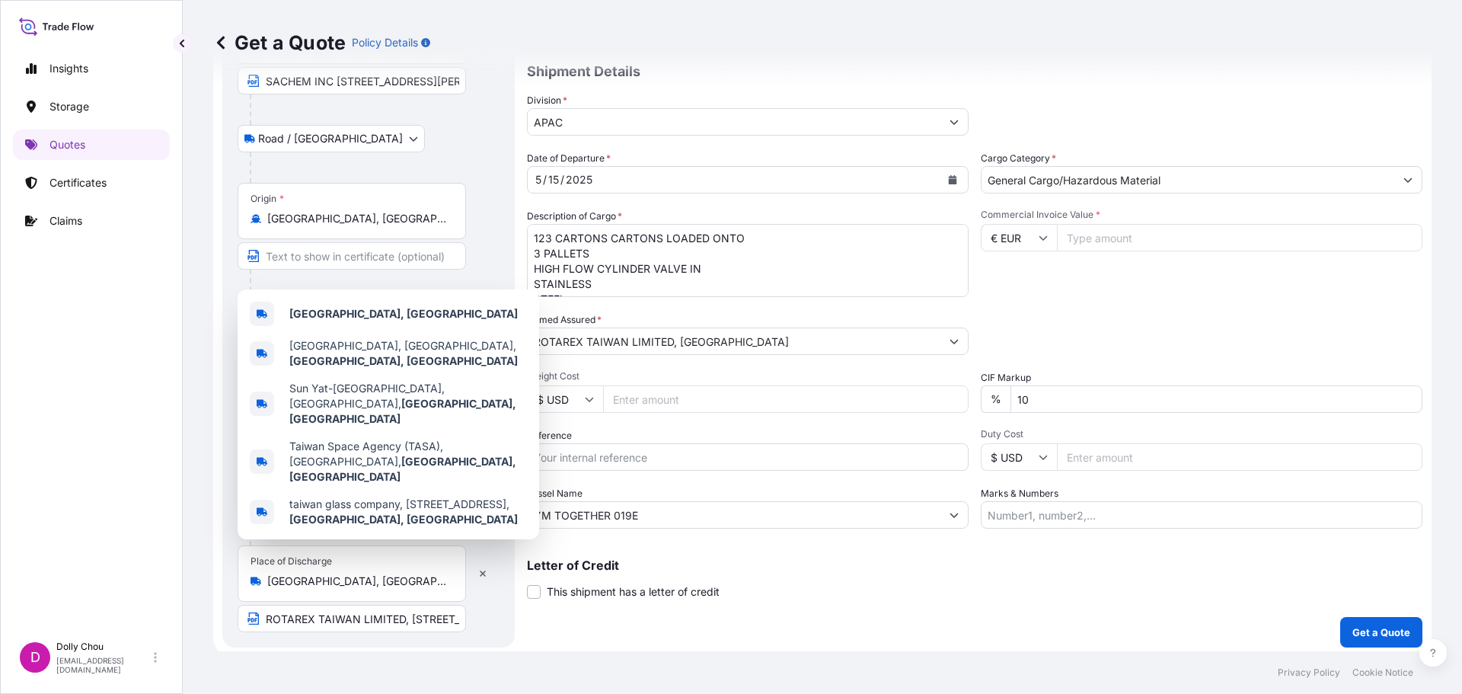
click at [309, 604] on div "Place of Discharge Hsinchu City, Taiwan ROTAREX TAIWAN LIMITED, CO 7F-8, NO 20,…" at bounding box center [369, 588] width 262 height 87
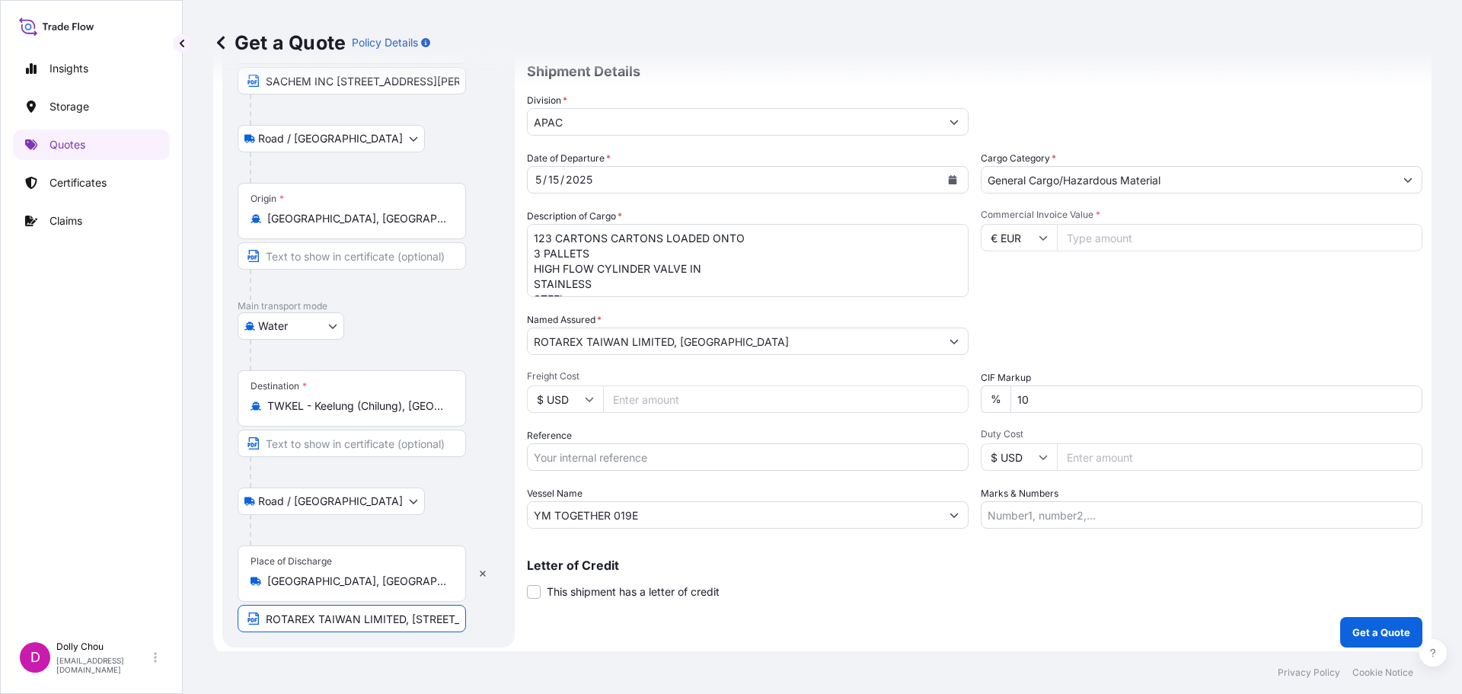
scroll to position [0, 343]
drag, startPoint x: 268, startPoint y: 621, endPoint x: 758, endPoint y: 624, distance: 489.7
click at [758, 624] on form "Route Details Reset Route Details Place of loading Austin, TX, USA SACHEM INC 8…" at bounding box center [822, 300] width 1218 height 713
paste input "AVANTOR PERFORMANCE MATERIALS"
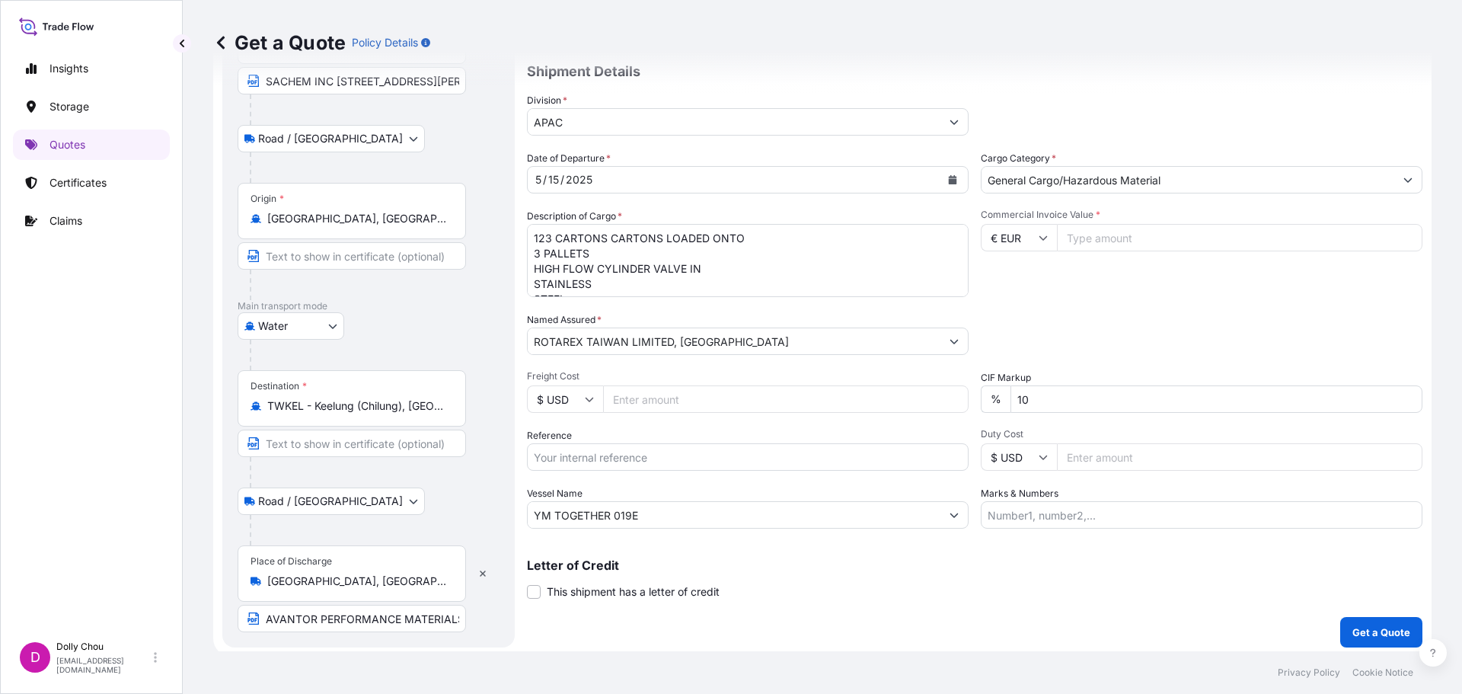
click at [417, 618] on input "AVANTOR PERFORMANCE MATERIALS" at bounding box center [352, 618] width 228 height 27
drag, startPoint x: 408, startPoint y: 620, endPoint x: 594, endPoint y: 623, distance: 185.8
click at [599, 623] on form "Route Details Reset Route Details Place of loading Austin, TX, USA SACHEM INC 8…" at bounding box center [822, 300] width 1218 height 713
click at [458, 623] on input "AVANTOR PERFORMANCE MATERIALS" at bounding box center [352, 618] width 228 height 27
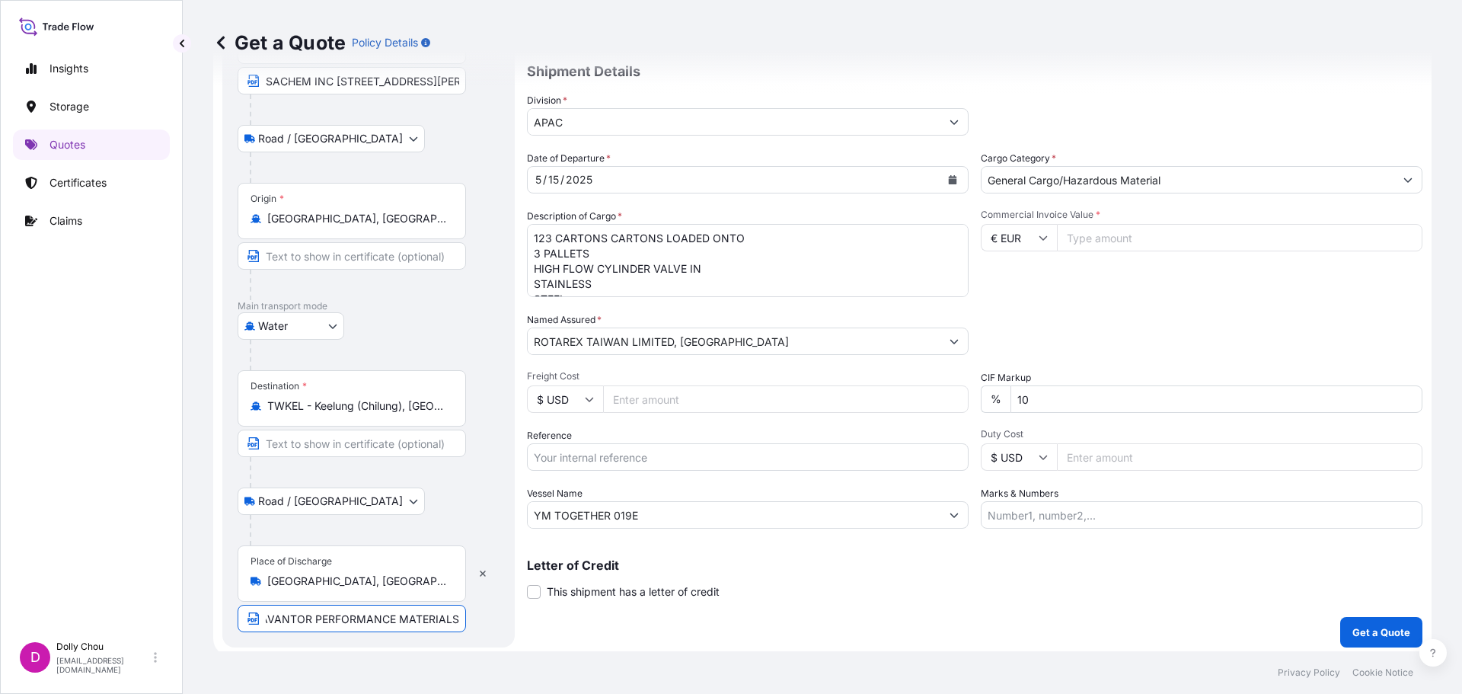
paste input "NO. 38-1, TAI-YUEN ST, CHU-BEI CITY, HSIN-CHU HSIEN 30265 TAIWAN"
type input "AVANTOR PERFORMANCE MATERIALS NO. 38-1, TAI-YUEN ST, CHU-BEI CITY, HSIN-CHU HSI…"
click at [521, 629] on form "Route Details Reset Route Details Place of loading Austin, TX, USA SACHEM INC 8…" at bounding box center [822, 300] width 1218 height 713
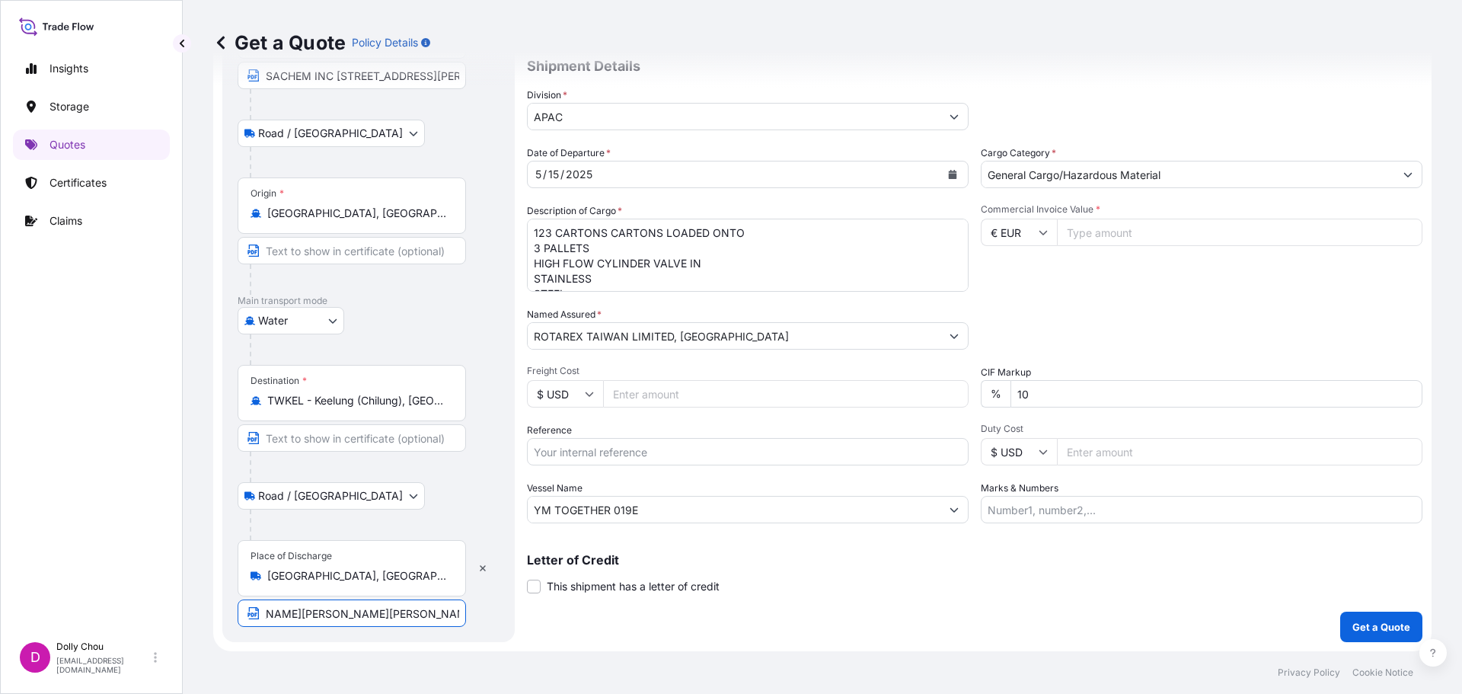
drag, startPoint x: 298, startPoint y: 618, endPoint x: 572, endPoint y: 623, distance: 274.2
click at [572, 623] on form "Route Details Reset Route Details Place of loading Austin, TX, USA SACHEM INC 8…" at bounding box center [822, 294] width 1218 height 713
click at [521, 620] on form "Route Details Reset Route Details Place of loading Austin, TX, USA SACHEM INC 8…" at bounding box center [822, 294] width 1218 height 713
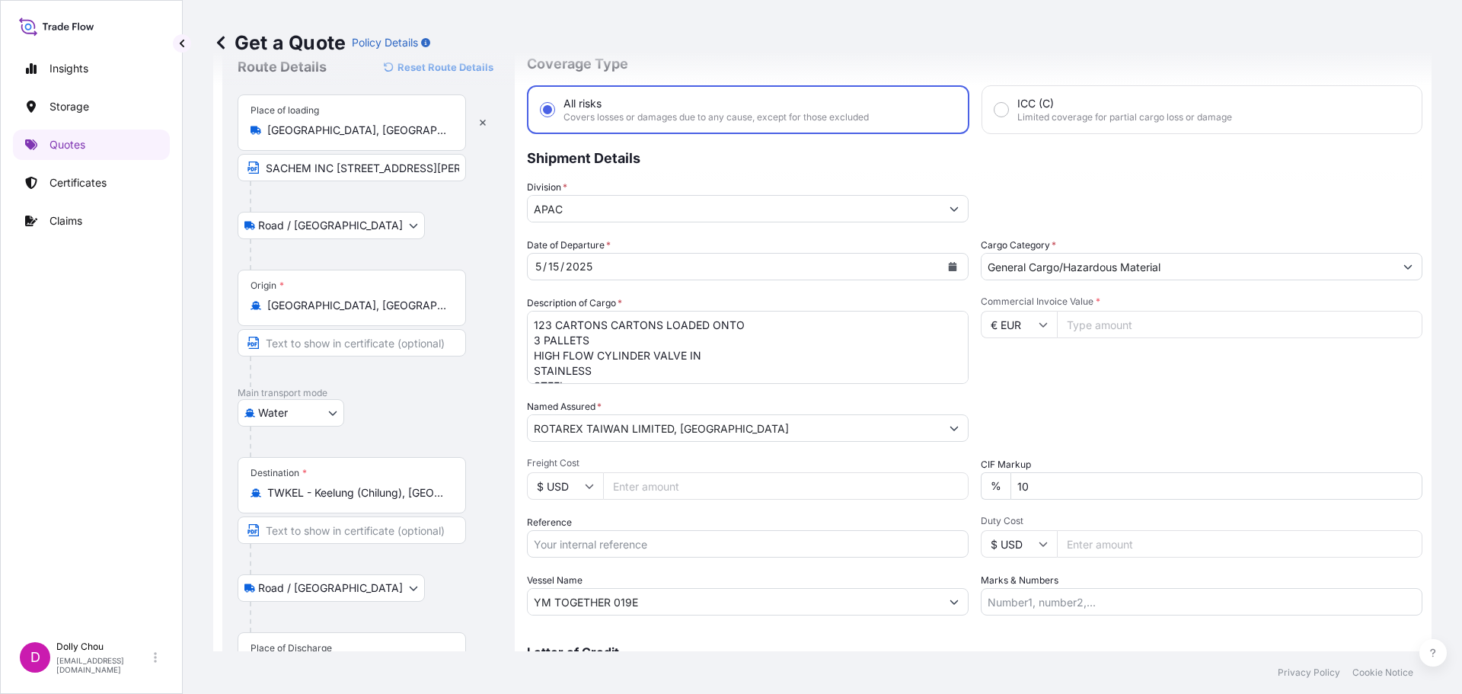
scroll to position [0, 0]
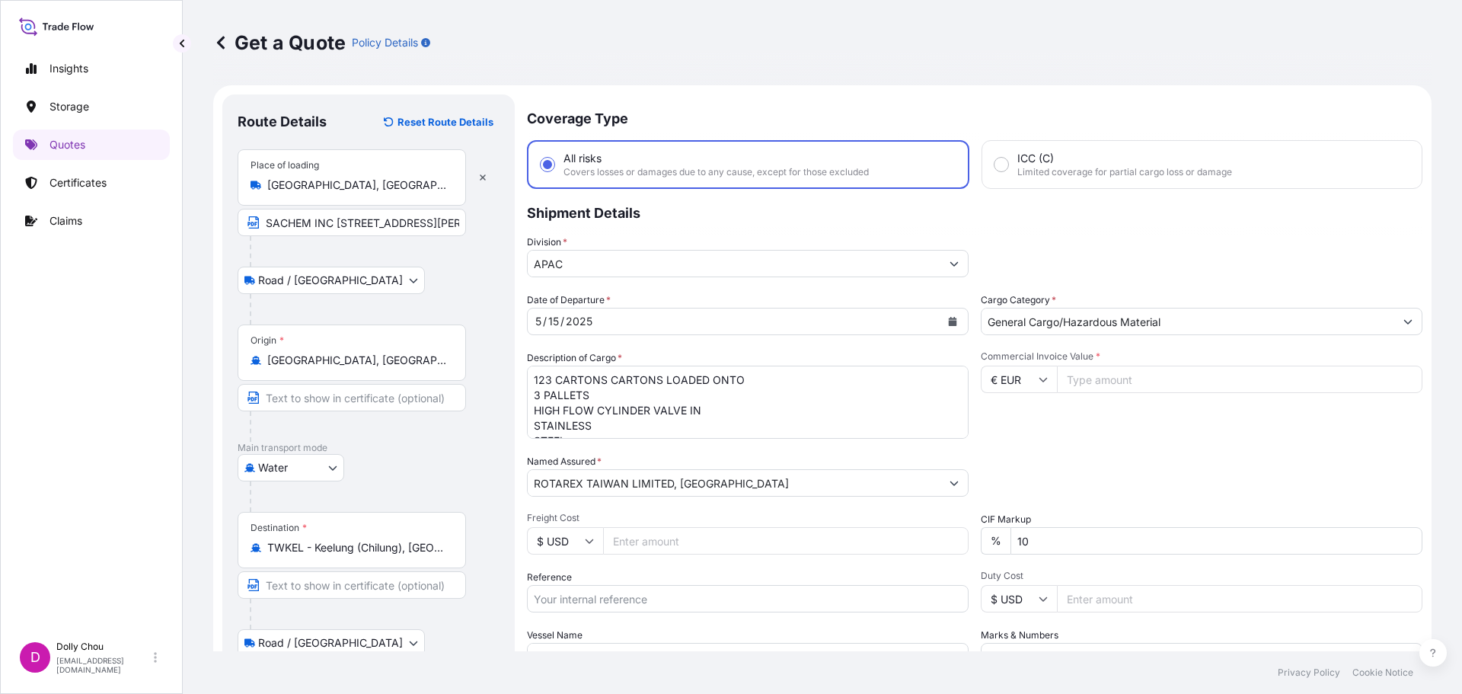
click at [675, 310] on div "5 / 15 / 2025" at bounding box center [734, 321] width 413 height 27
click at [941, 312] on button "Calendar" at bounding box center [953, 321] width 24 height 24
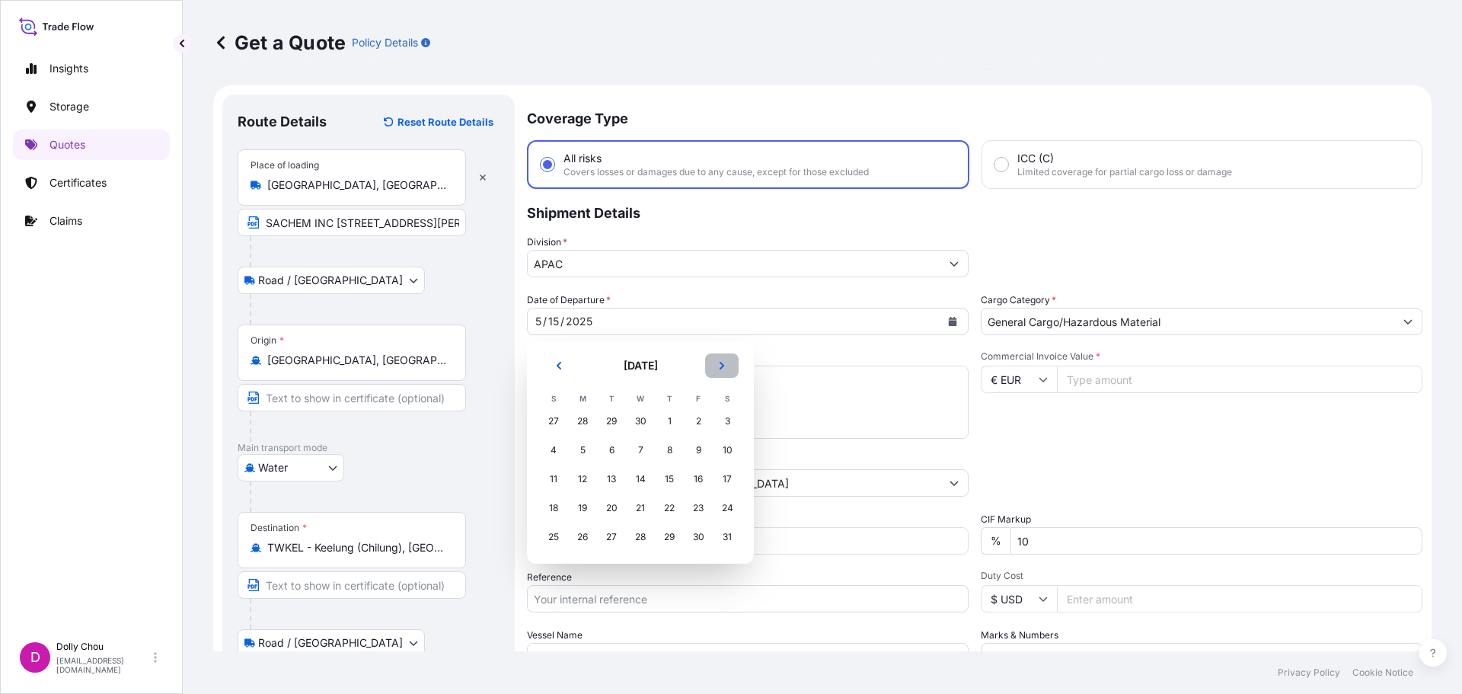
click at [729, 366] on button "Next" at bounding box center [722, 365] width 34 height 24
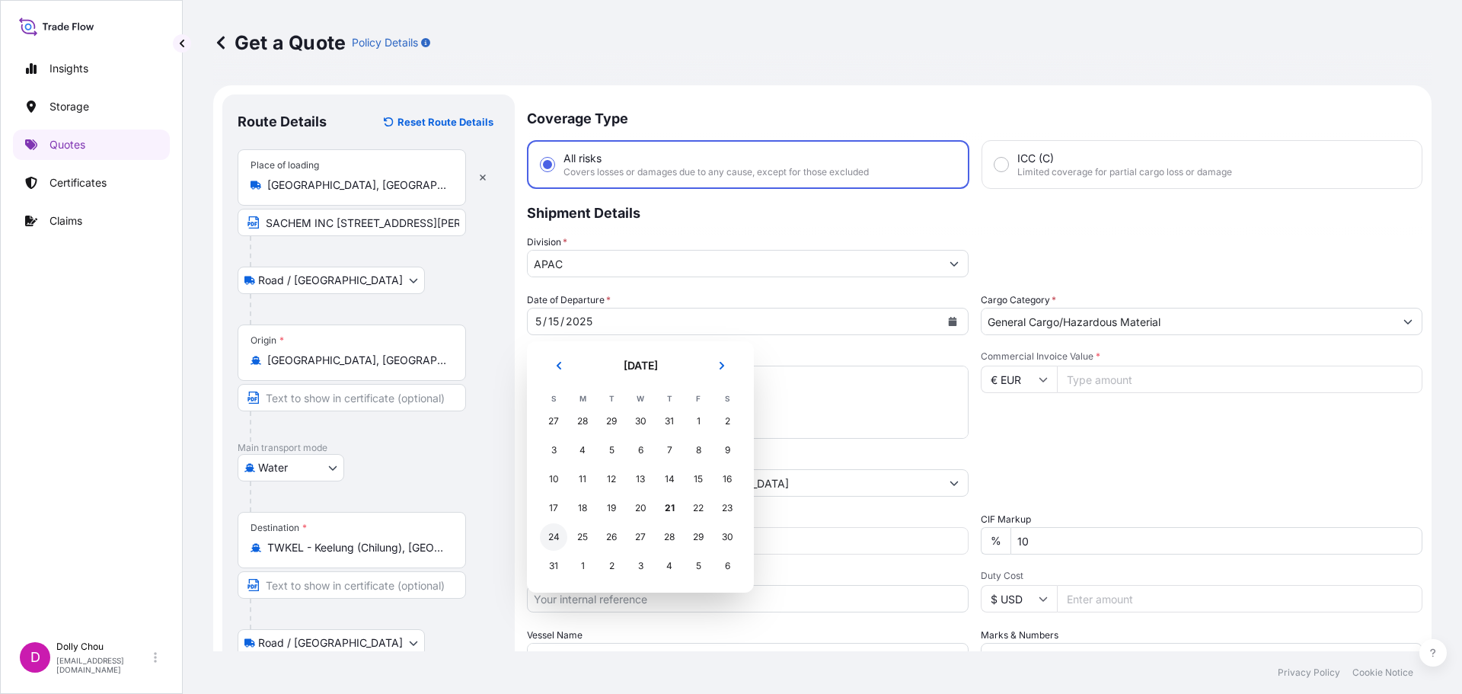
click at [554, 536] on div "24" at bounding box center [553, 536] width 27 height 27
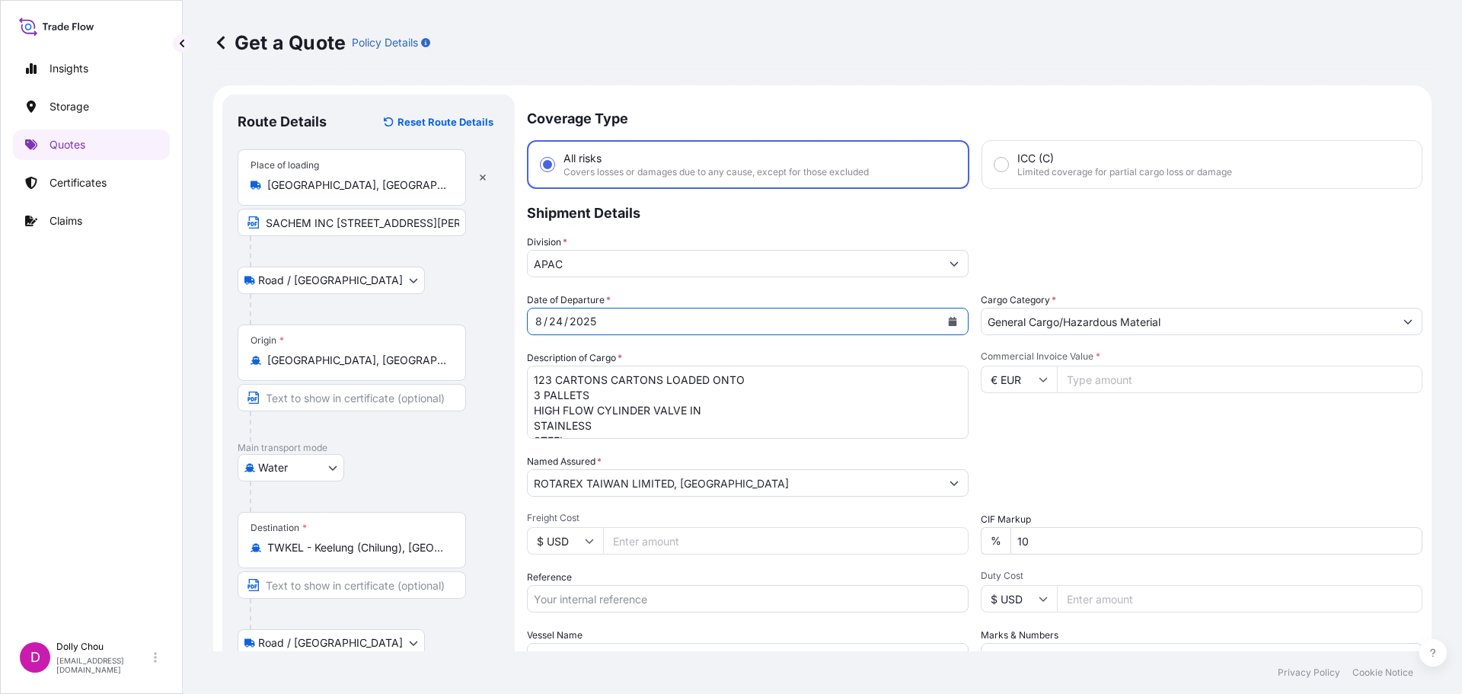
click at [1087, 235] on div "Division * APAC" at bounding box center [975, 256] width 896 height 43
click at [636, 410] on textarea "123 CARTONS CARTONS LOADED ONTO 3 PALLETS HIGH FLOW CYLINDER VALVE IN STAINLESS…" at bounding box center [748, 402] width 442 height 73
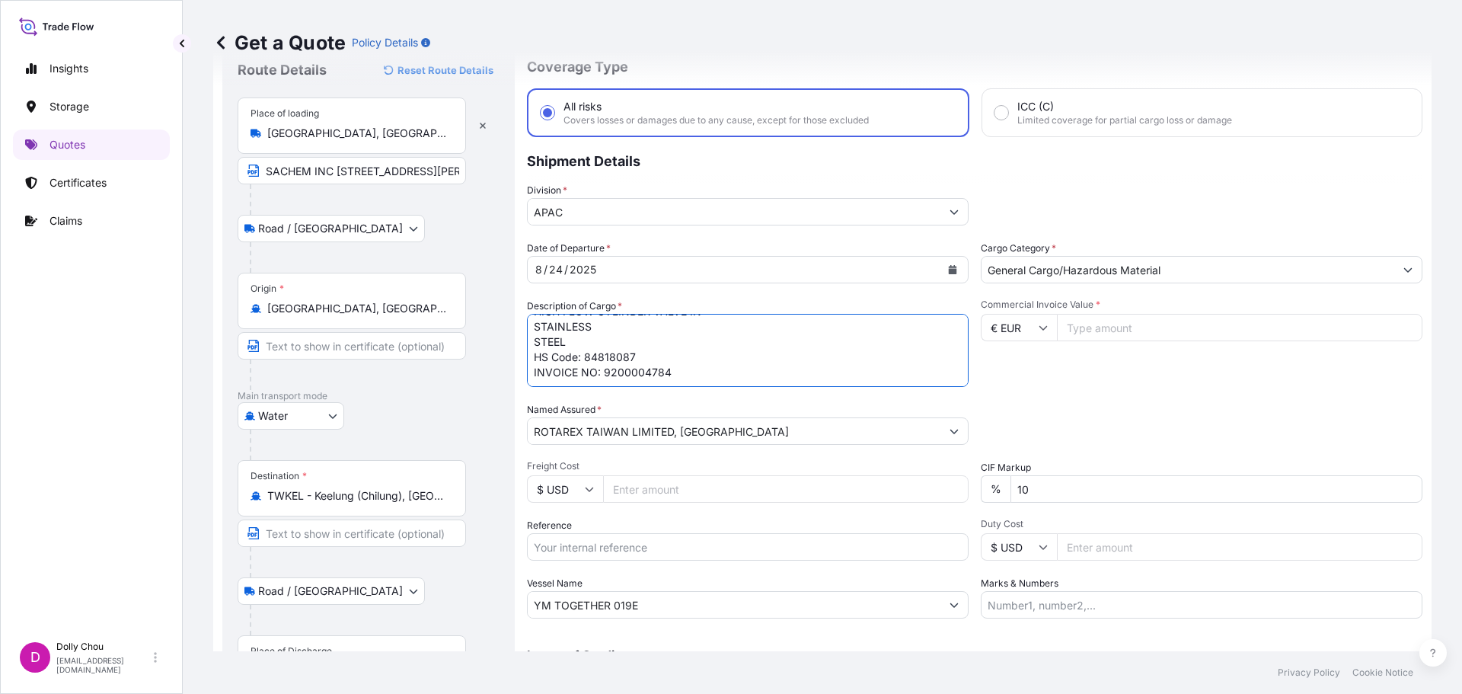
scroll to position [76, 0]
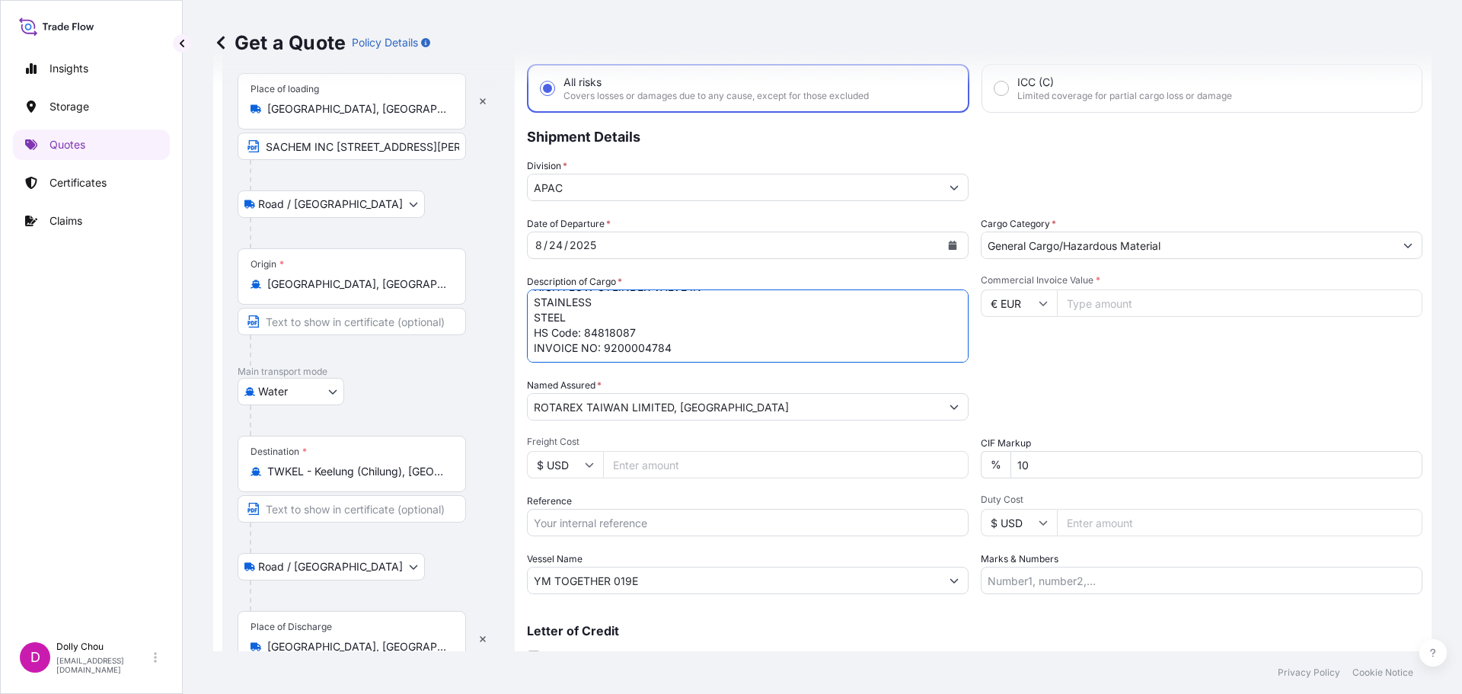
drag, startPoint x: 538, startPoint y: 378, endPoint x: 657, endPoint y: 335, distance: 126.5
click at [657, 335] on textarea "123 CARTONS CARTONS LOADED ONTO 3 PALLETS HIGH FLOW CYLINDER VALVE IN STAINLESS…" at bounding box center [748, 325] width 442 height 73
paste textarea "DRUMS LOADED ONTO 10 PALLETS UN1835, TETRAMETHYLAMMONIUM 20% HYDROXIDE SOLUTION…"
drag, startPoint x: 691, startPoint y: 331, endPoint x: 523, endPoint y: 333, distance: 167.6
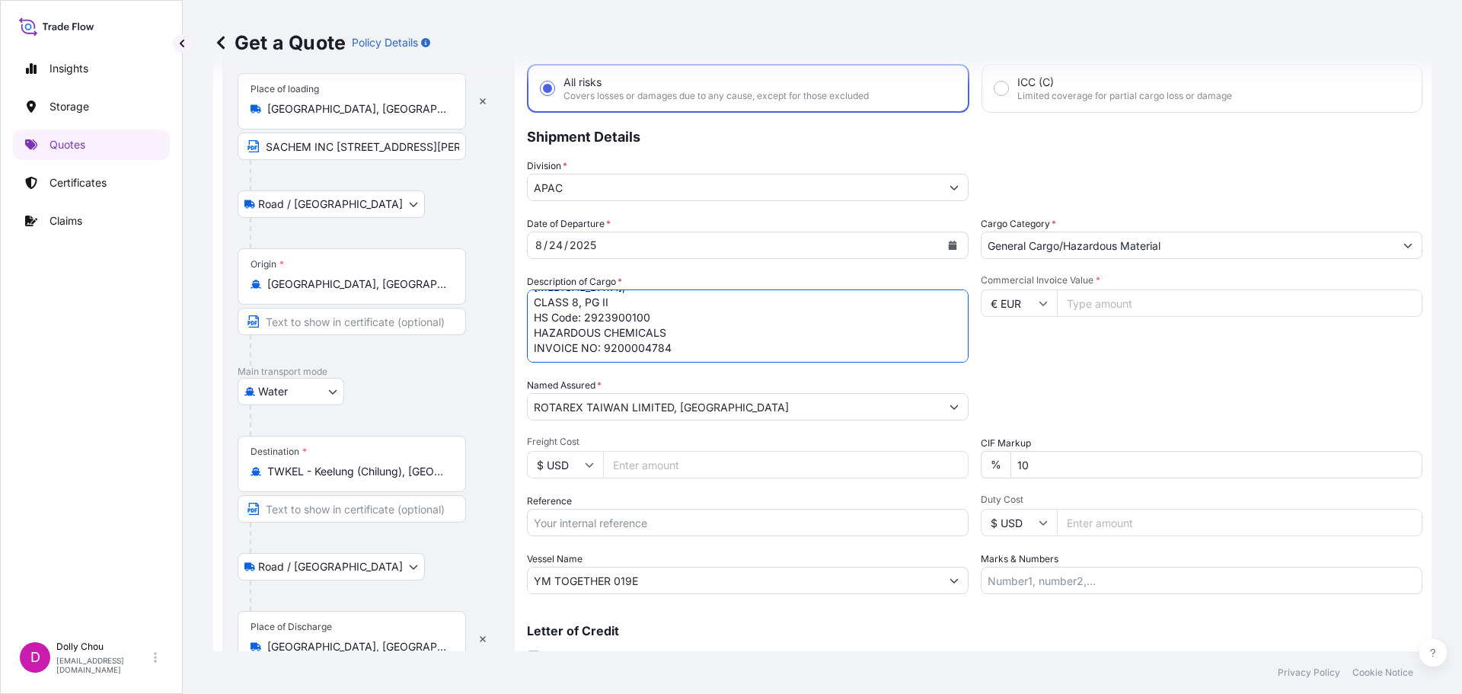
click at [523, 333] on form "Route Details Reset Route Details Place of loading Austin, TX, USA SACHEM INC 8…" at bounding box center [822, 365] width 1218 height 713
click at [620, 308] on textarea "123 CARTONS CARTONS LOADED ONTO 3 PALLETS HIGH FLOW CYLINDER VALVE IN STAINLESS…" at bounding box center [748, 325] width 442 height 73
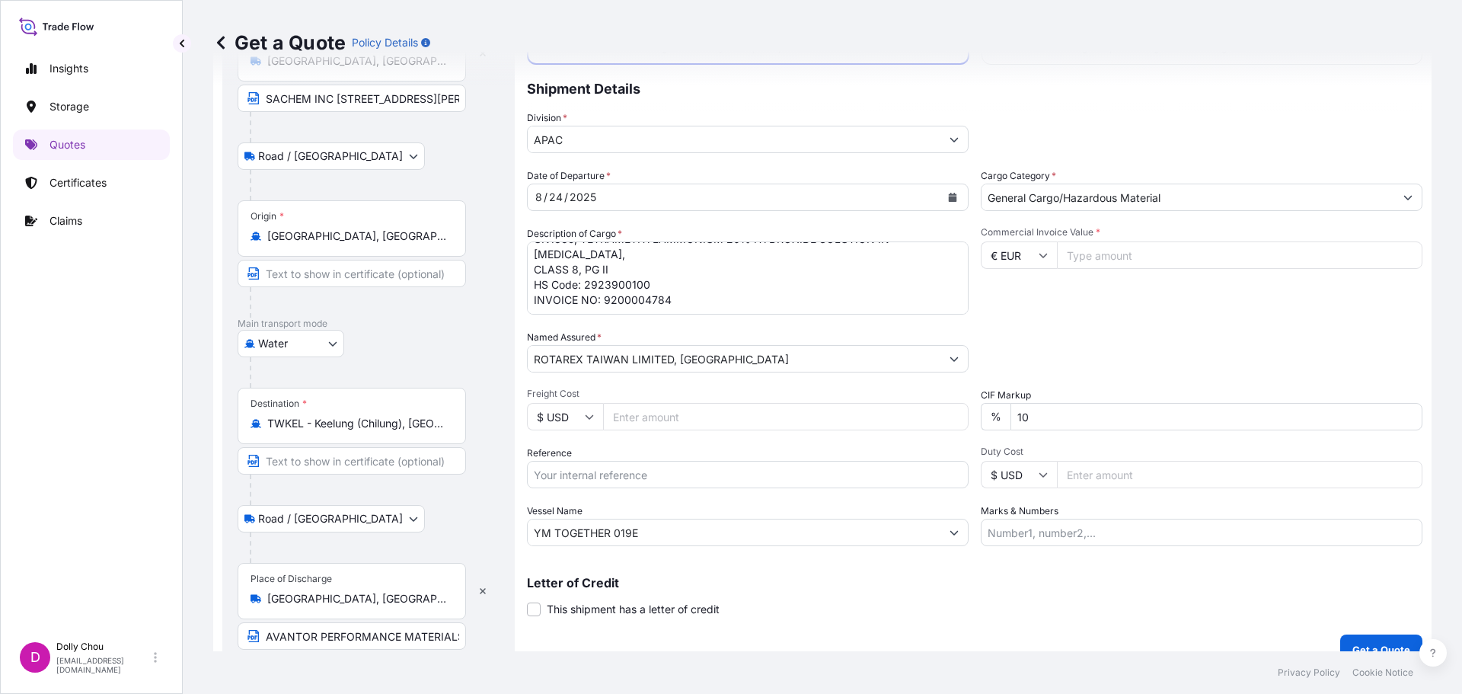
scroll to position [147, 0]
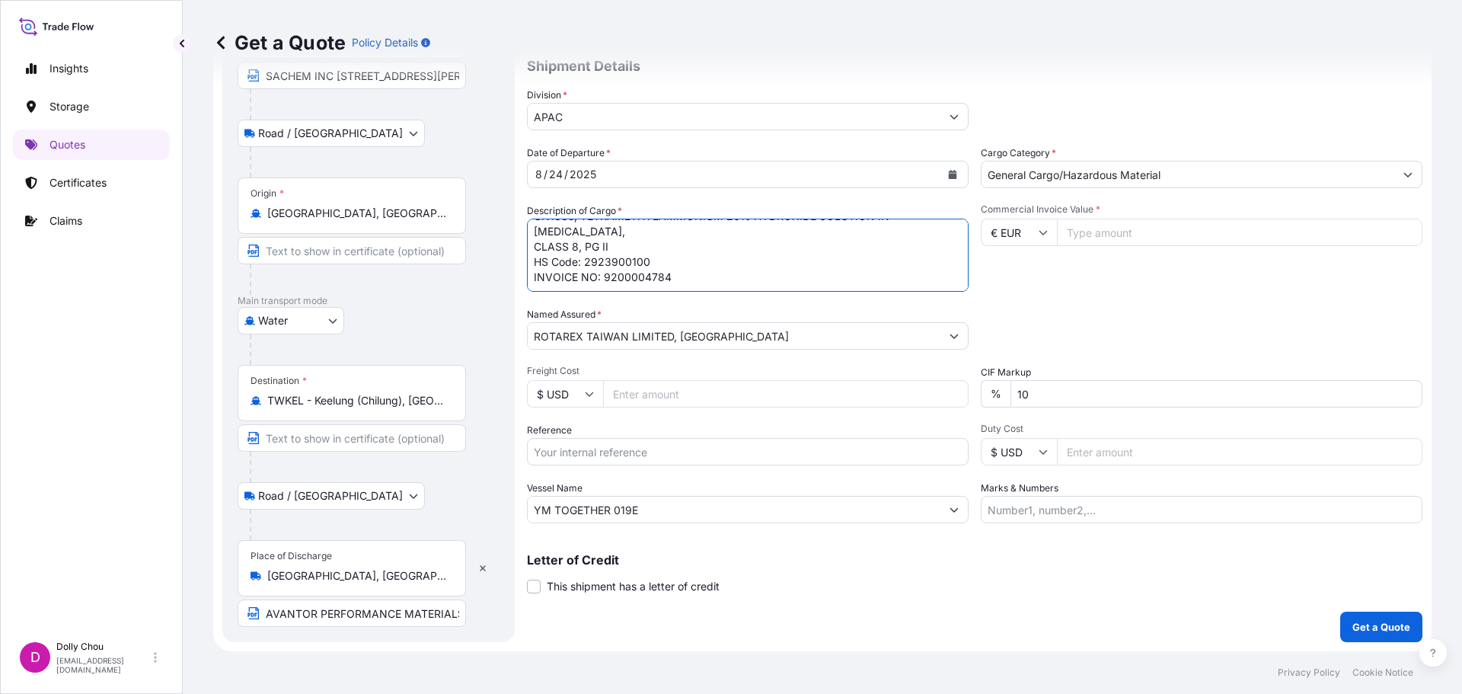
drag, startPoint x: 663, startPoint y: 283, endPoint x: 605, endPoint y: 286, distance: 58.7
click at [605, 286] on textarea "123 CARTONS CARTONS LOADED ONTO 3 PALLETS HIGH FLOW CYLINDER VALVE IN STAINLESS…" at bounding box center [748, 255] width 442 height 73
click at [645, 282] on textarea "123 CARTONS CARTONS LOADED ONTO 3 PALLETS HIGH FLOW CYLINDER VALVE IN STAINLESS…" at bounding box center [748, 255] width 442 height 73
drag, startPoint x: 682, startPoint y: 281, endPoint x: 605, endPoint y: 282, distance: 76.9
click at [605, 282] on textarea "123 CARTONS CARTONS LOADED ONTO 3 PALLETS HIGH FLOW CYLINDER VALVE IN STAINLESS…" at bounding box center [748, 255] width 442 height 73
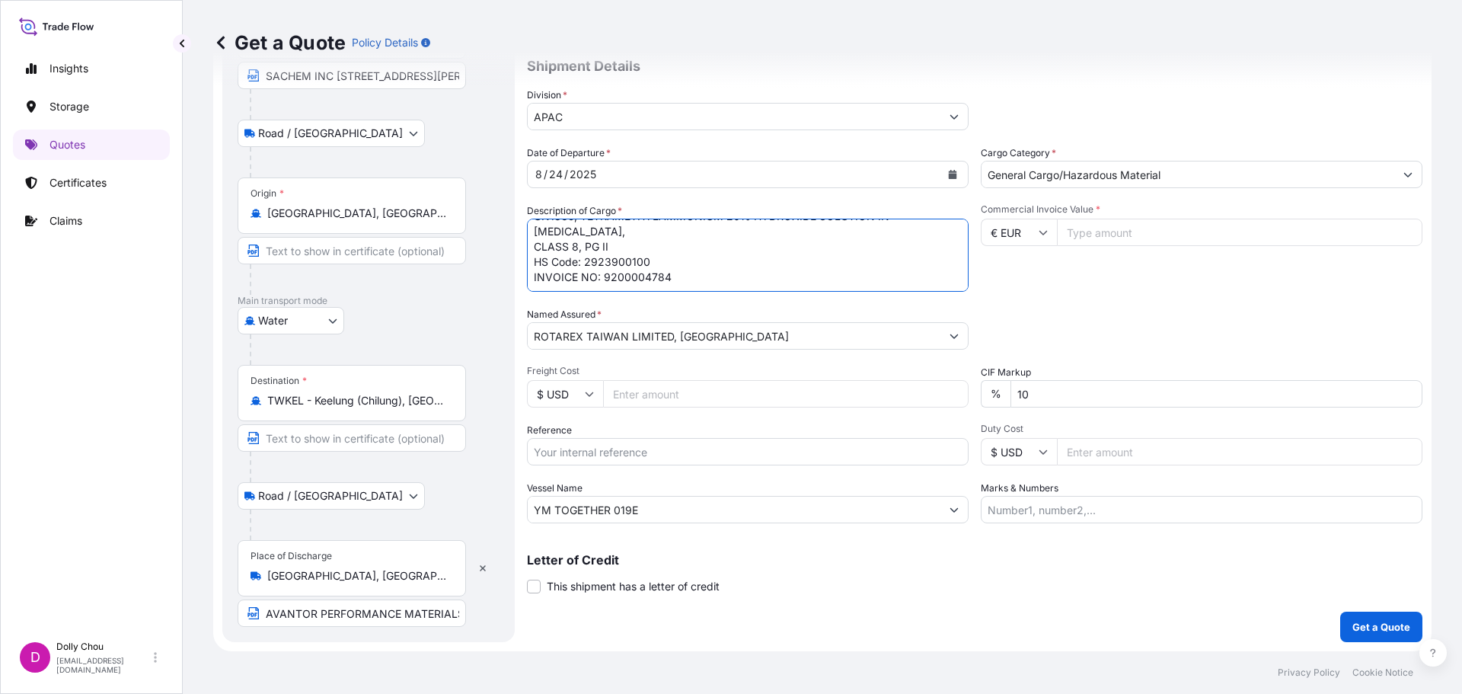
paste textarea "188680"
type textarea "DRUMS LOADED ONTO 10 PALLETS UN1835, TETRAMETHYLAMMONIUM 20% HYDROXIDE SOLUTION…"
click at [1020, 234] on input "€ EUR" at bounding box center [1019, 232] width 76 height 27
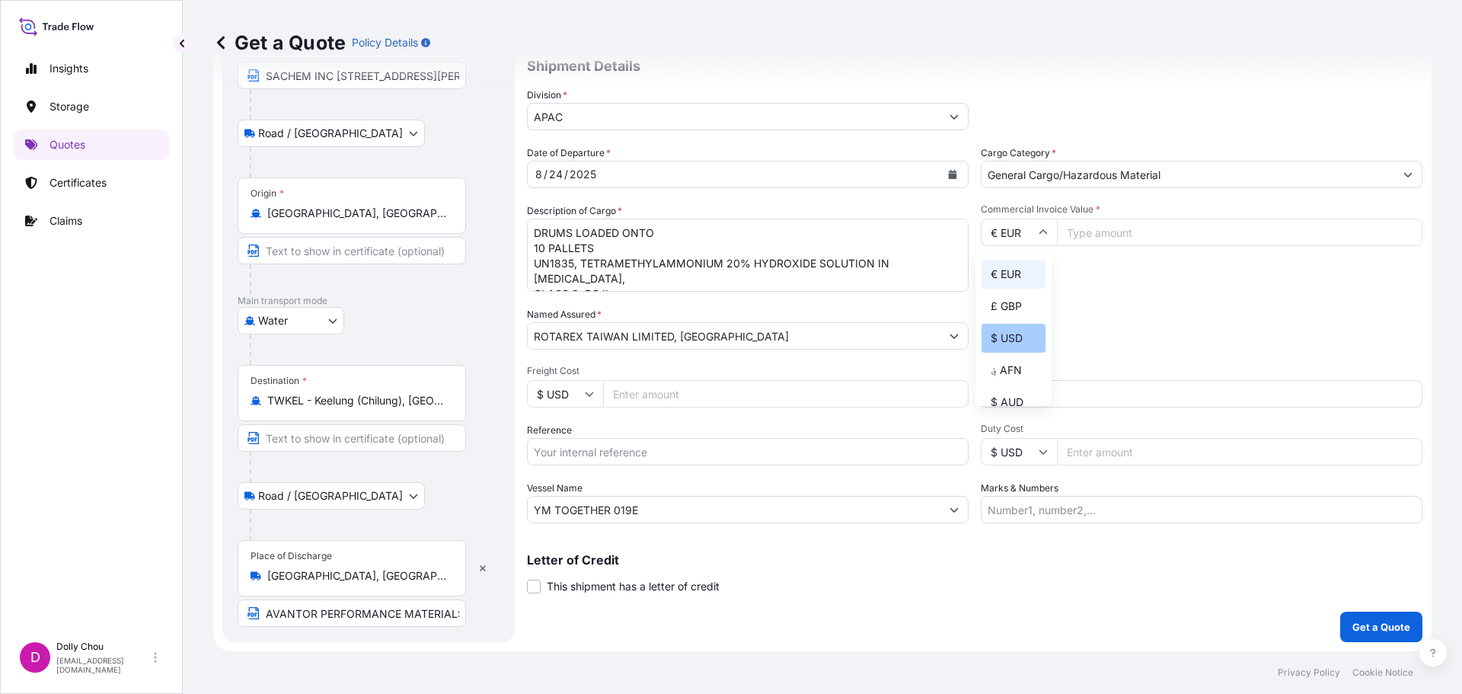
click at [997, 342] on div "$ USD" at bounding box center [1014, 338] width 64 height 29
type input "$ USD"
click at [1086, 240] on input "Commercial Invoice Value *" at bounding box center [1240, 232] width 366 height 27
type input "174080"
click at [1090, 276] on div "Commercial Invoice Value * $ USD 174080" at bounding box center [1202, 247] width 442 height 88
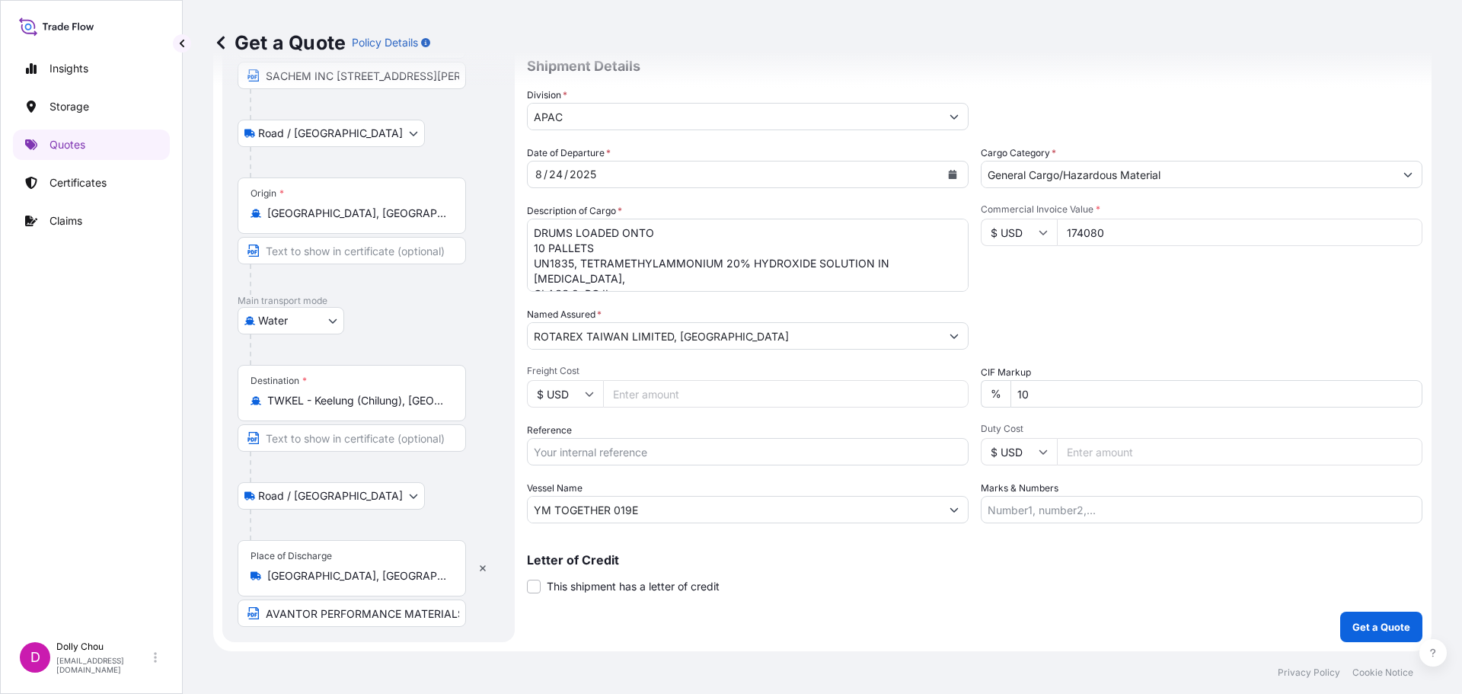
click at [810, 326] on input "ROTAREX TAIWAN LIMITED, CO" at bounding box center [734, 335] width 413 height 27
drag, startPoint x: 675, startPoint y: 349, endPoint x: 698, endPoint y: 340, distance: 24.3
click at [678, 347] on div "ROTAREX TAIWAN LIMITED, CO" at bounding box center [748, 335] width 442 height 27
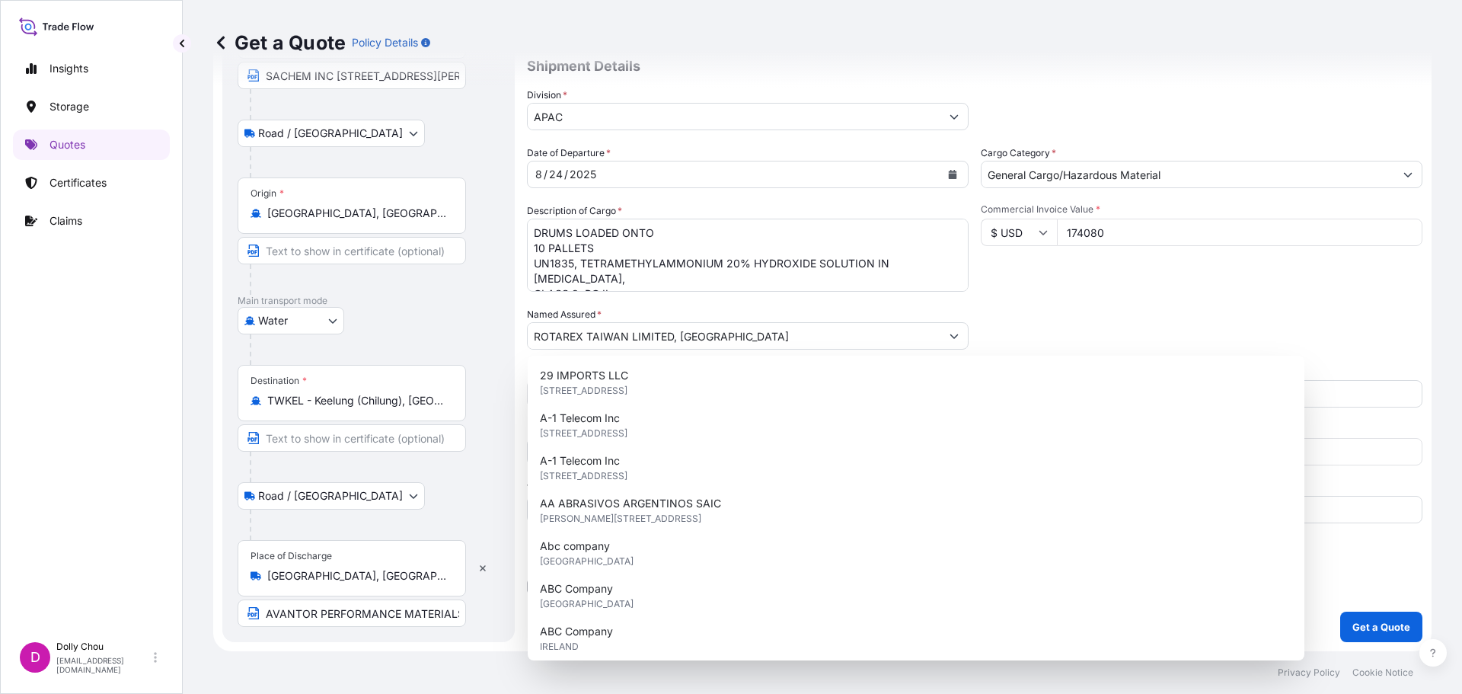
click at [702, 339] on input "ROTAREX TAIWAN LIMITED, CO" at bounding box center [734, 335] width 413 height 27
drag, startPoint x: 717, startPoint y: 337, endPoint x: 498, endPoint y: 337, distance: 218.6
click at [494, 339] on form "Route Details Reset Route Details Place of loading Austin, TX, USA SACHEM INC 8…" at bounding box center [822, 294] width 1218 height 713
paste input "AVANTOR PERFORMANCE MATERIALS"
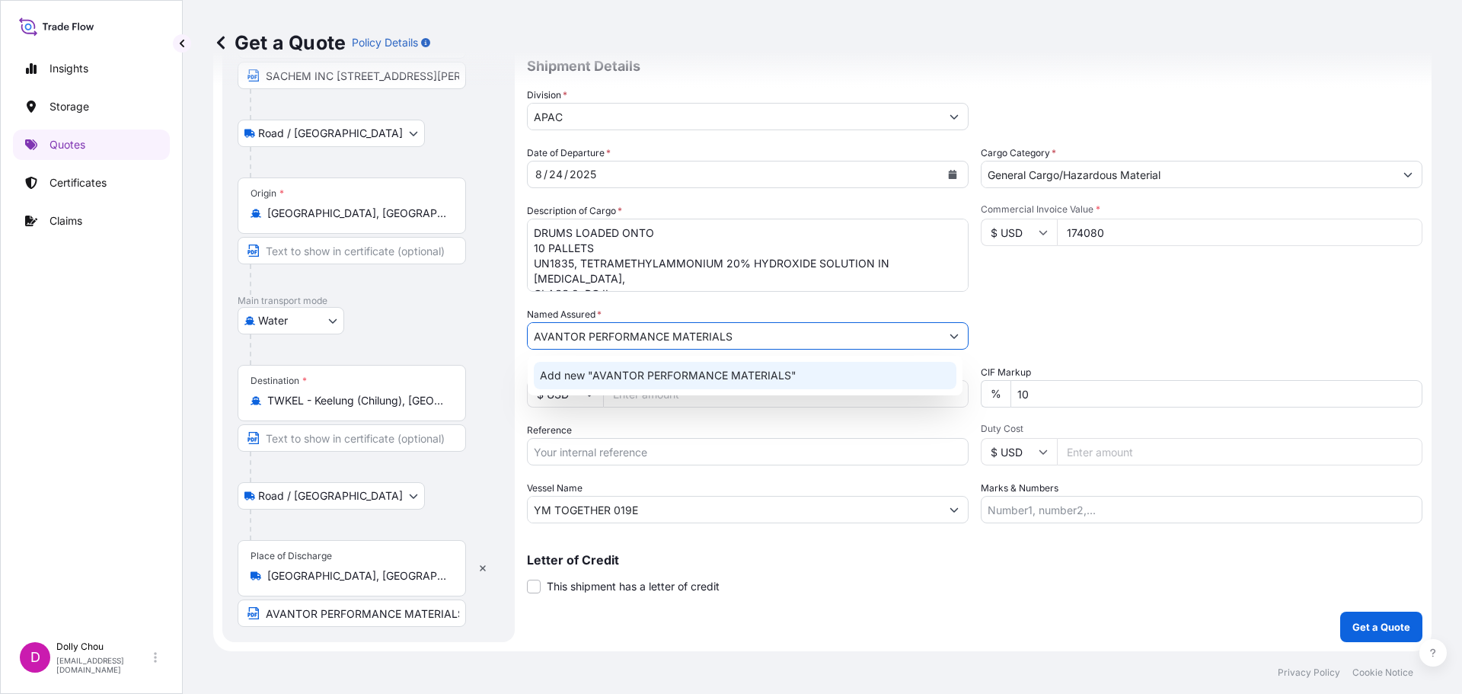
click at [759, 377] on span "Add new "AVANTOR PERFORMANCE MATERIALS"" at bounding box center [668, 375] width 257 height 15
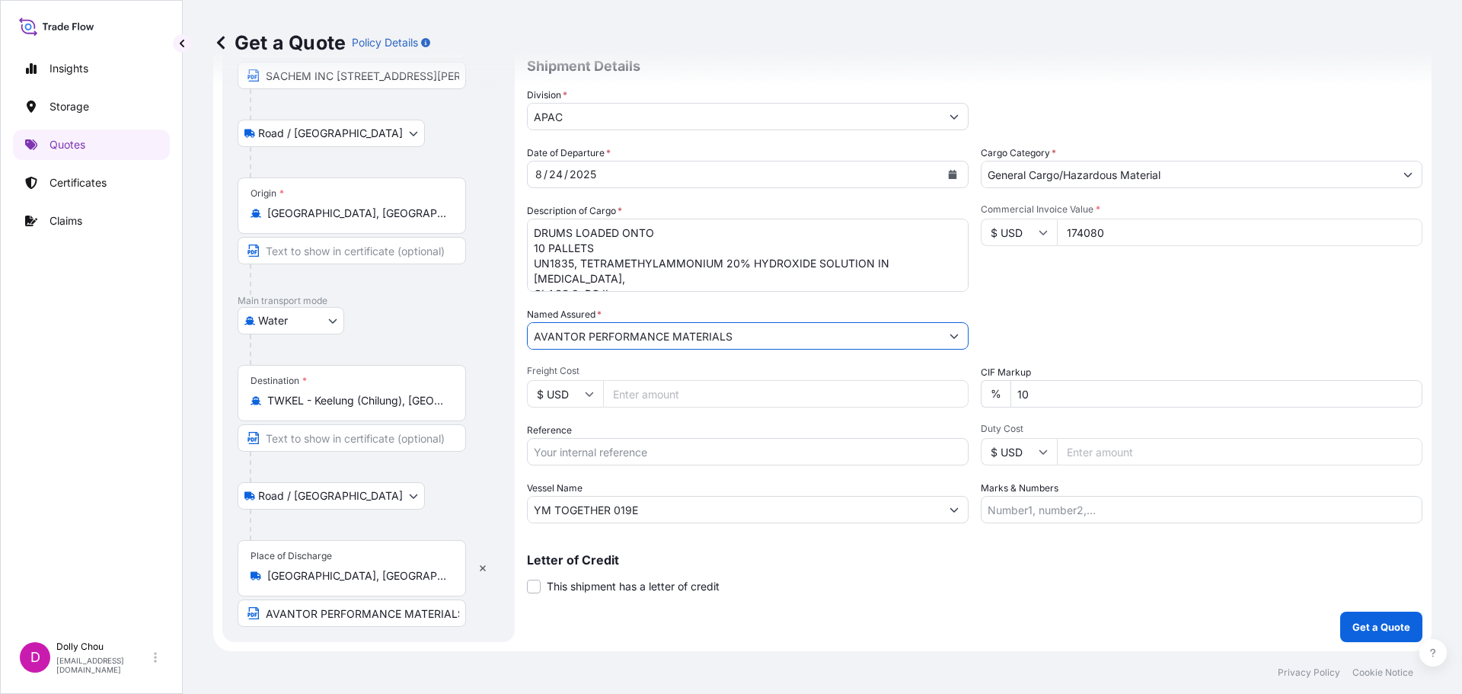
type input "AVANTOR PERFORMANCE MATERIALS"
click at [1060, 328] on div "Packing Category Type to search a container mode Please select a primary mode o…" at bounding box center [1202, 328] width 442 height 43
click at [604, 459] on input "Reference" at bounding box center [748, 451] width 442 height 27
click at [557, 458] on input "Reference" at bounding box center [748, 451] width 442 height 27
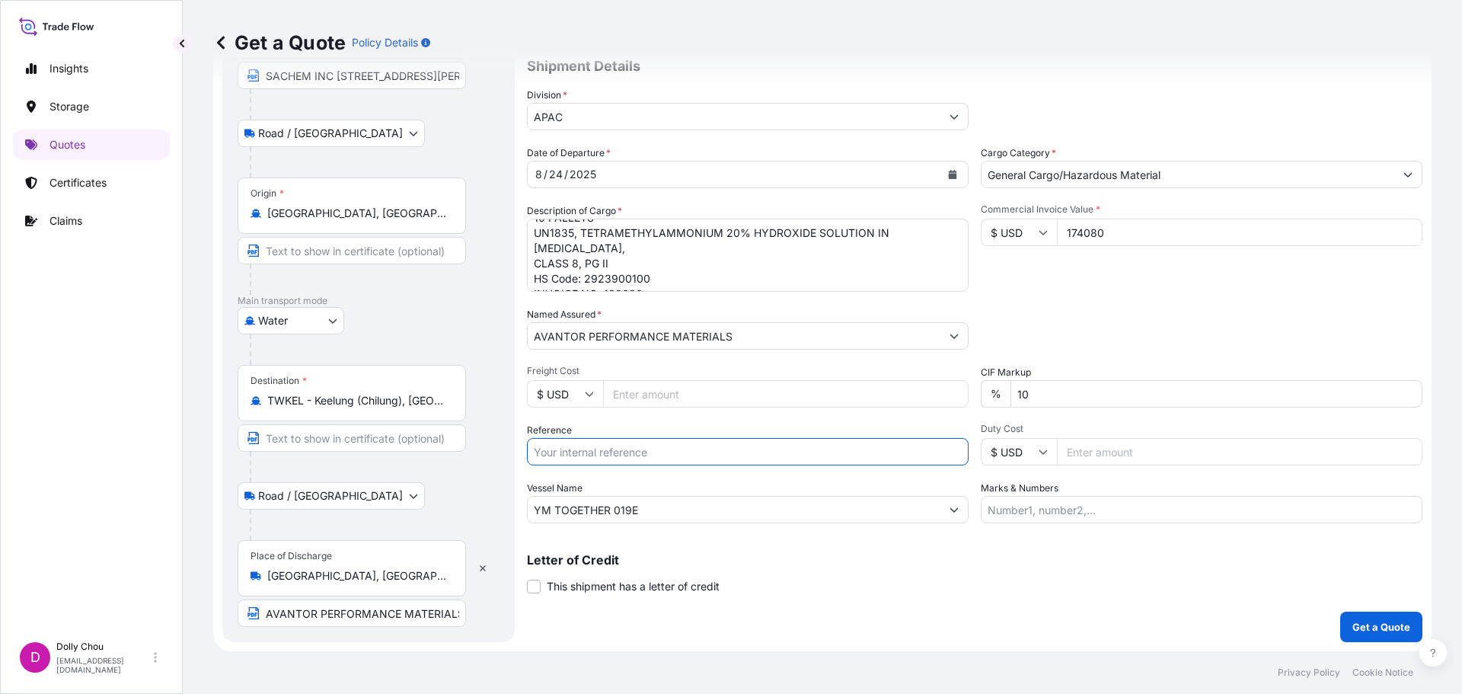
scroll to position [47, 0]
click at [566, 451] on input "Reference" at bounding box center [748, 451] width 442 height 27
type input "188680"
click at [654, 510] on input "YM TOGETHER 019E" at bounding box center [734, 509] width 413 height 27
drag, startPoint x: 676, startPoint y: 510, endPoint x: 519, endPoint y: 499, distance: 158.1
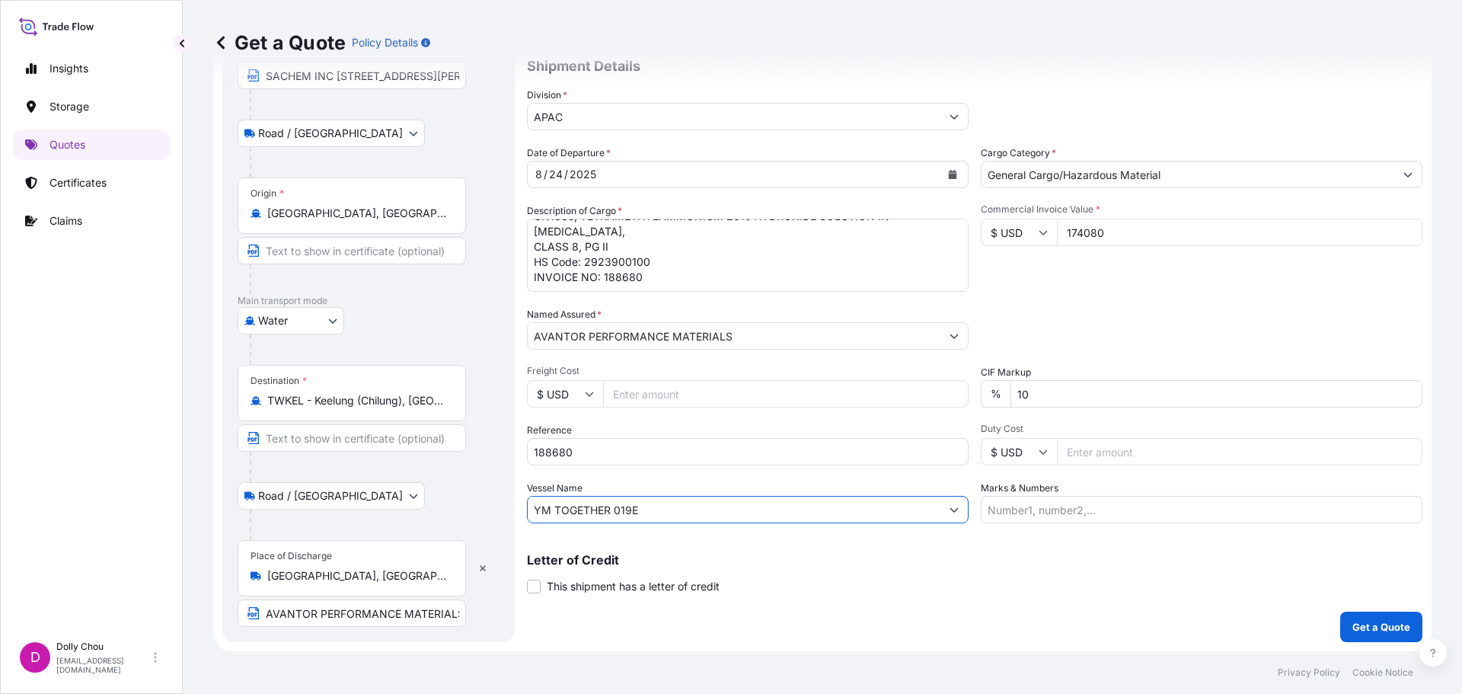
click at [484, 507] on form "Route Details Reset Route Details Place of loading Austin, TX, USA SACHEM INC 8…" at bounding box center [822, 294] width 1218 height 713
paste input "GSL SOFIA V.535W"
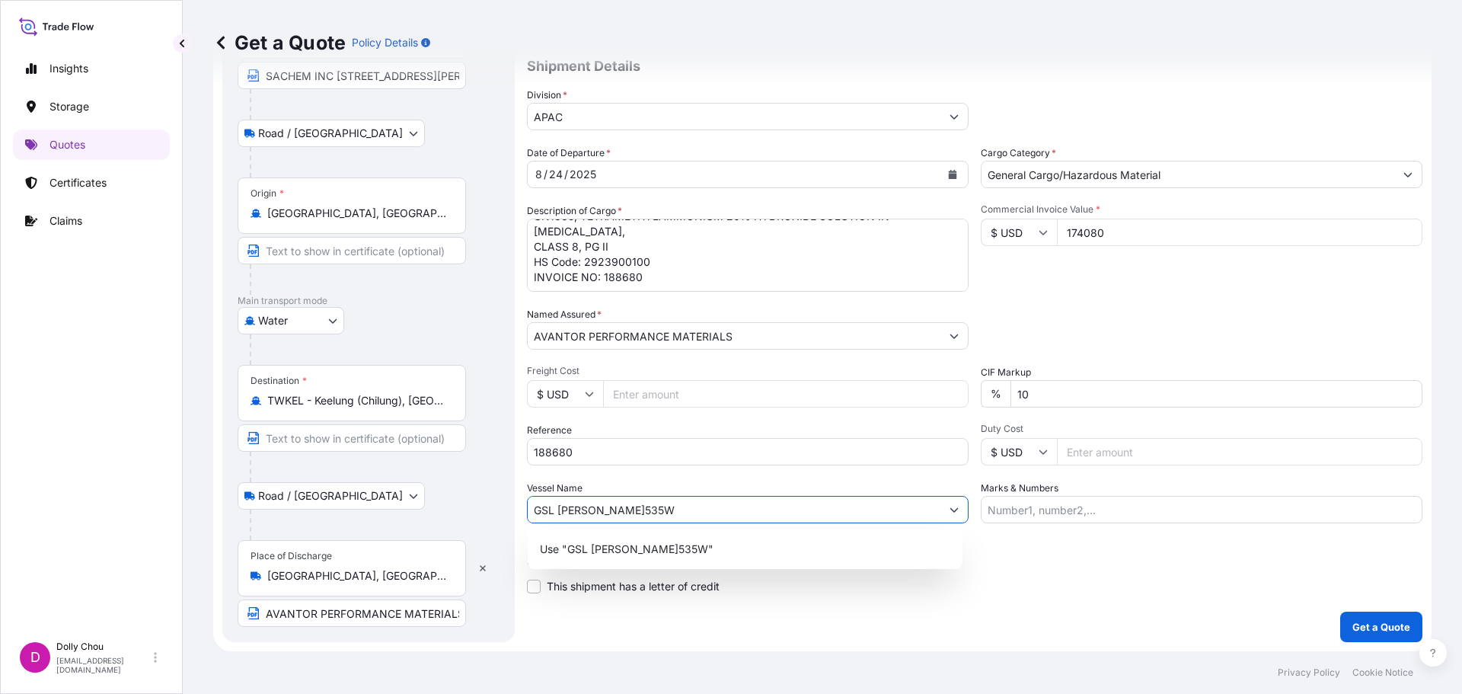
type input "GSL SOFIA V.535W"
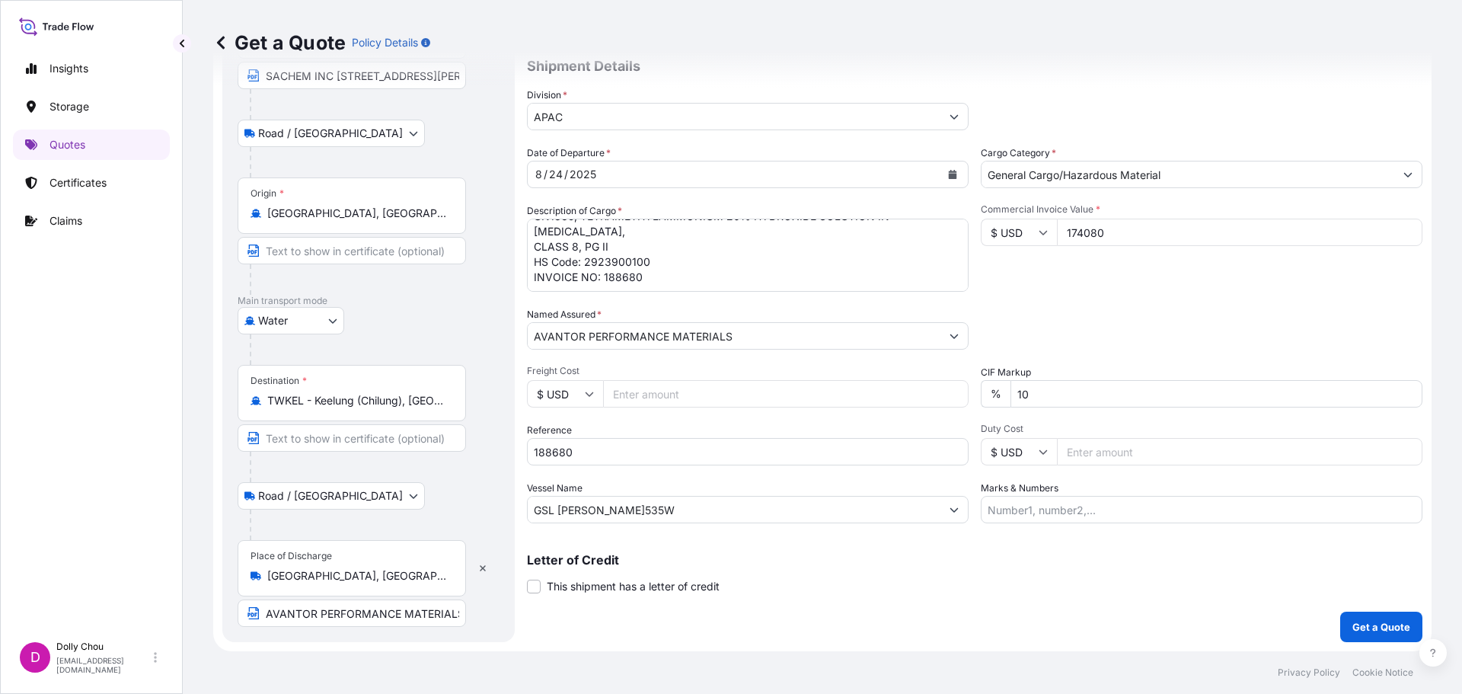
drag, startPoint x: 1057, startPoint y: 532, endPoint x: 1049, endPoint y: 509, distance: 24.3
click at [1057, 532] on div "Coverage Type All risks Covers losses or damages due to any cause, except for t…" at bounding box center [975, 294] width 896 height 695
click at [1046, 504] on input "Marks & Numbers" at bounding box center [1202, 509] width 442 height 27
click at [993, 577] on div "Letter of Credit This shipment has a letter of credit Letter of credit * Letter…" at bounding box center [975, 574] width 896 height 40
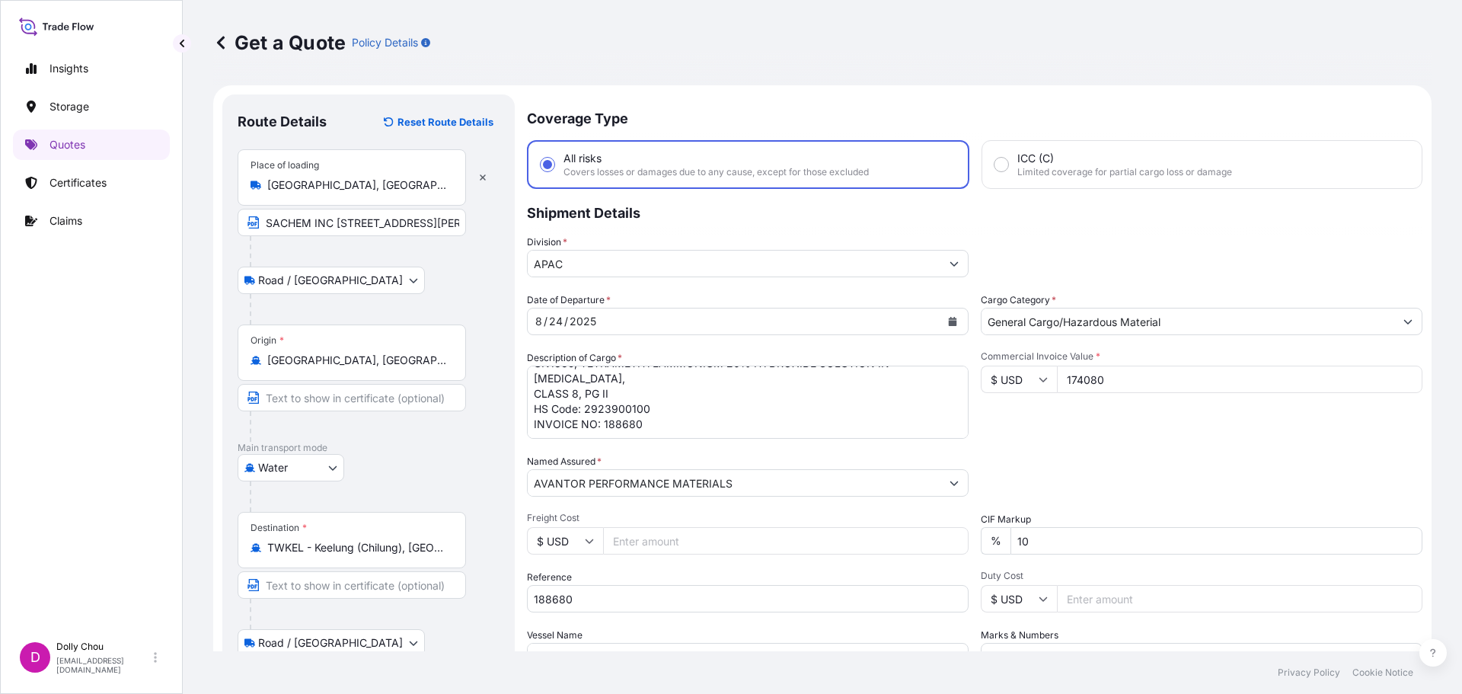
scroll to position [147, 0]
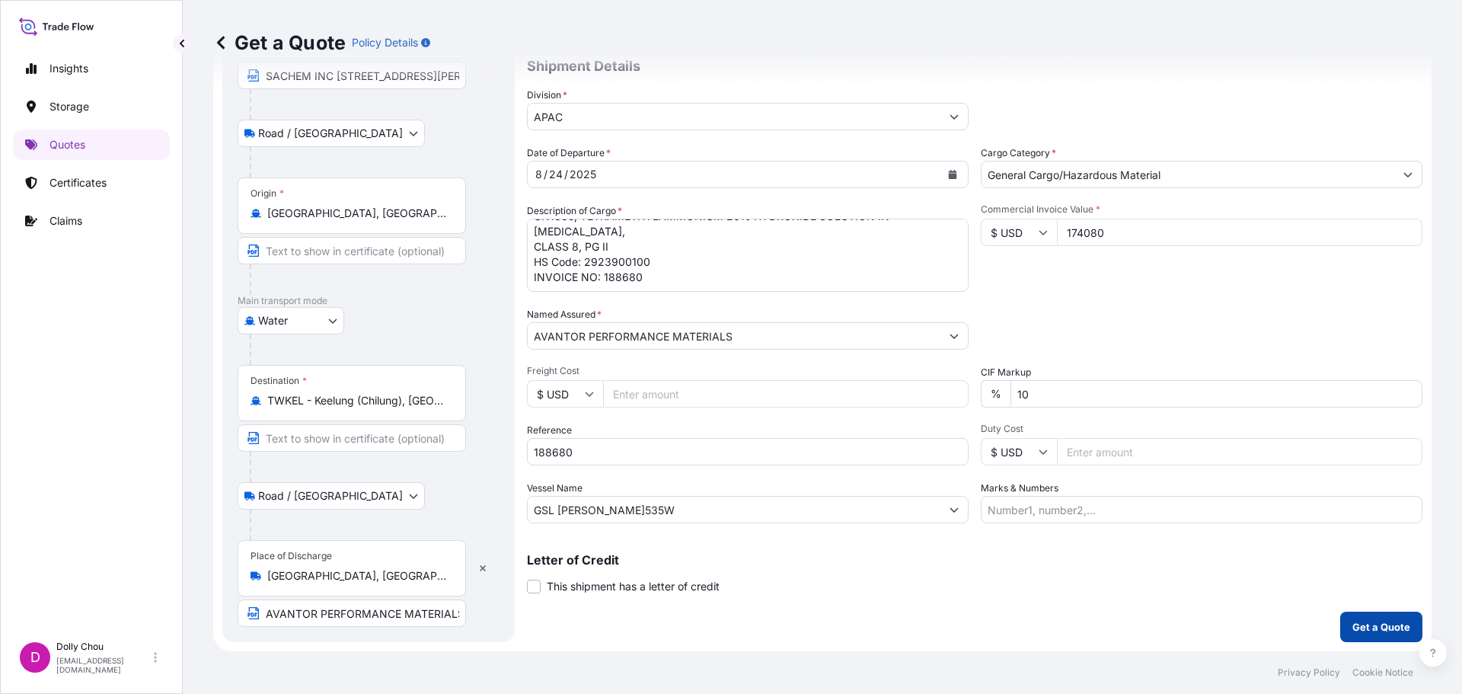
click at [1366, 627] on p "Get a Quote" at bounding box center [1382, 626] width 58 height 15
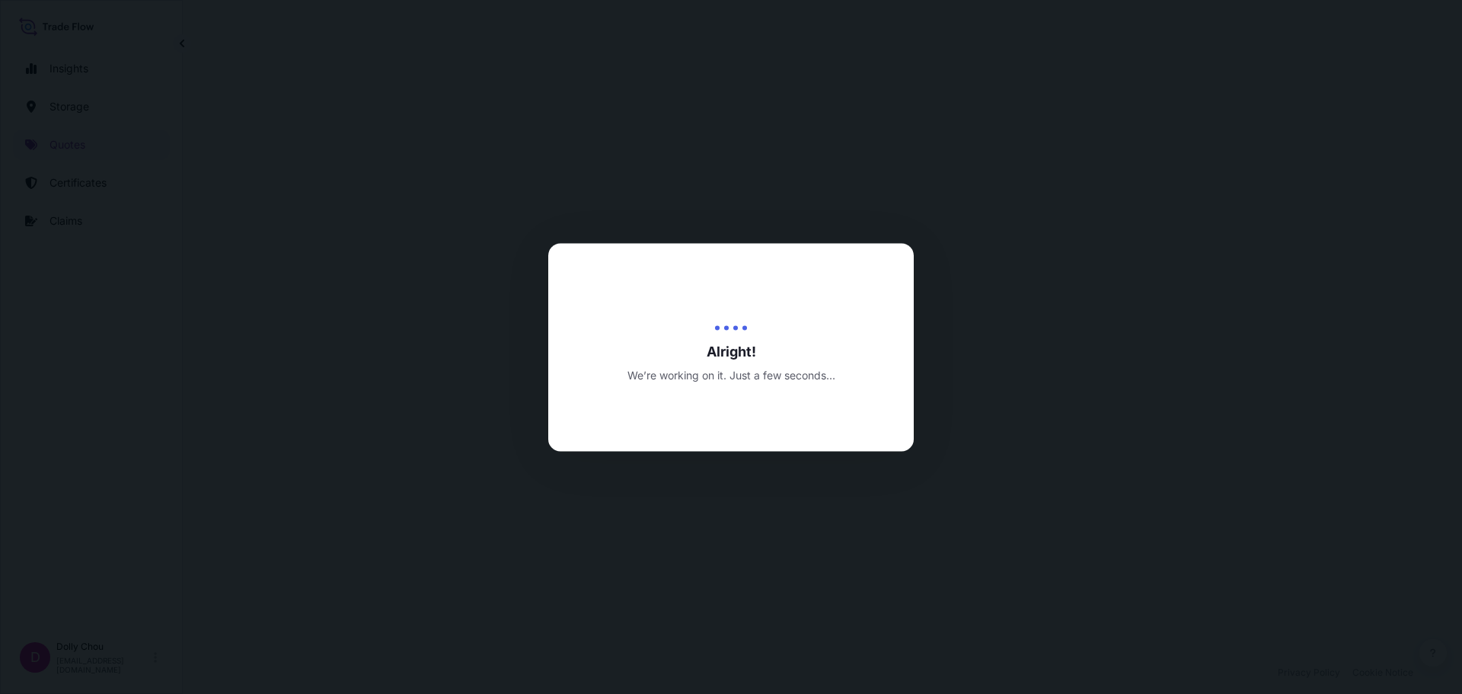
select select "Road / Inland"
select select "Water"
select select "Road / Inland"
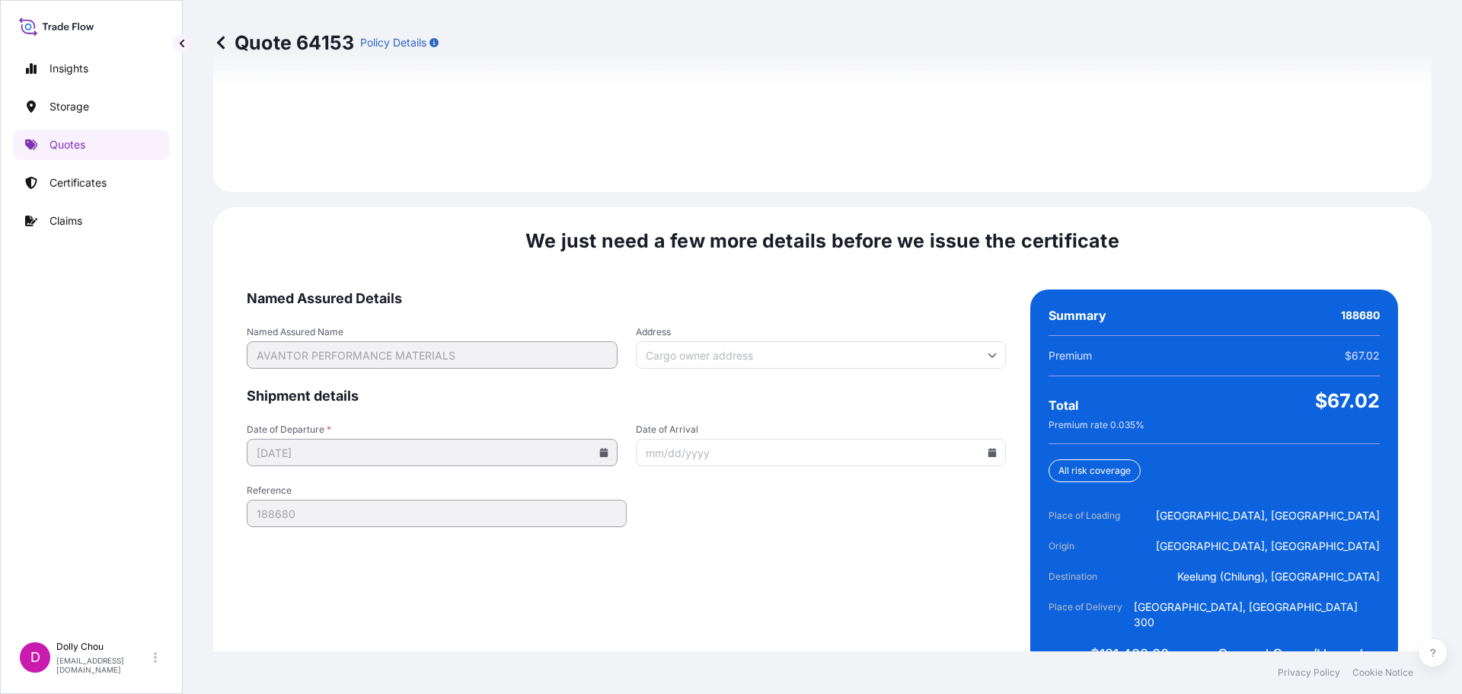
scroll to position [2299, 0]
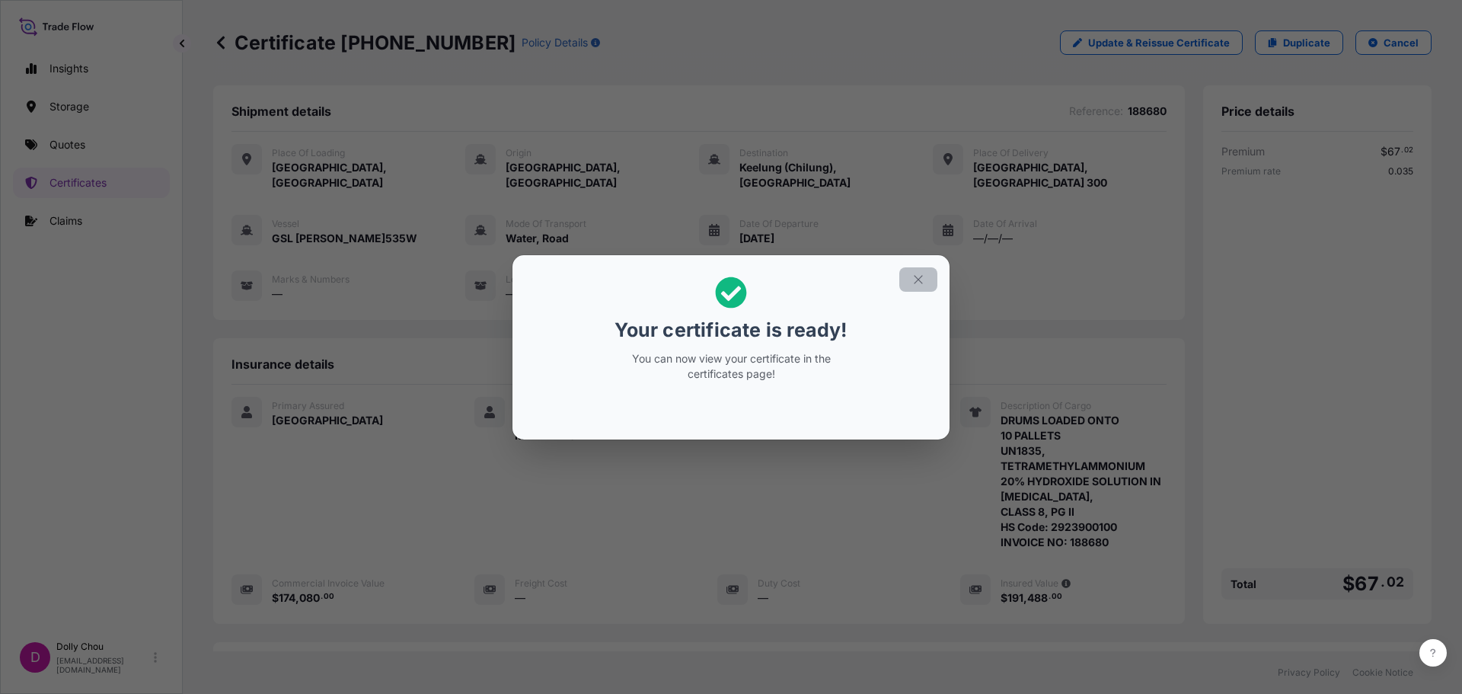
click at [912, 276] on icon "button" at bounding box center [919, 280] width 14 height 14
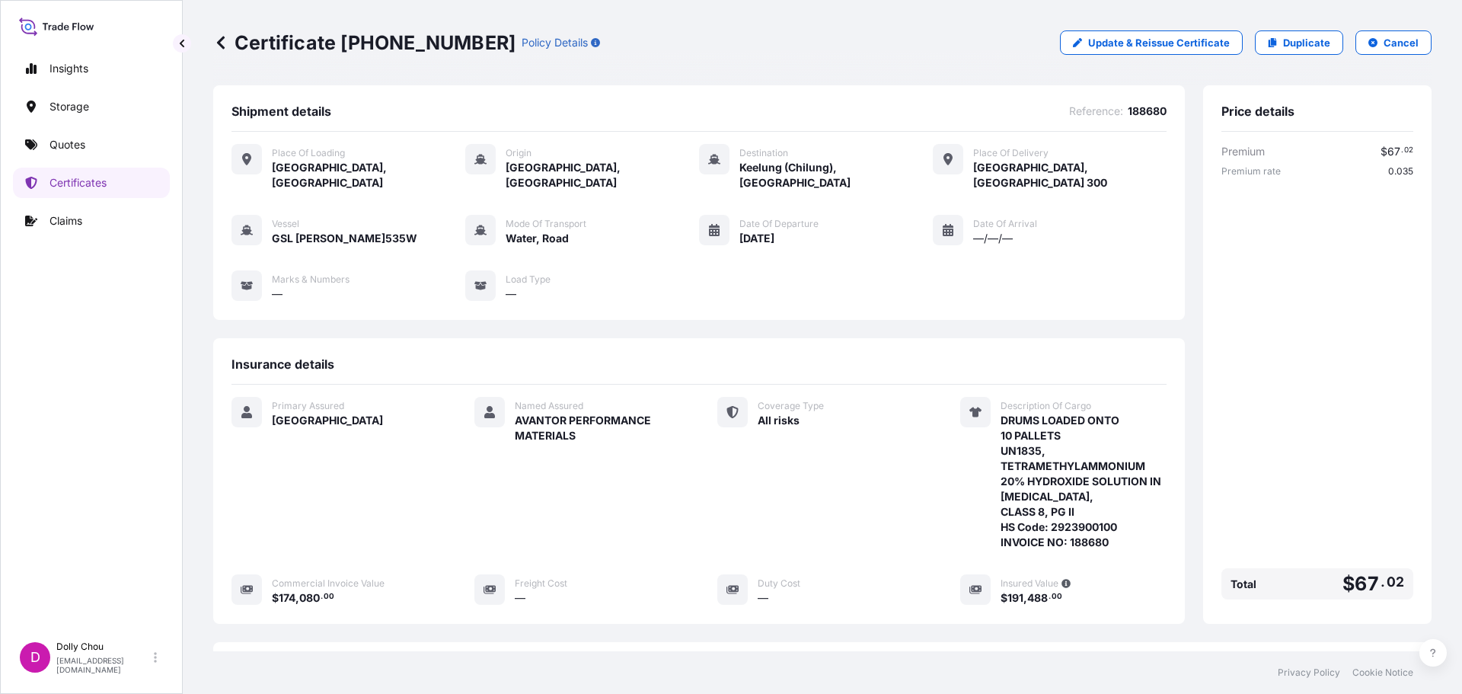
scroll to position [213, 0]
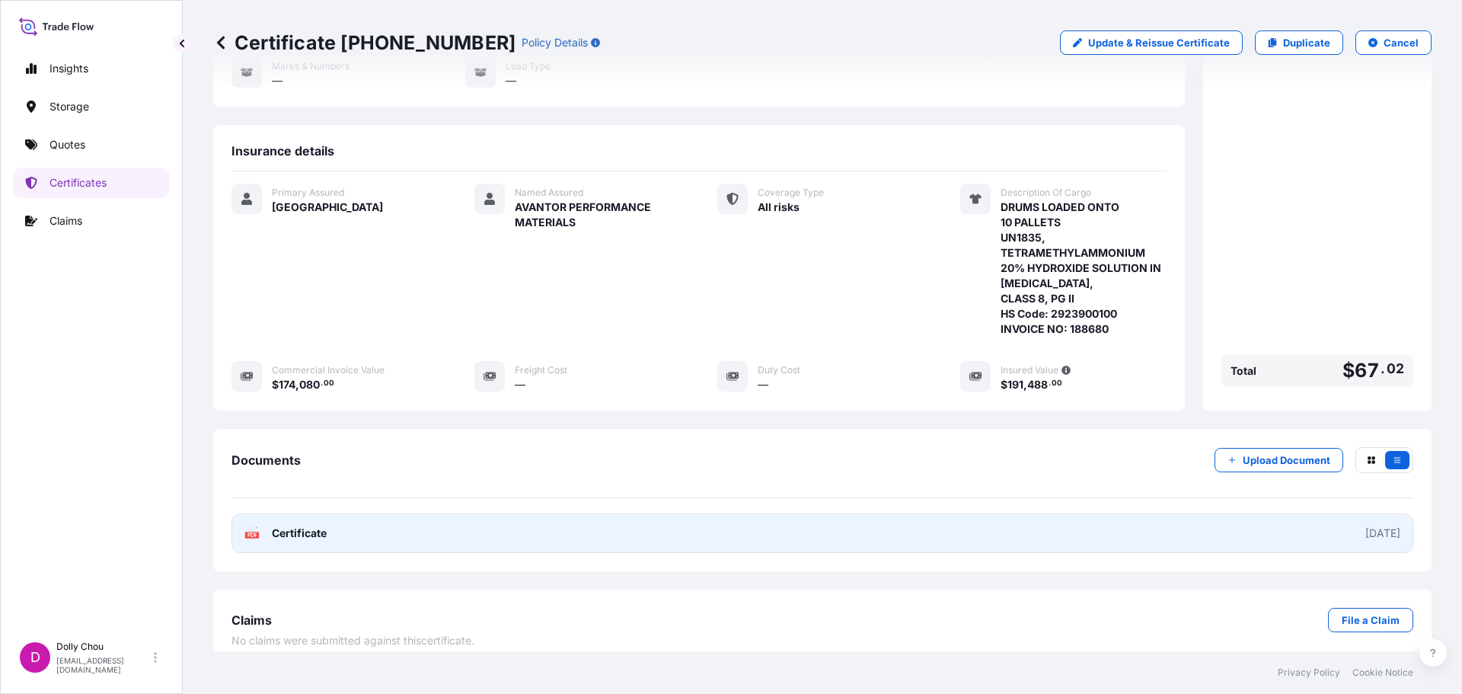
click at [1337, 513] on link "PDF Certificate 2025-08-21" at bounding box center [823, 533] width 1182 height 40
